Goal: Task Accomplishment & Management: Manage account settings

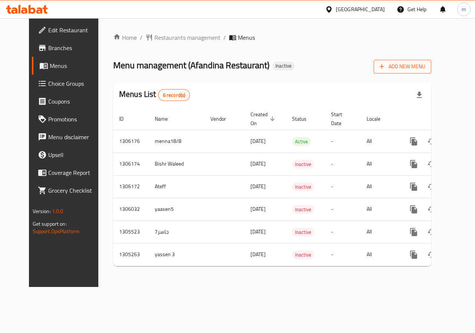
click at [425, 67] on span "Add New Menu" at bounding box center [402, 66] width 46 height 9
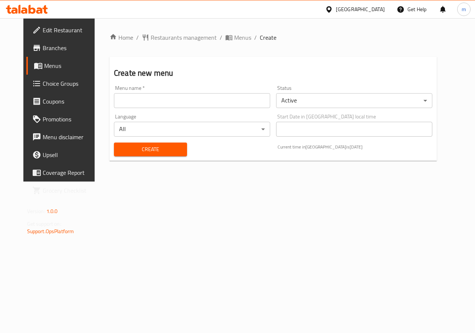
click at [175, 106] on input "text" at bounding box center [192, 100] width 156 height 15
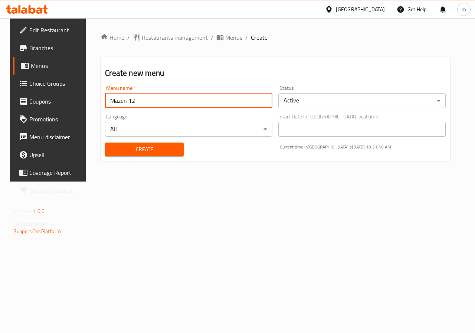
type input "Mazen 12"
click at [112, 146] on span "Create" at bounding box center [144, 149] width 66 height 9
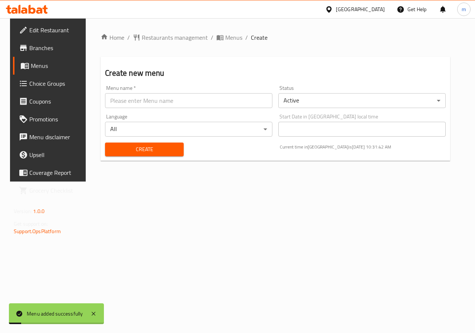
click at [42, 62] on span "Menus" at bounding box center [57, 65] width 53 height 9
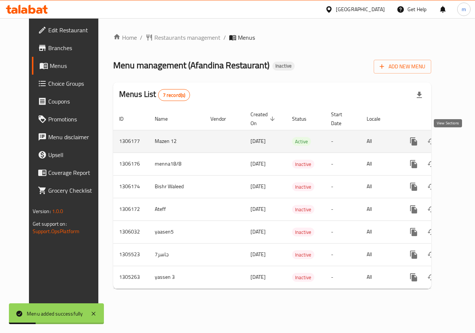
click at [463, 142] on icon "enhanced table" at bounding box center [467, 141] width 9 height 9
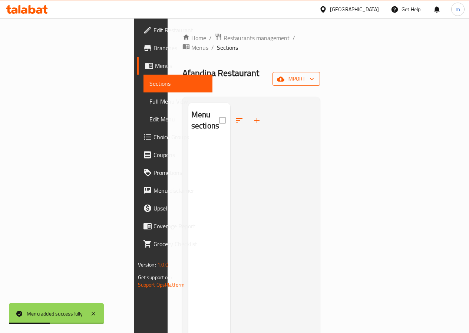
click at [316, 75] on icon "button" at bounding box center [311, 78] width 7 height 7
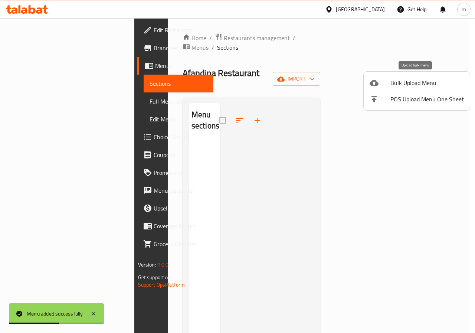
click at [389, 83] on div at bounding box center [379, 82] width 21 height 9
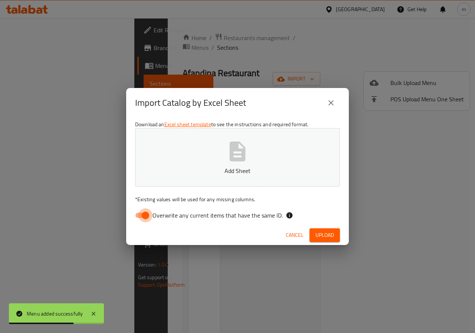
click at [137, 218] on input "Overwrite any current items that have the same ID." at bounding box center [145, 215] width 42 height 14
checkbox input "false"
click at [198, 165] on button "Add Sheet" at bounding box center [237, 157] width 205 height 59
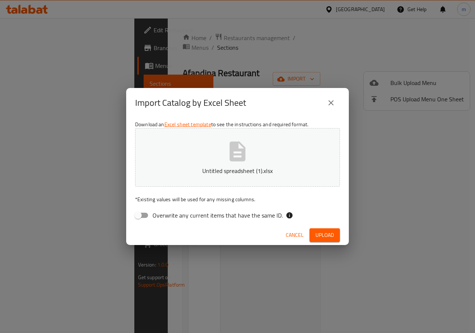
click at [320, 237] on span "Upload" at bounding box center [324, 234] width 19 height 9
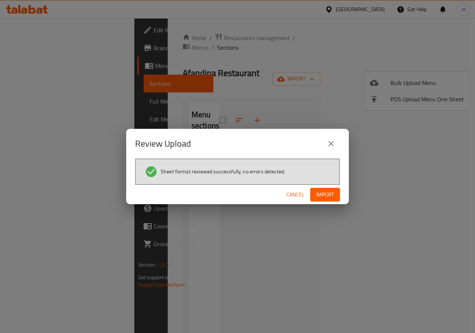
click at [337, 195] on button "Import" at bounding box center [325, 195] width 30 height 14
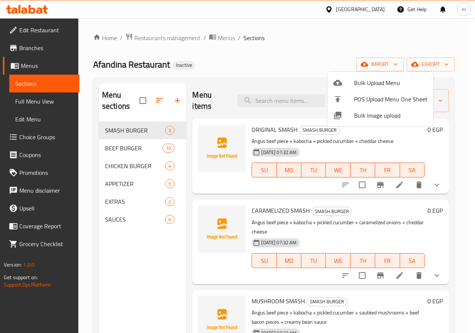
click at [262, 49] on div at bounding box center [237, 166] width 475 height 333
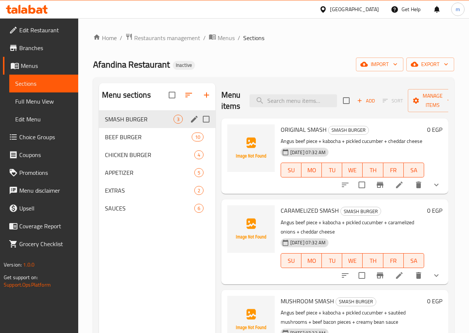
click at [191, 122] on icon "edit" at bounding box center [194, 119] width 7 height 7
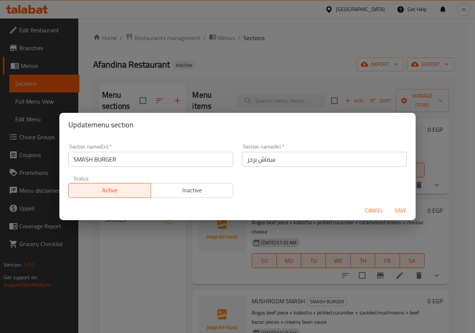
click at [368, 209] on span "Cancel" at bounding box center [374, 210] width 18 height 9
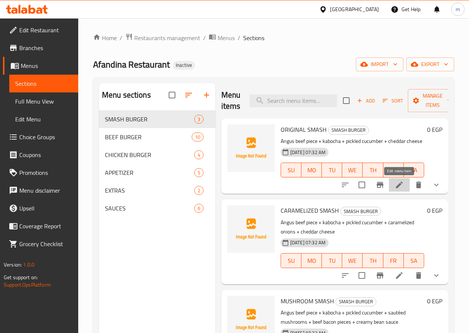
click at [403, 189] on icon at bounding box center [399, 184] width 9 height 9
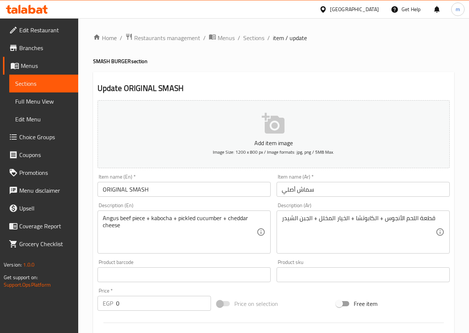
click at [62, 86] on span "Sections" at bounding box center [43, 83] width 57 height 9
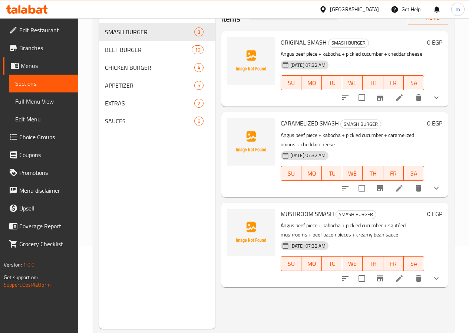
scroll to position [104, 0]
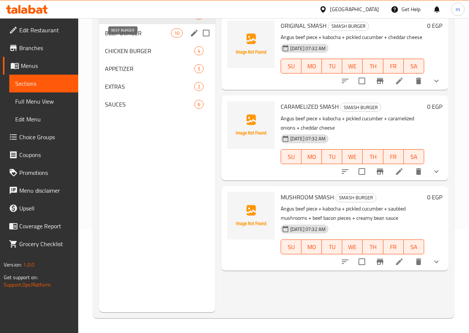
click at [120, 37] on span "BEEF BURGER" at bounding box center [138, 33] width 66 height 9
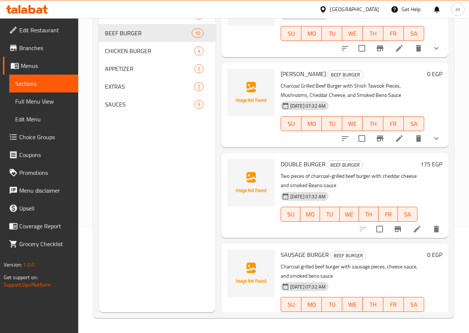
scroll to position [591, 0]
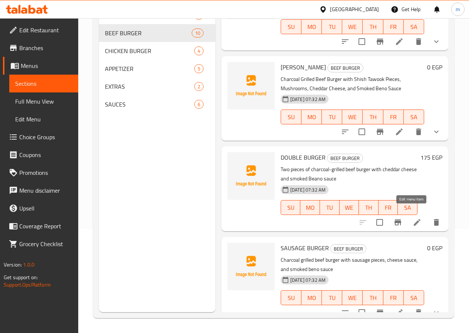
click at [413, 218] on icon at bounding box center [417, 222] width 9 height 9
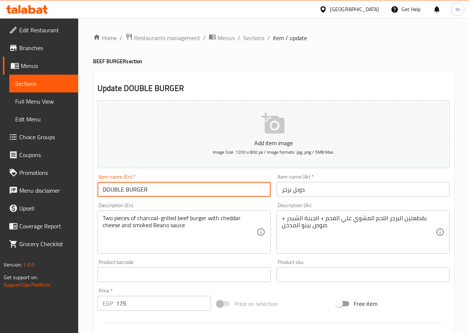
click at [206, 185] on input "DOUBLE BURGER" at bounding box center [184, 189] width 173 height 15
type input "DOUBLE BURGER ( S )"
click at [358, 188] on input "دوبل برجر" at bounding box center [363, 189] width 173 height 15
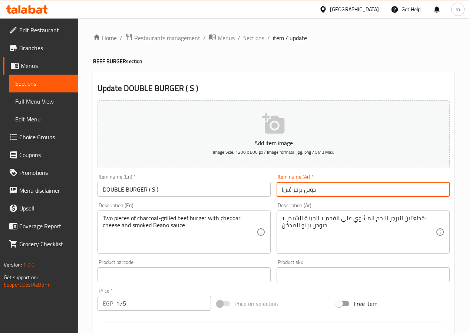
click at [289, 190] on input "دوبل برجر (س)" at bounding box center [363, 189] width 173 height 15
click at [283, 191] on input "دوبل برجر ( س)" at bounding box center [363, 189] width 173 height 15
click at [350, 190] on input "دوبل برجر ( س )" at bounding box center [363, 189] width 173 height 15
click at [339, 191] on input "دوبل برجر ( س )" at bounding box center [363, 189] width 173 height 15
type input "دوبل برجر ( س )"
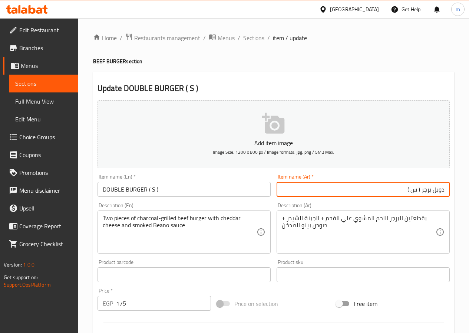
click at [238, 191] on input "DOUBLE BURGER ( S )" at bounding box center [184, 189] width 173 height 15
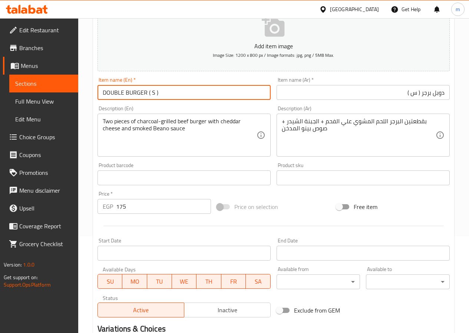
scroll to position [185, 0]
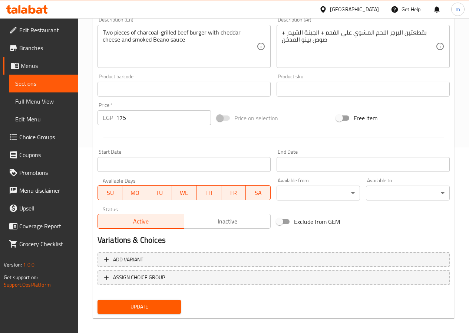
click at [148, 305] on span "Update" at bounding box center [139, 306] width 72 height 9
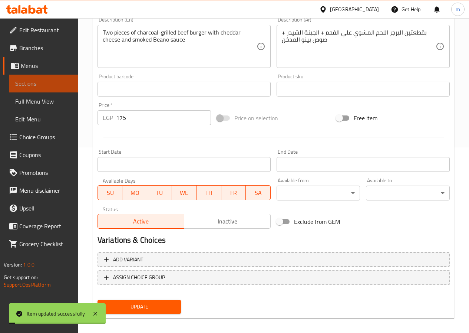
click at [41, 80] on span "Sections" at bounding box center [43, 83] width 57 height 9
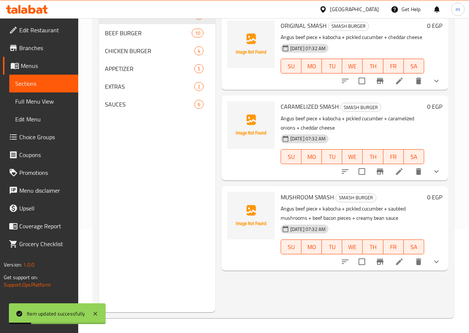
scroll to position [30, 0]
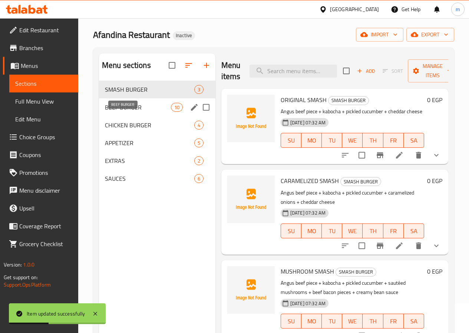
click at [131, 112] on span "BEEF BURGER" at bounding box center [138, 107] width 66 height 9
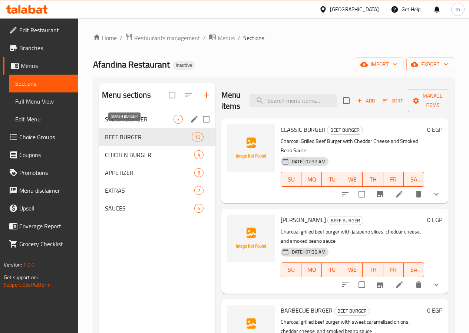
click at [111, 124] on span "SMASH BURGER" at bounding box center [139, 119] width 69 height 9
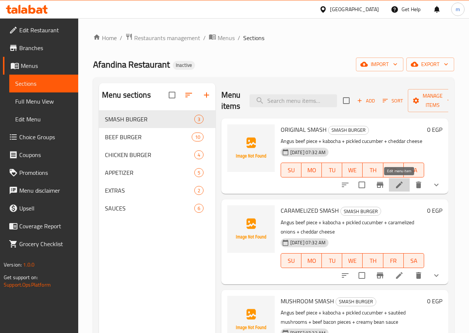
click at [402, 185] on icon at bounding box center [399, 184] width 9 height 9
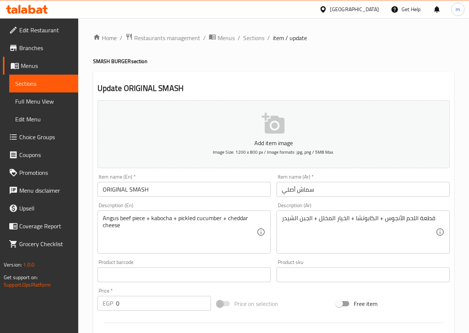
click at [323, 185] on input "سماش أصلي" at bounding box center [363, 189] width 173 height 15
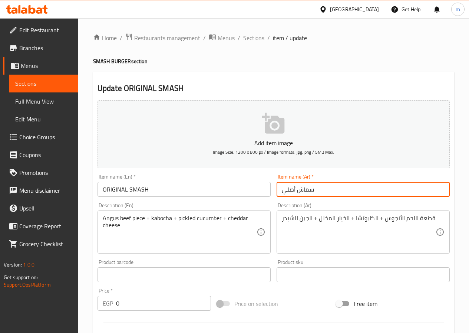
click at [292, 189] on input "سماش أصلي" at bounding box center [363, 189] width 173 height 15
drag, startPoint x: 428, startPoint y: 190, endPoint x: 454, endPoint y: 192, distance: 26.0
click at [454, 192] on div "Update ORIGINAL SMASH Add item image Image Size: 1200 x 800 px / Image formats:…" at bounding box center [273, 296] width 361 height 448
type input "اوريجينال سماش"
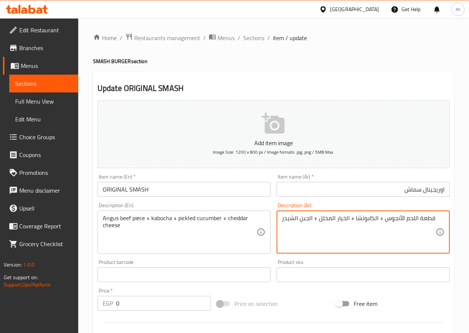
drag, startPoint x: 383, startPoint y: 218, endPoint x: 437, endPoint y: 220, distance: 54.2
click at [437, 220] on div "قطعة اللحم الأنجوس + الكابوتشا + الخيار المخلل + الجبن الشيدر Description (Ar)" at bounding box center [363, 231] width 173 height 43
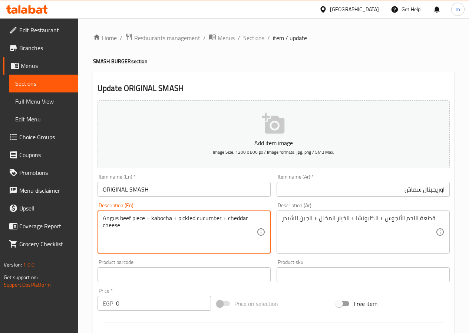
click at [131, 216] on textarea "Angus beef piece + kabocha + pickled cucumber + cheddar cheese" at bounding box center [180, 231] width 154 height 35
click at [130, 216] on textarea "Angus beef piece + kabocha + pickled cucumber + cheddar cheese" at bounding box center [180, 231] width 154 height 35
click at [122, 221] on textarea "Angus beef piece + kabocha + pickled cucumber + cheddar cheese" at bounding box center [180, 231] width 154 height 35
click at [126, 219] on textarea "Angus beef piece + kabocha + pickled cucumber + cheddar cheese" at bounding box center [180, 231] width 154 height 35
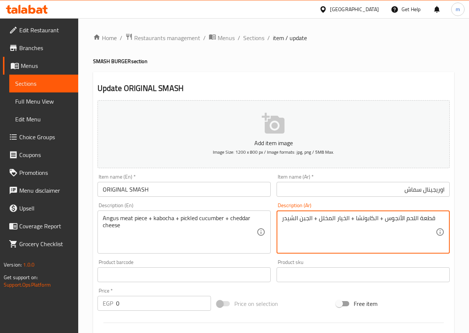
click at [369, 217] on textarea "قطعة اللحم الأنجوس + الكابوتشا + الخيار المخلل + الجبن الشيدر" at bounding box center [359, 231] width 154 height 35
drag, startPoint x: 181, startPoint y: 233, endPoint x: 166, endPoint y: 225, distance: 16.8
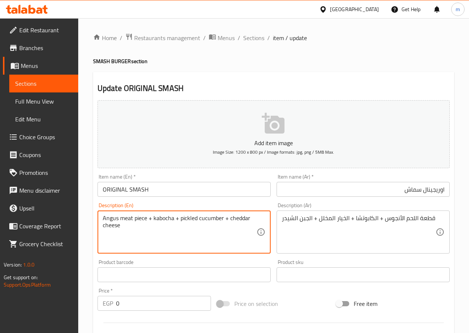
click at [162, 218] on textarea "Angus meat piece + kabocha + pickled cucumber + cheddar cheese" at bounding box center [180, 231] width 154 height 35
paste textarea "Iceberg Lettuce"
click at [216, 228] on textarea "Angus meat piece +Iceberg Lettuce+ pickled cucumber + cheddar cheese" at bounding box center [180, 231] width 154 height 35
type textarea "Angus meat piece +Iceberg Lettuce+ pickled cucumber + cheddar cheese"
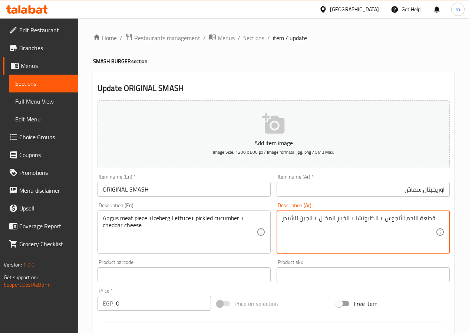
drag, startPoint x: 309, startPoint y: 218, endPoint x: 275, endPoint y: 218, distance: 34.1
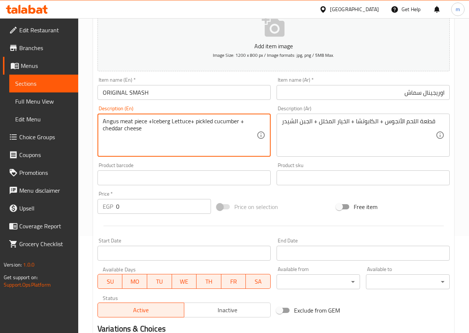
scroll to position [208, 0]
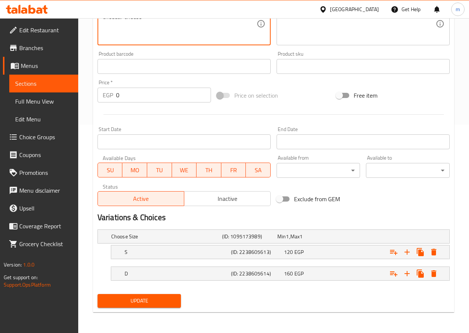
click at [146, 299] on span "Update" at bounding box center [139, 300] width 72 height 9
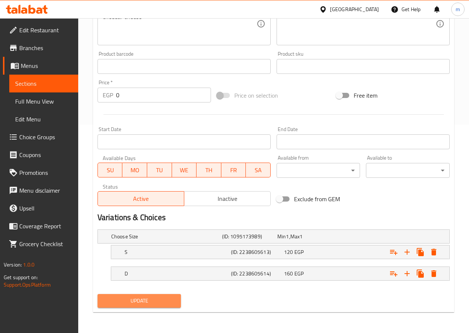
click at [147, 299] on span "Update" at bounding box center [139, 300] width 72 height 9
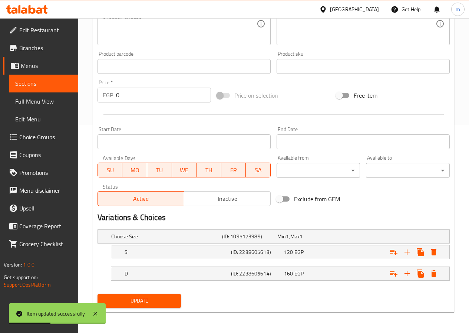
click at [41, 87] on span "Sections" at bounding box center [43, 83] width 57 height 9
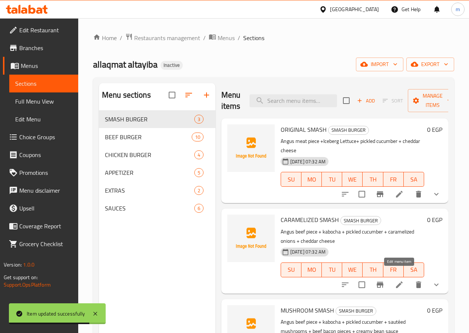
click at [397, 280] on icon at bounding box center [399, 284] width 9 height 9
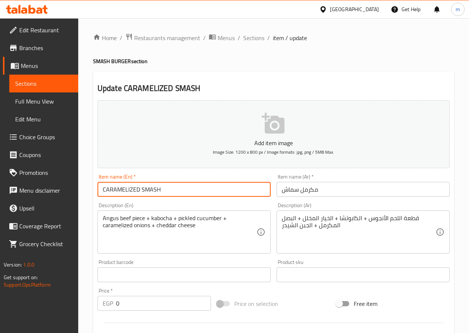
drag, startPoint x: 140, startPoint y: 189, endPoint x: 93, endPoint y: 188, distance: 47.1
click at [93, 188] on div "Update CARAMELIZED SMASH Add item image Image Size: 1200 x 800 px / Image forma…" at bounding box center [273, 296] width 361 height 448
click at [331, 192] on input "مكرمل سماش" at bounding box center [363, 189] width 173 height 15
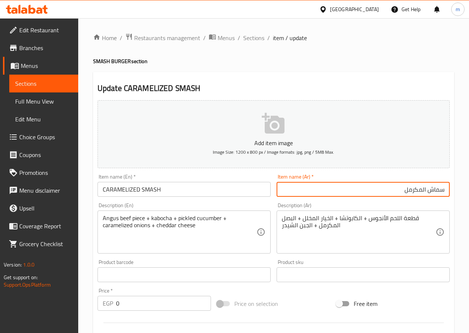
type input "سماش المكرمل"
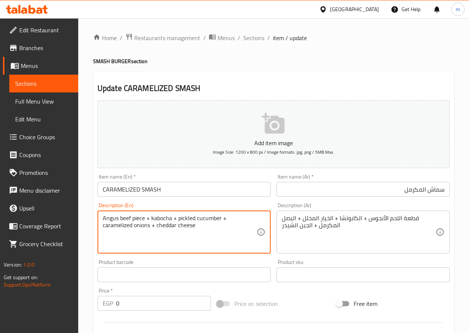
click at [125, 219] on textarea "Angus beef piece + kabocha + pickled cucumber + caramelized onions + cheddar ch…" at bounding box center [180, 231] width 154 height 35
drag, startPoint x: 132, startPoint y: 217, endPoint x: 120, endPoint y: 218, distance: 11.6
click at [120, 218] on textarea "Angus meat piece + kabocha + pickled cucumber + caramelized onions + cheddar ch…" at bounding box center [180, 231] width 154 height 35
click at [181, 243] on textarea "Angus beef piece + kabocha + pickled cucumber + caramelized onions + cheddar ch…" at bounding box center [180, 231] width 154 height 35
click at [129, 218] on textarea "Angus beef piece + kabocha + pickled cucumber + caramelized onions + cheddar ch…" at bounding box center [180, 231] width 154 height 35
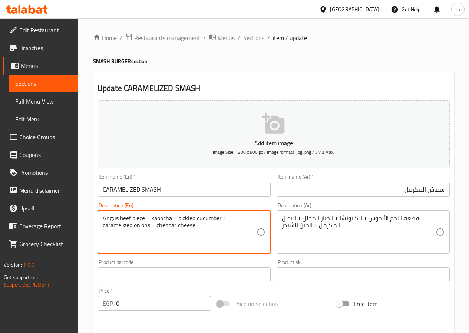
click at [129, 218] on textarea "Angus beef piece + kabocha + pickled cucumber + caramelized onions + cheddar ch…" at bounding box center [180, 231] width 154 height 35
click at [165, 220] on textarea "Angus meat piece + kabocha + pickled cucumber + caramelized onions + cheddar ch…" at bounding box center [180, 231] width 154 height 35
paste textarea "Iceberg Lettuce"
click at [225, 225] on textarea "Angus meat piece +Iceberg Lettuce+ pickled cucumber + caramelized onions + ched…" at bounding box center [180, 231] width 154 height 35
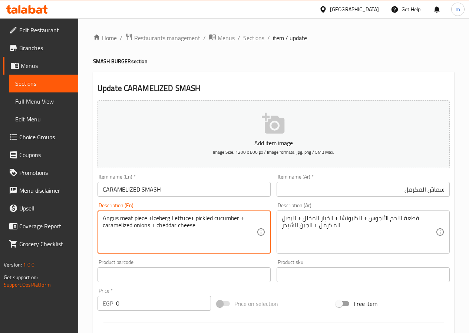
click at [151, 223] on textarea "Angus meat piece +Iceberg Lettuce+ pickled cucumber + caramelized onions + ched…" at bounding box center [180, 231] width 154 height 35
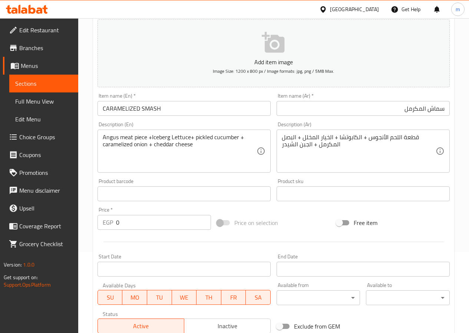
scroll to position [60, 0]
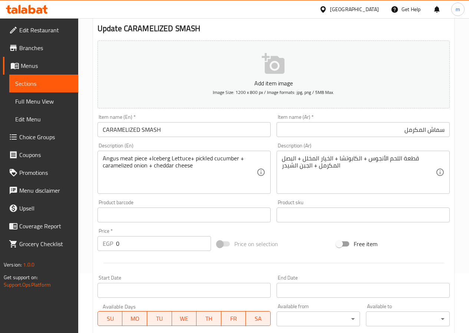
click at [147, 165] on textarea "Angus meat piece +Iceberg Lettuce+ pickled cucumber + caramelized onion + chedd…" at bounding box center [180, 172] width 154 height 35
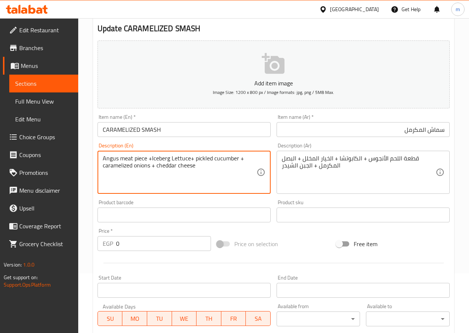
scroll to position [208, 0]
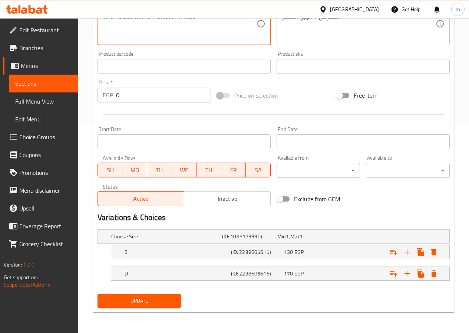
type textarea "Angus meat piece +Iceberg Lettuce+ pickled cucumber + caramelized onions + ched…"
click at [164, 296] on span "Update" at bounding box center [139, 300] width 72 height 9
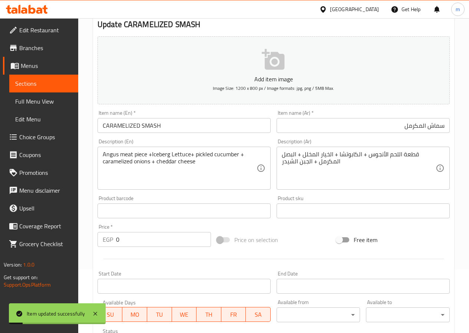
scroll to position [60, 0]
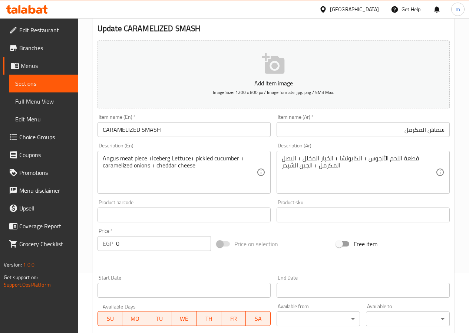
click at [34, 89] on link "Sections" at bounding box center [43, 84] width 69 height 18
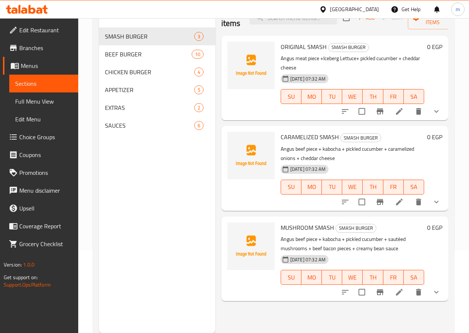
scroll to position [104, 0]
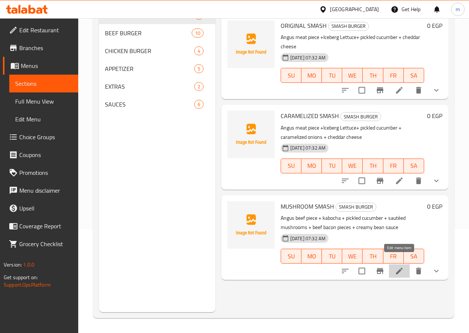
click at [401, 267] on icon at bounding box center [399, 270] width 7 height 7
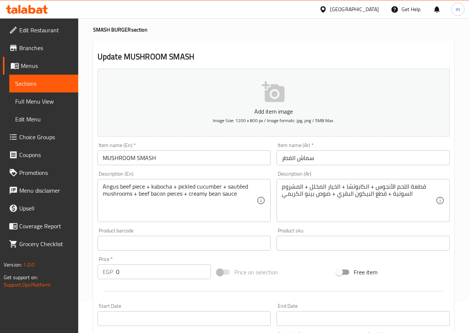
scroll to position [74, 0]
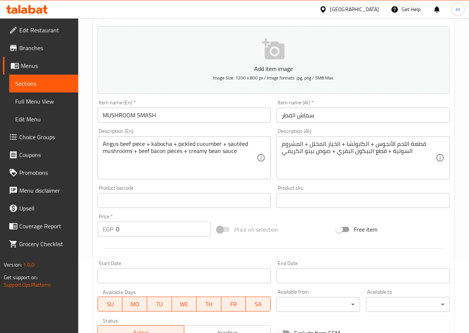
click at [284, 115] on input "سماش الفطر" at bounding box center [363, 115] width 173 height 15
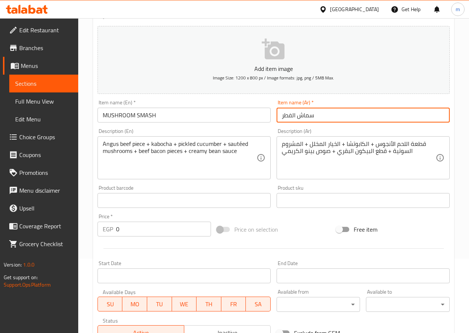
click at [284, 115] on input "سماش الفطر" at bounding box center [363, 115] width 173 height 15
paste input "مشروم"
type input "سماش مشروم"
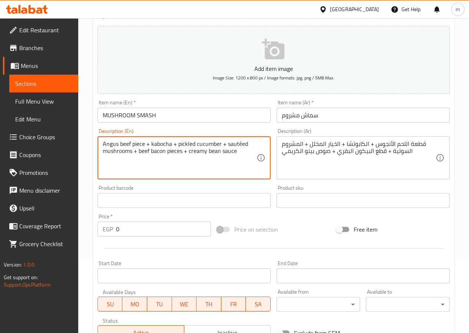
click at [123, 143] on textarea "Angus beef piece + kabocha + pickled cucumber + sautéed mushrooms + beef bacon …" at bounding box center [180, 157] width 154 height 35
click at [166, 140] on textarea "Angus meat piece + kabocha + pickled cucumber + sautéed mushrooms + beef bacon …" at bounding box center [180, 157] width 154 height 35
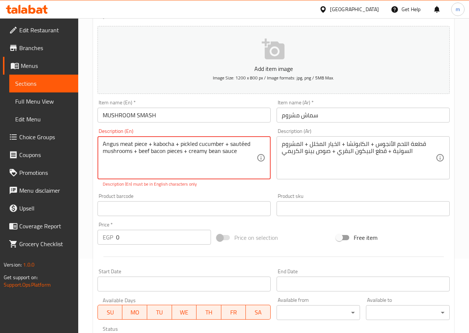
paste textarea "Iceberg Lettuce"
click at [119, 151] on textarea "Angus meat piece + Iceberg Lettuce+ pickled cucumber + sautéed mushrooms + beef…" at bounding box center [180, 157] width 154 height 35
click at [154, 149] on textarea "Angus meat piece + Iceberg Lettuce+ pickled cucumber + sauteed mushrooms + beef…" at bounding box center [180, 157] width 154 height 35
drag, startPoint x: 187, startPoint y: 151, endPoint x: 161, endPoint y: 154, distance: 26.1
click at [161, 154] on textarea "Angus meat piece + Iceberg Lettuce+ pickled cucumber + sauteed mushrooms + beef…" at bounding box center [180, 157] width 154 height 35
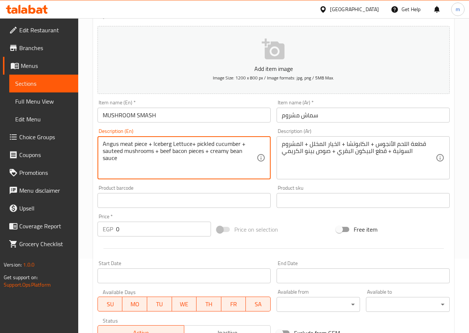
click at [189, 169] on textarea "Angus meat piece + Iceberg Lettuce+ pickled cucumber + sauteed mushrooms + beef…" at bounding box center [180, 157] width 154 height 35
click at [247, 151] on textarea "Angus meat piece + Iceberg Lettuce+ pickled cucumber + sauteed mushrooms + beef…" at bounding box center [180, 157] width 154 height 35
click at [138, 161] on textarea "Angus meat piece + Iceberg Lettuce+ pickled cucumber + sauteed mushrooms + beef…" at bounding box center [180, 157] width 154 height 35
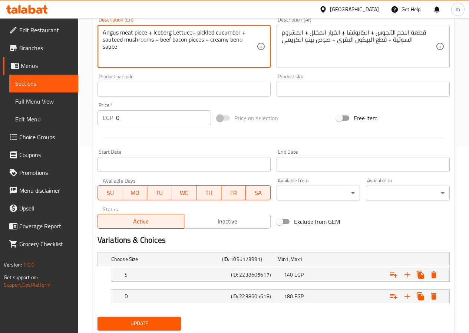
scroll to position [208, 0]
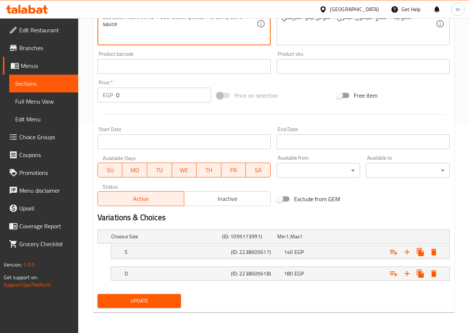
type textarea "Angus meat piece + Iceberg Lettuce+ pickled cucumber + sauteed mushrooms + beef…"
click at [141, 302] on span "Update" at bounding box center [139, 300] width 72 height 9
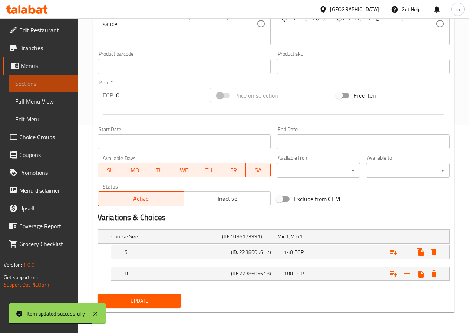
click at [37, 82] on span "Sections" at bounding box center [43, 83] width 57 height 9
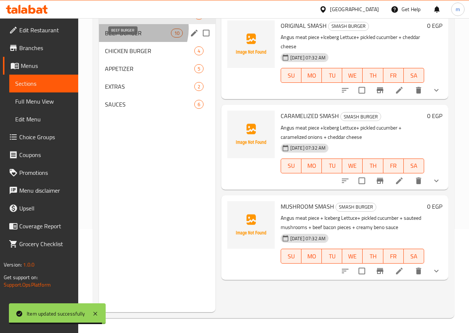
click at [134, 37] on span "BEEF BURGER" at bounding box center [138, 33] width 66 height 9
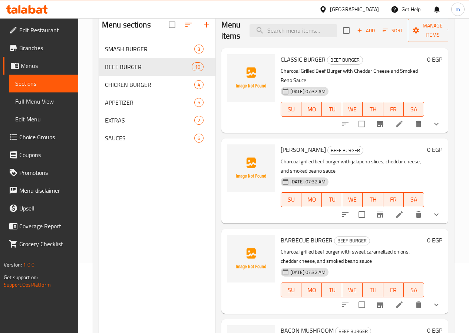
scroll to position [30, 0]
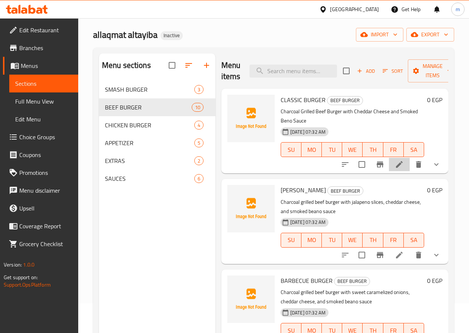
click at [394, 158] on li at bounding box center [399, 164] width 21 height 13
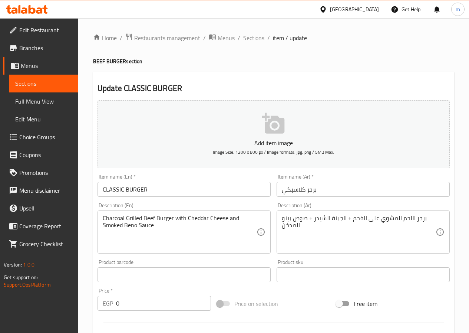
scroll to position [37, 0]
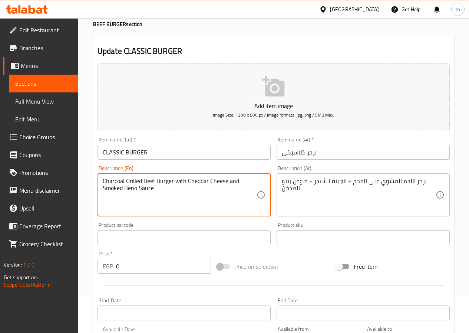
drag, startPoint x: 173, startPoint y: 181, endPoint x: 187, endPoint y: 184, distance: 14.5
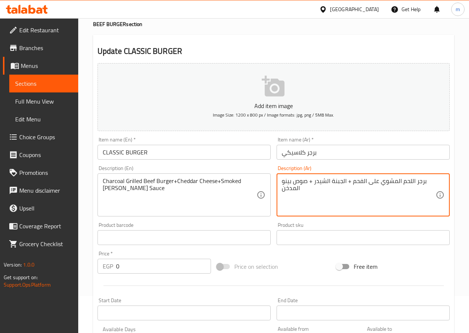
drag, startPoint x: 352, startPoint y: 182, endPoint x: 401, endPoint y: 184, distance: 48.6
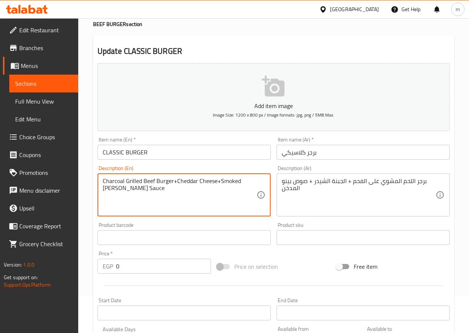
drag, startPoint x: 151, startPoint y: 178, endPoint x: 149, endPoint y: 182, distance: 4.3
click at [150, 180] on textarea "Charcoal Grilled Beef Burger+Cheddar Cheese+Smoked Beno Sauce" at bounding box center [180, 194] width 154 height 35
click at [149, 182] on textarea "Charcoal Grilled Beef Burger+Cheddar Cheese+Smoked Beno Sauce" at bounding box center [180, 194] width 154 height 35
click at [150, 179] on textarea "Charcoal Grilled Beef Burger+Cheddar Cheese+Smoked Beno Sauce" at bounding box center [180, 194] width 154 height 35
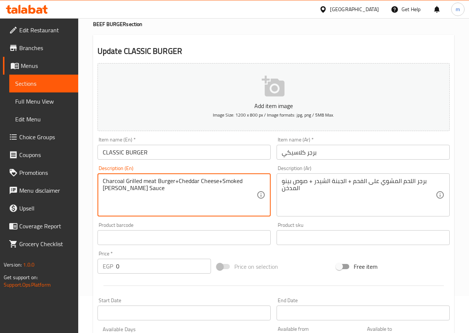
click at [208, 193] on textarea "Charcoal Grilled meat Burger+Cheddar Cheese+Smoked Beno Sauce" at bounding box center [180, 194] width 154 height 35
click at [172, 181] on textarea "Charcoal Grilled meat Burger+Cheddar Cheese+Smoked Beno Sauce" at bounding box center [180, 194] width 154 height 35
click at [218, 180] on textarea "Charcoal Grilled meat Burger +Cheddar Cheese+Smoked Beno Sauce" at bounding box center [180, 194] width 154 height 35
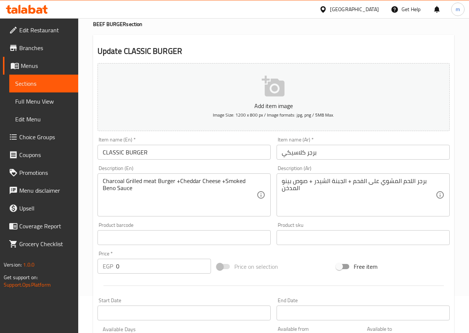
click at [102, 187] on div "Charcoal Grilled meat Burger +Cheddar Cheese +Smoked Beno Sauce Description (En)" at bounding box center [184, 194] width 173 height 43
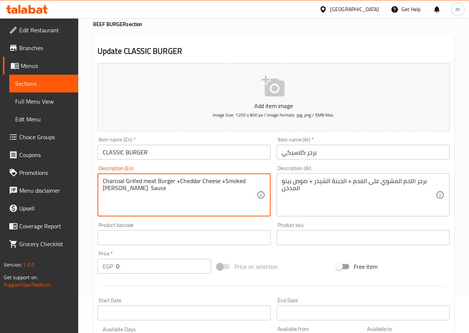
type textarea "Charcoal Grilled meat Burger +Cheddar Cheese +Smoked Beno Sauce"
click at [164, 194] on textarea "Charcoal Grilled meat Burger +Cheddar Cheese +Smoked Beno Sauce" at bounding box center [180, 194] width 154 height 35
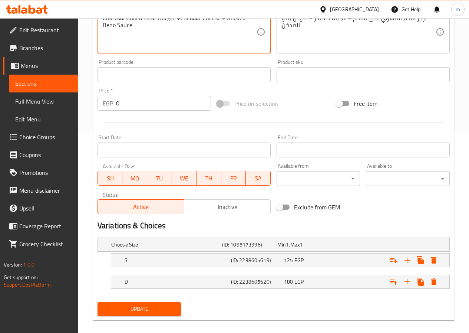
scroll to position [208, 0]
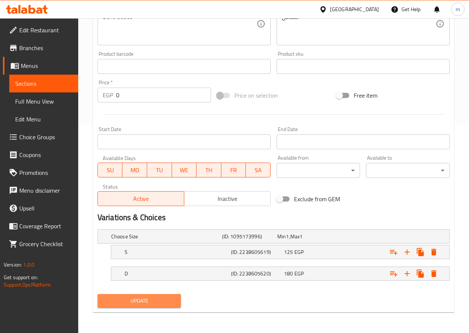
click at [125, 300] on span "Update" at bounding box center [139, 300] width 72 height 9
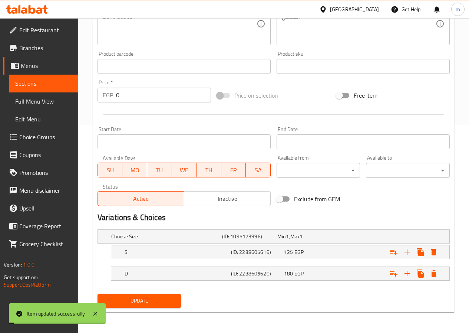
click at [42, 84] on span "Sections" at bounding box center [43, 83] width 57 height 9
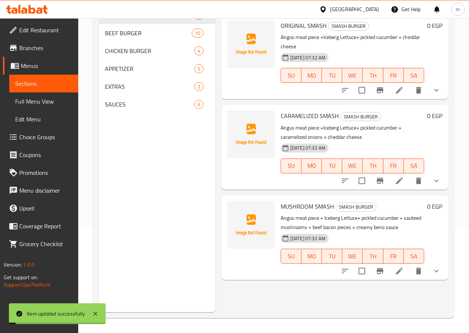
scroll to position [104, 0]
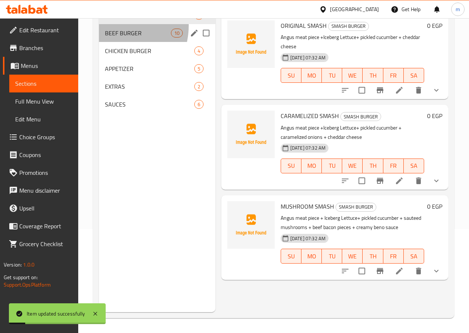
click at [112, 37] on div "BEEF BURGER 10" at bounding box center [157, 33] width 116 height 18
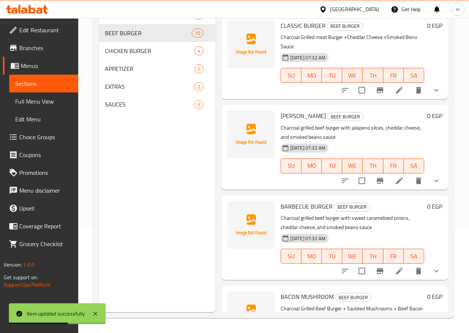
click at [392, 176] on li at bounding box center [399, 180] width 21 height 13
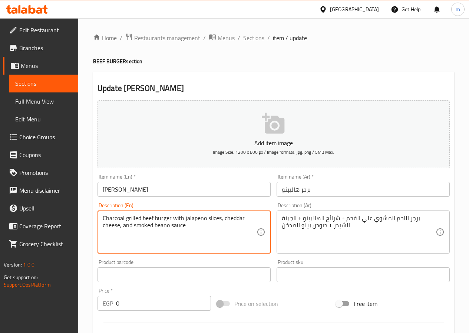
drag, startPoint x: 182, startPoint y: 217, endPoint x: 162, endPoint y: 217, distance: 20.0
click at [162, 217] on textarea "Charcoal grilled beef burger with jalapeno slices, cheddar cheese, and smoked b…" at bounding box center [180, 231] width 154 height 35
click at [176, 217] on textarea "Charcoal grilled beef burger with jalapeno slices, cheddar cheese, and smoked b…" at bounding box center [180, 231] width 154 height 35
click at [171, 217] on textarea "Charcoal grilled beef burger +jalapeno slices, cheddar cheese, and smoked beano…" at bounding box center [180, 231] width 154 height 35
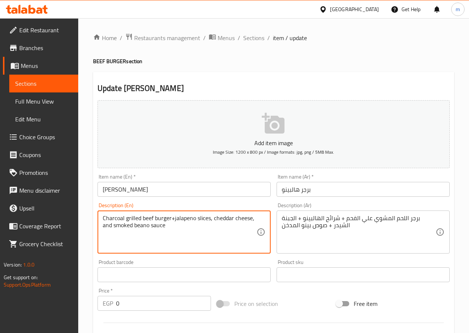
click at [147, 213] on div "Charcoal grilled beef burger+jalapeno slices, cheddar cheese, and smoked beano …" at bounding box center [184, 231] width 173 height 43
click at [148, 217] on textarea "Charcoal grilled beef burger+jalapeno slices, cheddar cheese, and smoked beano …" at bounding box center [180, 231] width 154 height 35
click at [190, 248] on textarea "Charcoal grilled meat burger+jalapeno slices, cheddar cheese, and smoked beano …" at bounding box center [180, 231] width 154 height 35
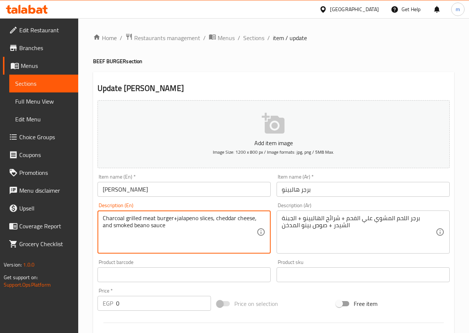
click at [204, 219] on textarea "Charcoal grilled meat burger+jalapeno slices, cheddar cheese, and smoked beano …" at bounding box center [180, 231] width 154 height 35
click at [217, 217] on textarea "Charcoal grilled meat burger+jalapeno patties, cheddar cheese, and smoked beano…" at bounding box center [180, 231] width 154 height 35
drag, startPoint x: 132, startPoint y: 225, endPoint x: 121, endPoint y: 232, distance: 13.5
click at [121, 232] on textarea "Charcoal grilled meat burger+jalapeno patties+ cheddar cheese, and smoked beano…" at bounding box center [180, 231] width 154 height 35
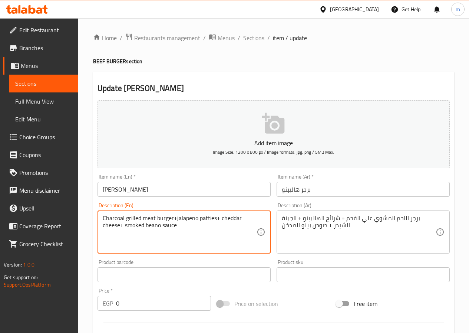
type textarea "Charcoal grilled meat burger+jalapeno patties+ cheddar cheese+ smoked beano sau…"
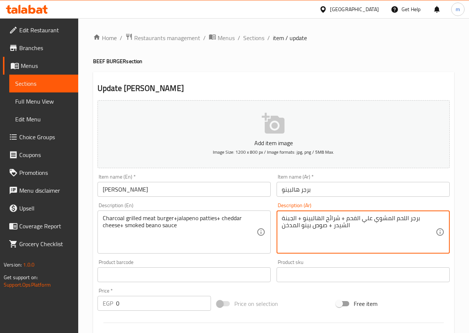
click at [330, 219] on textarea "برجر اللحم المشوي علي الفحم + شرائح الهالبينو + الجبنة الشيدر + صوص بينو المدخن" at bounding box center [359, 231] width 154 height 35
click at [355, 231] on textarea "برجر اللحم المشوي علي الفحم + شرائح الهالبينو + الجبنة الشيدر + صوص بينو المدخن" at bounding box center [359, 231] width 154 height 35
type textarea "برجر اللحم المشوي علي الفحم + شرائح الهالبينو + الجبنة الشيدر + صوص بينو المدخن"
drag, startPoint x: 359, startPoint y: 250, endPoint x: 406, endPoint y: 244, distance: 47.8
click at [395, 223] on textarea "برجر اللحم المشوي علي الفحم + شرائح الهالبينو + الجبنة الشيدر + صوص بينو المدخن" at bounding box center [359, 231] width 154 height 35
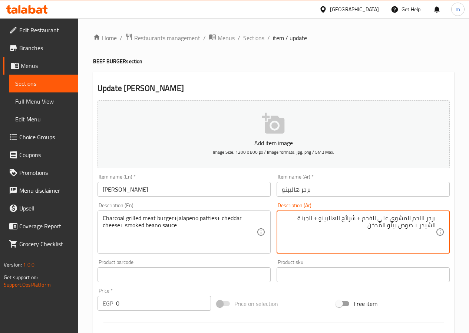
click at [369, 226] on textarea "برجر اللحم المشوي علي الفحم + شرائح الهالبينو + الجبنة الشيدر + صوص بينو المدخن" at bounding box center [359, 231] width 154 height 35
click at [434, 218] on textarea "برجر اللحم المشوي علي الفحم + شرائح الهالبينو + الجبنة الشيدر + صوص بينو المدخن" at bounding box center [359, 231] width 154 height 35
click at [437, 217] on div "برجر اللحم المشوي علي الفحم + شرائح الهالبينو + الجبنة الشيدر + صوص بينو المدخن…" at bounding box center [363, 231] width 173 height 43
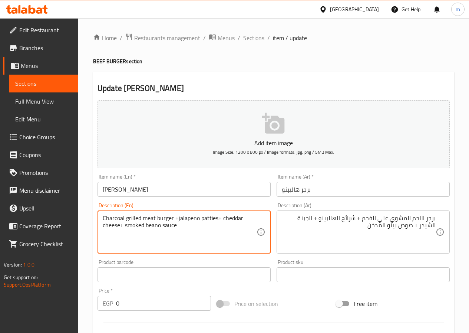
click at [177, 217] on textarea "Charcoal grilled meat burger +jalapeno patties+ cheddar cheese+ smoked beano sa…" at bounding box center [180, 231] width 154 height 35
click at [218, 220] on textarea "Charcoal grilled meat burger + jalapeno patties+ cheddar cheese+ smoked beano s…" at bounding box center [180, 231] width 154 height 35
click at [118, 225] on textarea "Charcoal grilled meat burger + jalapeno patties + cheddar cheese+ smoked beano …" at bounding box center [180, 231] width 154 height 35
click at [119, 225] on textarea "Charcoal grilled meat burger + jalapeno patties + cheddar cheese+ smoked beano …" at bounding box center [180, 231] width 154 height 35
click at [120, 226] on textarea "Charcoal grilled meat burger + jalapeno patties + cheddar cheese+ smoked beano …" at bounding box center [180, 231] width 154 height 35
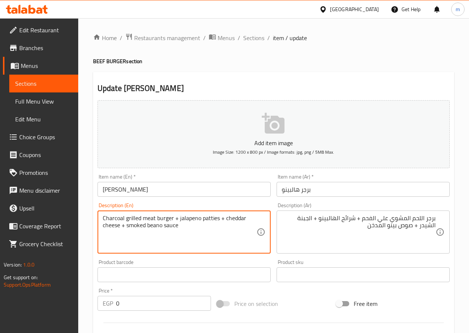
drag, startPoint x: 162, startPoint y: 225, endPoint x: 148, endPoint y: 228, distance: 14.4
click at [148, 228] on textarea "Charcoal grilled meat burger + jalapeno patties + cheddar cheese + smoked beano…" at bounding box center [180, 231] width 154 height 35
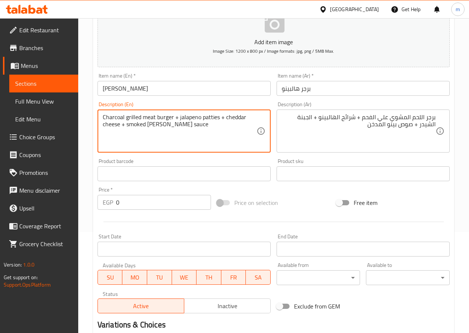
scroll to position [97, 0]
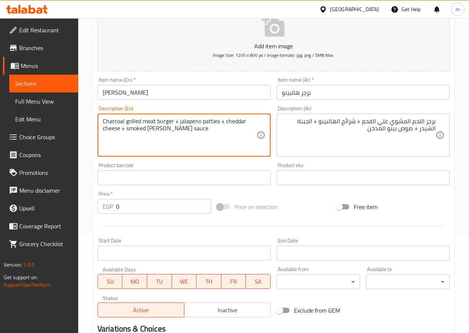
click at [205, 120] on textarea "Charcoal grilled meat burger + jalapeno patties + cheddar cheese + smoked beno …" at bounding box center [180, 135] width 154 height 35
drag, startPoint x: 205, startPoint y: 120, endPoint x: 216, endPoint y: 139, distance: 22.4
click at [206, 120] on textarea "Charcoal grilled meat burger + jalapeno patties + cheddar cheese + smoked beno …" at bounding box center [180, 135] width 154 height 35
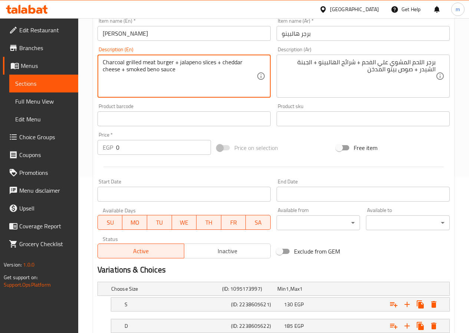
scroll to position [208, 0]
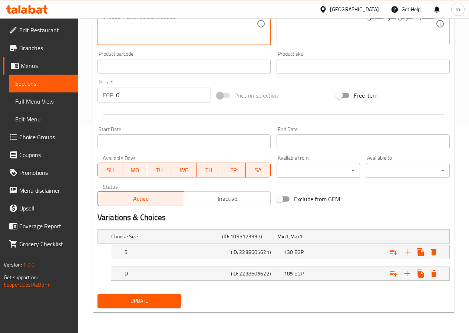
type textarea "Charcoal grilled meat burger + jalapeno slices + cheddar cheese + smoked beno s…"
click at [151, 303] on span "Update" at bounding box center [139, 300] width 72 height 9
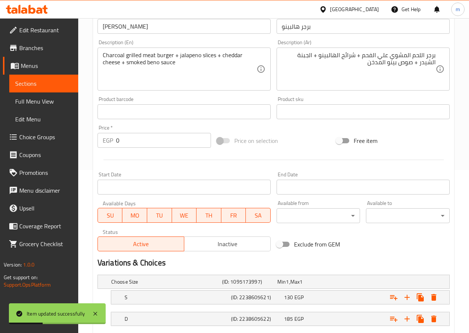
scroll to position [97, 0]
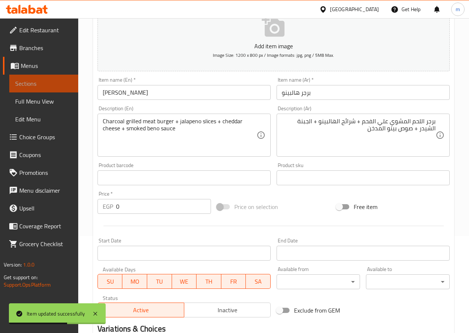
click at [39, 82] on span "Sections" at bounding box center [43, 83] width 57 height 9
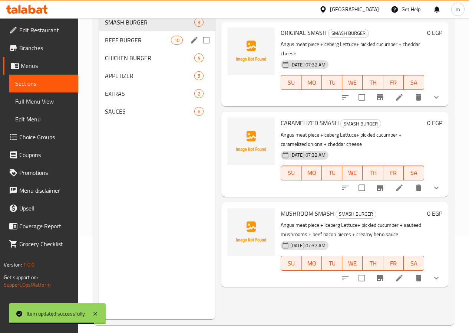
click at [143, 49] on div "BEEF BURGER 10" at bounding box center [157, 40] width 116 height 18
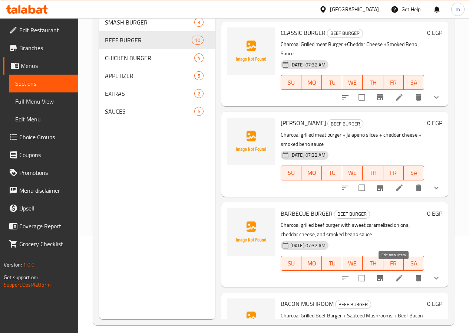
click at [396, 274] on icon at bounding box center [399, 277] width 7 height 7
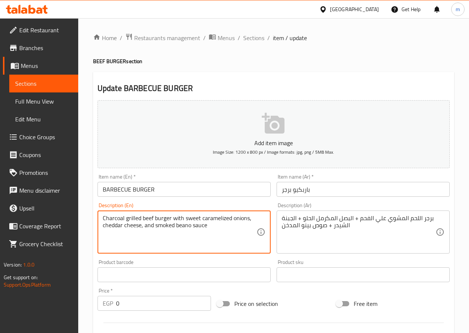
click at [145, 217] on textarea "Charcoal grilled beef burger with sweet caramelized onions, cheddar cheese, and…" at bounding box center [180, 231] width 154 height 35
drag, startPoint x: 185, startPoint y: 217, endPoint x: 175, endPoint y: 220, distance: 10.3
click at [175, 220] on textarea "Charcoal grilled meat burger with sweet caramelized onions, cheddar cheese, and…" at bounding box center [180, 231] width 154 height 35
click at [243, 217] on textarea "Charcoal grilled meat burger + sweet caramelized onions, cheddar cheese, and sm…" at bounding box center [180, 231] width 154 height 35
click at [118, 225] on textarea "Charcoal grilled meat burger + sweet caramelized onions+cheddar cheese, and smo…" at bounding box center [180, 231] width 154 height 35
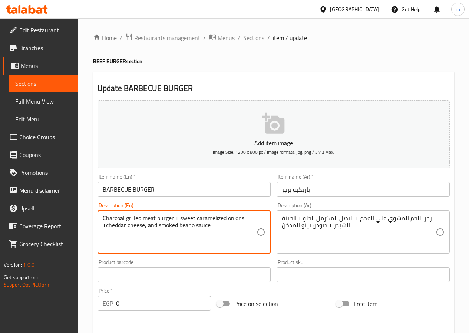
click at [106, 225] on textarea "Charcoal grilled meat burger + sweet caramelized onions +cheddar cheese, and sm…" at bounding box center [180, 231] width 154 height 35
drag, startPoint x: 155, startPoint y: 226, endPoint x: 142, endPoint y: 237, distance: 17.4
click at [142, 237] on textarea "Charcoal grilled meat burger + sweet caramelized onions + cheddar cheese, and s…" at bounding box center [180, 231] width 154 height 35
click at [141, 227] on textarea "Charcoal grilled meat burger + sweet caramelized onions + cheddar cheese+smoked…" at bounding box center [180, 231] width 154 height 35
click at [146, 224] on textarea "Charcoal grilled meat burger + sweet caramelized onions + cheddar cheese +smoke…" at bounding box center [180, 231] width 154 height 35
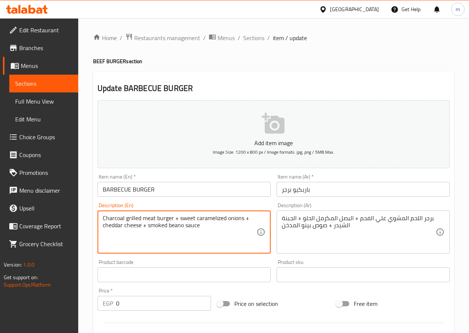
click at [177, 225] on textarea "Charcoal grilled meat burger + sweet caramelized onions + cheddar cheese + smok…" at bounding box center [180, 231] width 154 height 35
type textarea "Charcoal grilled meat burger + sweet caramelized onions + cheddar cheese + smok…"
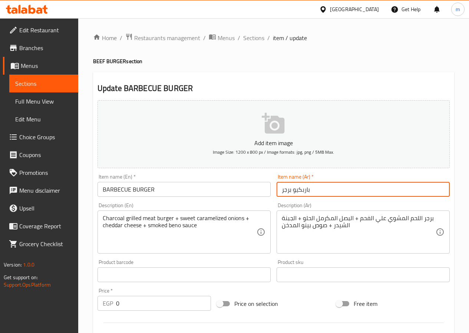
drag, startPoint x: 330, startPoint y: 190, endPoint x: 261, endPoint y: 196, distance: 69.6
click at [261, 196] on div "Add item image Image Size: 1200 x 800 px / Image formats: jpg, png / 5MB Max. I…" at bounding box center [274, 257] width 358 height 320
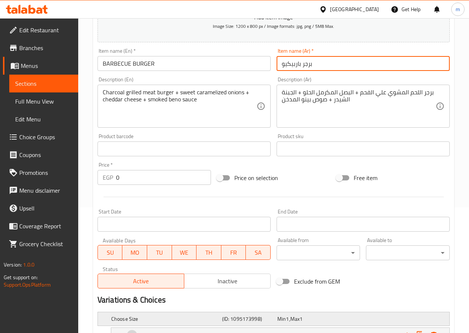
scroll to position [199, 0]
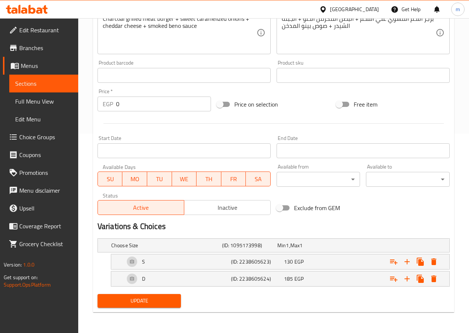
type input "برجر باربيكيو"
click at [142, 301] on span "Update" at bounding box center [139, 300] width 72 height 9
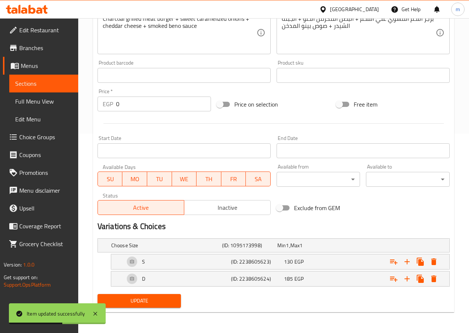
click at [46, 86] on span "Sections" at bounding box center [43, 83] width 57 height 9
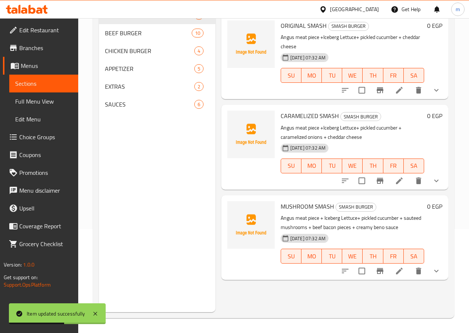
scroll to position [104, 0]
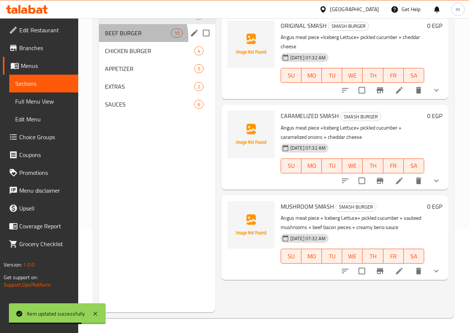
click at [126, 42] on div "BEEF BURGER 10" at bounding box center [157, 33] width 116 height 18
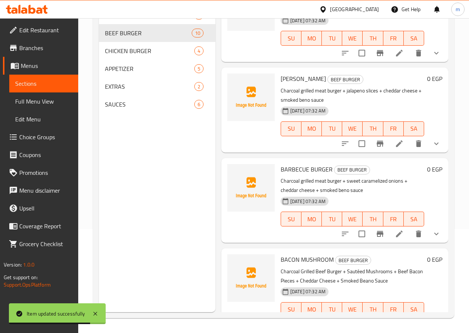
scroll to position [111, 0]
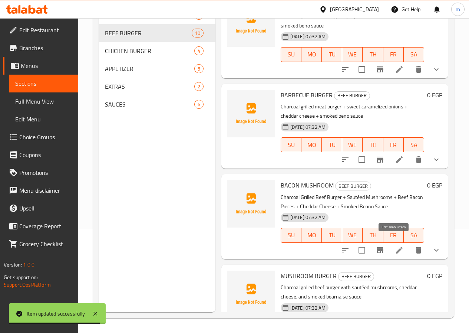
click at [395, 246] on icon at bounding box center [399, 250] width 9 height 9
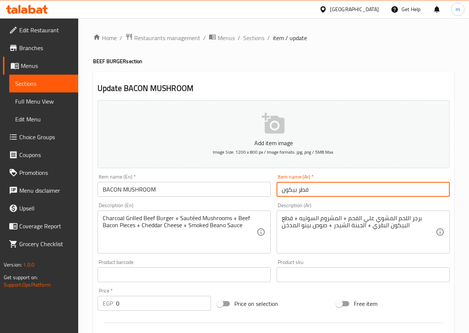
drag, startPoint x: 320, startPoint y: 190, endPoint x: 254, endPoint y: 190, distance: 66.0
click at [254, 190] on div "Add item image Image Size: 1200 x 800 px / Image formats: jpg, png / 5MB Max. I…" at bounding box center [274, 257] width 358 height 320
type input "بيكون مشروم"
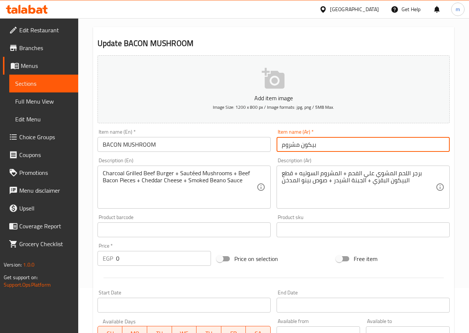
scroll to position [111, 0]
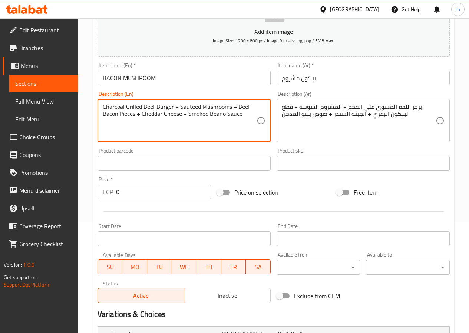
click at [148, 105] on textarea "Charcoal Grilled Beef Burger + Sautéed Mushrooms + Beef Bacon Pieces + Cheddar …" at bounding box center [180, 120] width 154 height 35
click at [195, 106] on textarea "Charcoal Grilled meat Burger + Sautéed Mushrooms + Beef Bacon Pieces + Cheddar …" at bounding box center [180, 120] width 154 height 35
click at [221, 113] on textarea "Charcoal Grilled meat Burger + Sauteed Mushrooms + Beef Bacon Pieces + Cheddar …" at bounding box center [180, 120] width 154 height 35
click at [212, 112] on textarea "Charcoal Grilled meat Burger + Sauteed Mushrooms + Beef Bacon Pieces + Cheddar …" at bounding box center [180, 120] width 154 height 35
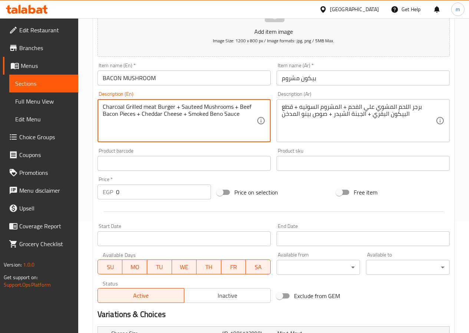
type textarea "Charcoal Grilled meat Burger + Sauteed Mushrooms + Beef Bacon Pieces + Cheddar …"
click at [182, 129] on textarea "Charcoal Grilled meat Burger + Sauteed Mushrooms + Beef Bacon Pieces + Cheddar …" at bounding box center [180, 120] width 154 height 35
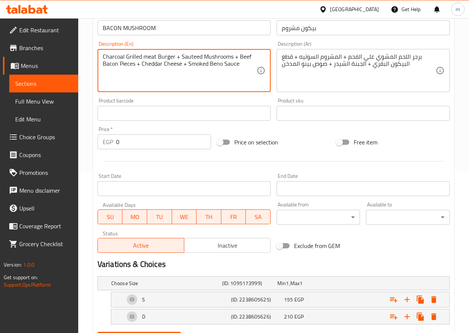
scroll to position [199, 0]
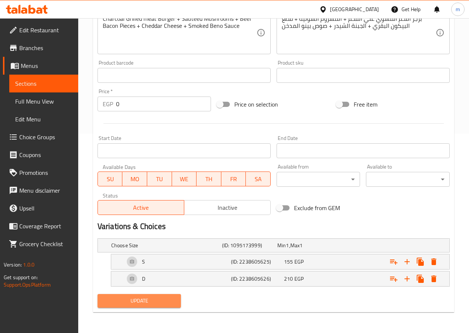
click at [135, 303] on span "Update" at bounding box center [139, 300] width 72 height 9
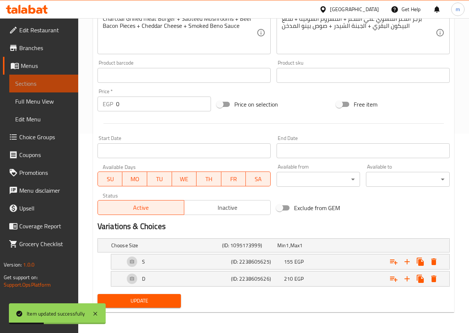
click at [44, 83] on span "Sections" at bounding box center [43, 83] width 57 height 9
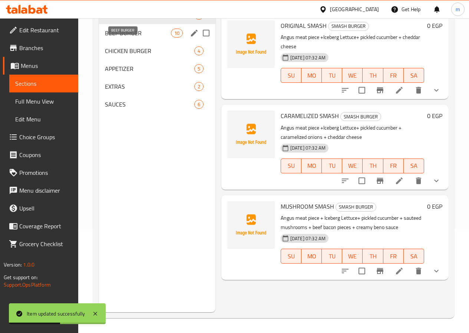
click at [112, 37] on span "BEEF BURGER" at bounding box center [138, 33] width 66 height 9
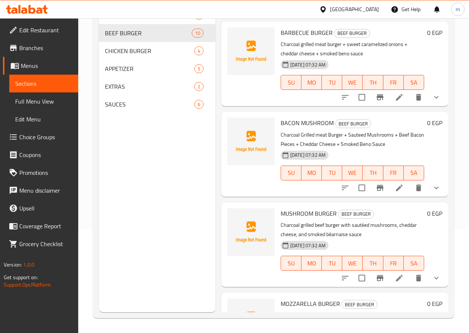
scroll to position [185, 0]
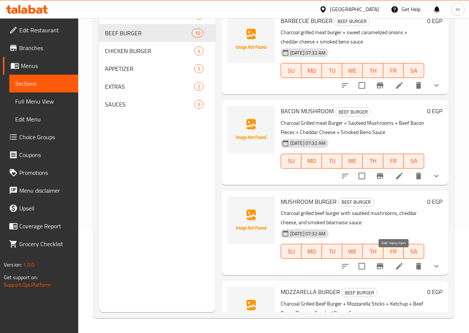
click at [396, 263] on icon at bounding box center [399, 266] width 7 height 7
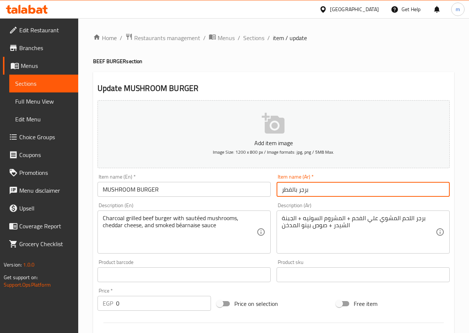
drag, startPoint x: 298, startPoint y: 190, endPoint x: 263, endPoint y: 185, distance: 35.5
click at [263, 185] on div "Add item image Image Size: 1200 x 800 px / Image formats: jpg, png / 5MB Max. I…" at bounding box center [274, 257] width 358 height 320
drag, startPoint x: 300, startPoint y: 187, endPoint x: 274, endPoint y: 191, distance: 26.2
click at [274, 191] on div "Item name (Ar)   * برجر Item name (Ar) *" at bounding box center [363, 185] width 179 height 29
type input "برجر مشروم"
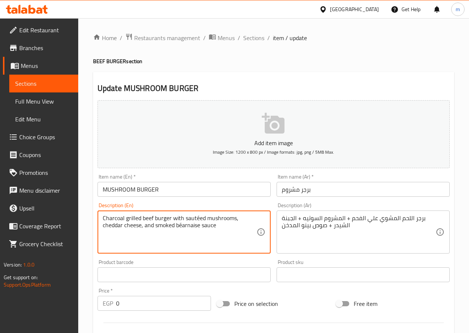
click at [145, 217] on textarea "Charcoal grilled beef burger with sautéed mushrooms, cheddar cheese, and smoked…" at bounding box center [180, 231] width 154 height 35
drag, startPoint x: 186, startPoint y: 218, endPoint x: 175, endPoint y: 215, distance: 12.0
click at [175, 215] on textarea "Charcoal grilled meat burger with sautéed mushrooms, cheddar cheese, and smoked…" at bounding box center [180, 231] width 154 height 35
click at [195, 212] on div "Charcoal grilled meat burger + sautéed mushrooms, cheddar cheese, and smoked bé…" at bounding box center [184, 231] width 173 height 43
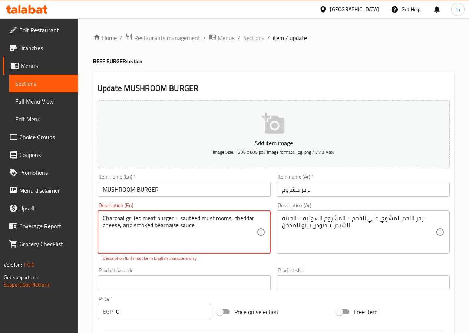
click at [194, 218] on textarea "Charcoal grilled meat burger + sautéed mushrooms, cheddar cheese, and smoked bé…" at bounding box center [180, 231] width 154 height 35
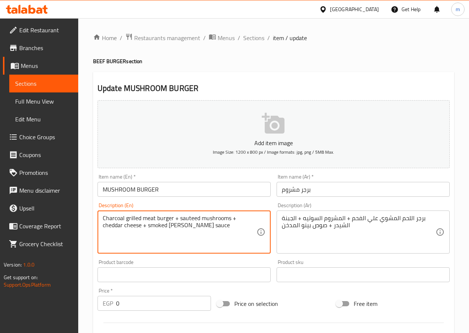
click at [206, 231] on textarea "Charcoal grilled meat burger + sauteed mushrooms + cheddar cheese + smoked Beno…" at bounding box center [180, 231] width 154 height 35
click at [150, 227] on textarea "Charcoal grilled meat burger + sauteed mushrooms + cheddar cheese + smoked Beno…" at bounding box center [180, 231] width 154 height 35
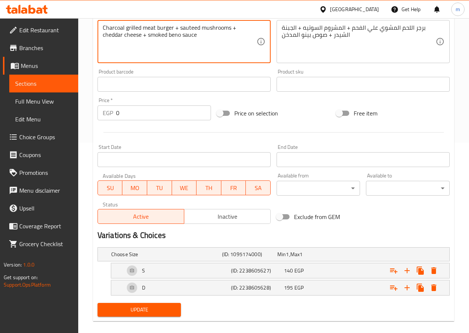
scroll to position [199, 0]
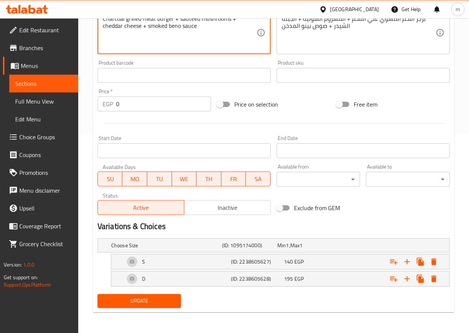
type textarea "Charcoal grilled meat burger + sauteed mushrooms + cheddar cheese + smoked beno…"
click at [125, 304] on span "Update" at bounding box center [139, 300] width 72 height 9
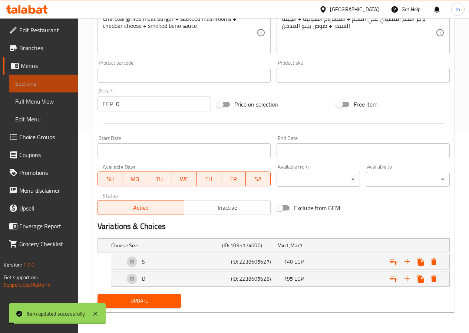
click at [60, 84] on span "Sections" at bounding box center [43, 83] width 57 height 9
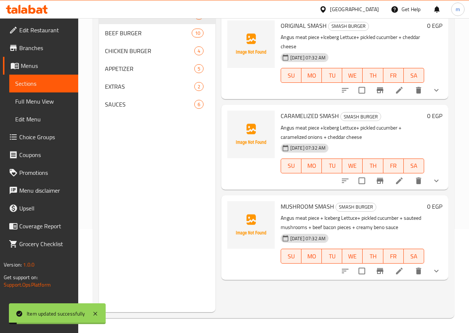
scroll to position [104, 0]
click at [118, 37] on span "BEEF BURGER" at bounding box center [138, 33] width 66 height 9
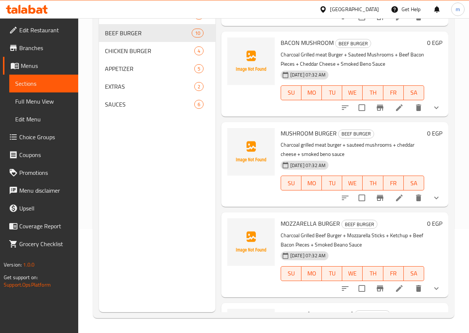
scroll to position [260, 0]
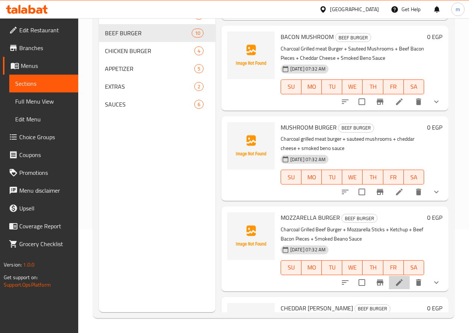
click at [399, 276] on li at bounding box center [399, 282] width 21 height 13
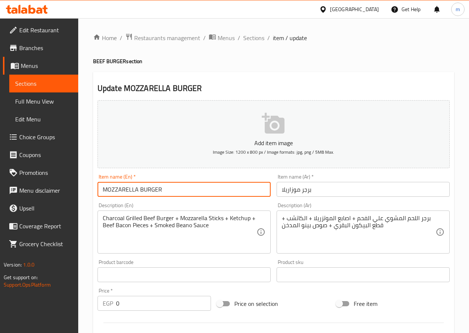
drag, startPoint x: 137, startPoint y: 189, endPoint x: 92, endPoint y: 188, distance: 44.9
click at [92, 188] on div "Home / Restaurants management / Menus / Sections / item / update BEEF BURGER se…" at bounding box center [273, 279] width 391 height 523
click at [293, 189] on input "برجر موزاريلا" at bounding box center [363, 189] width 173 height 15
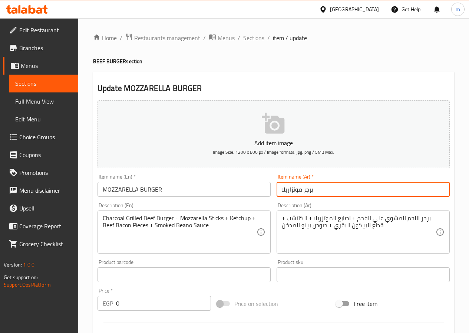
type input "برجر موتزاريلا"
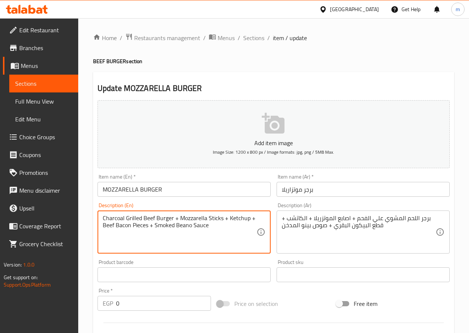
click at [153, 217] on textarea "Charcoal Grilled Beef Burger + Mozzarella Sticks + Ketchup + Beef Bacon Pieces …" at bounding box center [180, 231] width 154 height 35
drag, startPoint x: 192, startPoint y: 226, endPoint x: 175, endPoint y: 231, distance: 17.0
click at [175, 231] on textarea "Charcoal Grilled meat Burger + Mozzarella Sticks + Ketchup + Beef Bacon Pieces …" at bounding box center [180, 231] width 154 height 35
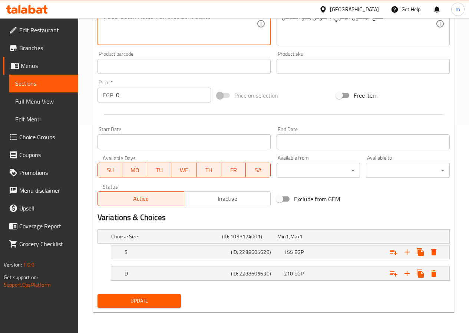
scroll to position [97, 0]
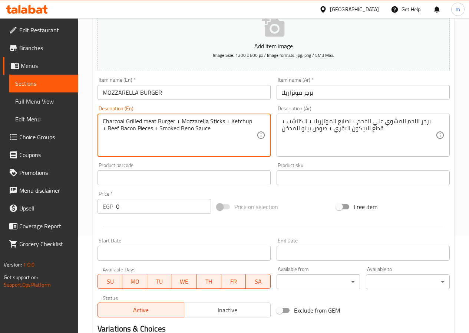
type textarea "Charcoal Grilled meat Burger + Mozzarella Sticks + Ketchup + Beef Bacon Pieces …"
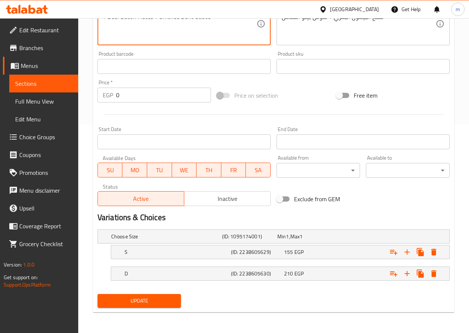
click at [158, 301] on span "Update" at bounding box center [139, 300] width 72 height 9
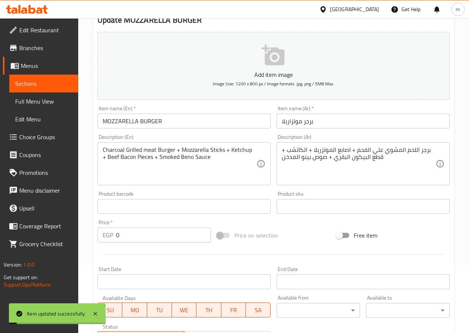
scroll to position [60, 0]
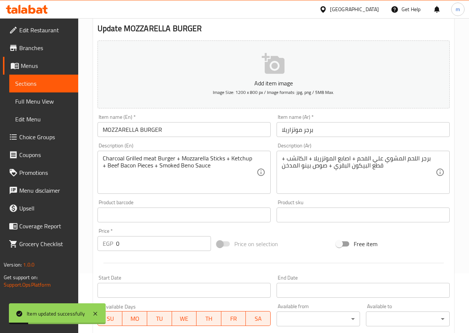
click at [21, 82] on span "Sections" at bounding box center [43, 83] width 57 height 9
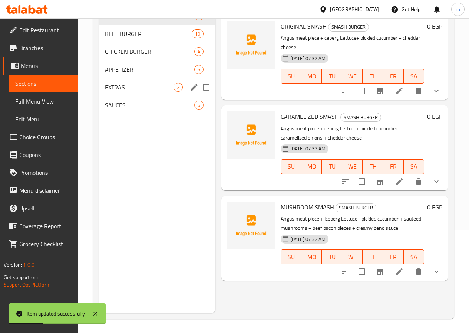
scroll to position [104, 0]
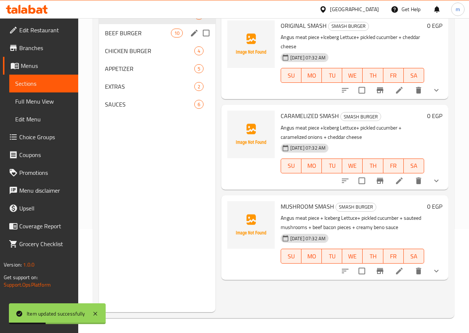
click at [133, 38] on div "BEEF BURGER 10" at bounding box center [157, 33] width 116 height 18
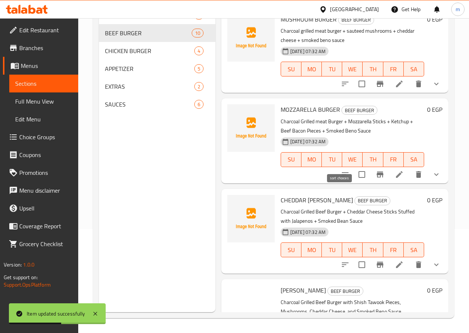
scroll to position [371, 0]
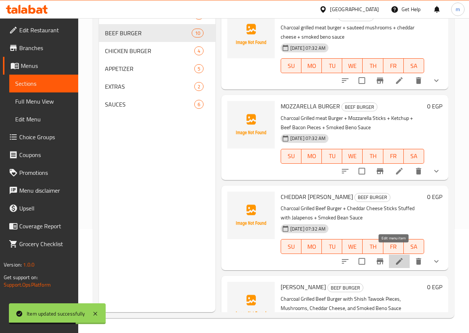
click at [395, 257] on icon at bounding box center [399, 261] width 9 height 9
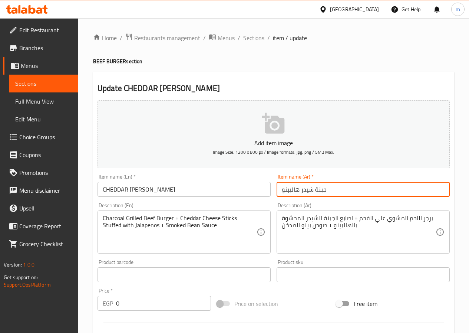
drag, startPoint x: 369, startPoint y: 189, endPoint x: 304, endPoint y: 192, distance: 64.6
click at [304, 192] on input "جبنة شيدر هالبينو" at bounding box center [363, 189] width 173 height 15
click at [362, 194] on input "ر هالبينو" at bounding box center [363, 189] width 173 height 15
drag, startPoint x: 362, startPoint y: 194, endPoint x: 221, endPoint y: 205, distance: 141.4
click at [221, 205] on div "Add item image Image Size: 1200 x 800 px / Image formats: jpg, png / 5MB Max. I…" at bounding box center [274, 257] width 358 height 320
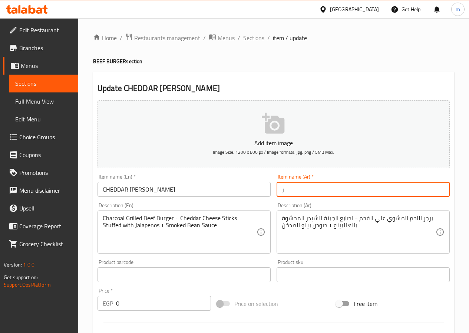
type input "ر"
type input "a"
drag, startPoint x: 337, startPoint y: 187, endPoint x: 214, endPoint y: 192, distance: 123.6
click at [214, 192] on div "Add item image Image Size: 1200 x 800 px / Image formats: jpg, png / 5MB Max. I…" at bounding box center [274, 257] width 358 height 320
type input "شيدر هاليبينو"
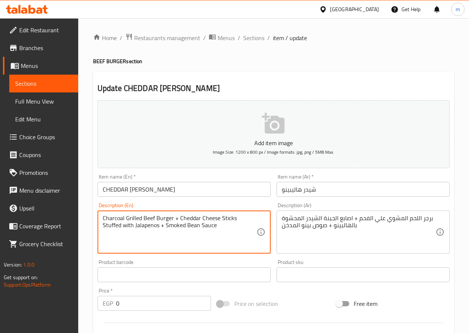
click at [144, 218] on textarea "Charcoal Grilled Beef Burger + Cheddar Cheese Sticks Stuffed with Jalapenos + S…" at bounding box center [180, 231] width 154 height 35
click at [174, 225] on textarea "Charcoal Grilled meat Burger + Cheddar Cheese Sticks Stuffed with Jalapenos + S…" at bounding box center [180, 231] width 154 height 35
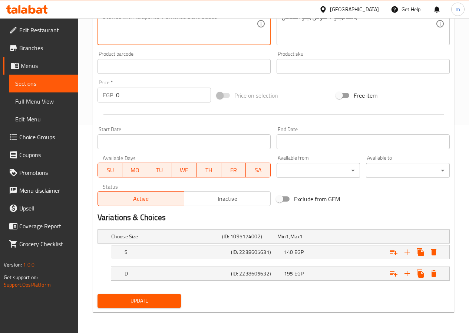
type textarea "Charcoal Grilled meat Burger + Cheddar Cheese Sticks Stuffed with Jalapenos + S…"
click at [152, 297] on span "Update" at bounding box center [139, 300] width 72 height 9
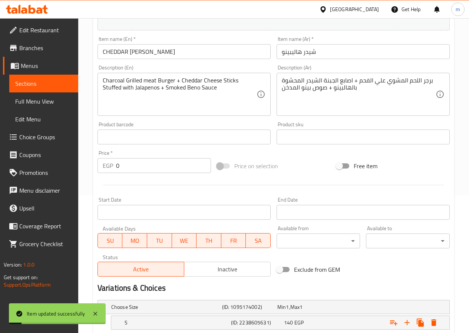
scroll to position [23, 0]
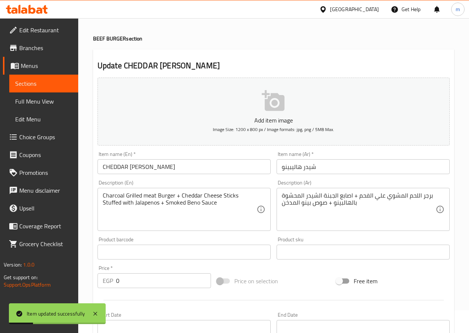
click at [33, 82] on span "Sections" at bounding box center [43, 83] width 57 height 9
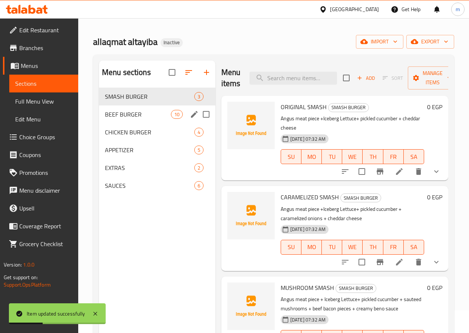
click at [141, 119] on span "BEEF BURGER" at bounding box center [138, 114] width 66 height 9
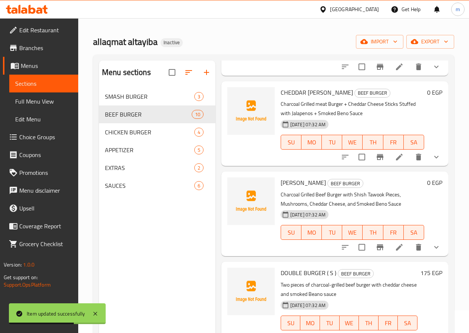
scroll to position [591, 0]
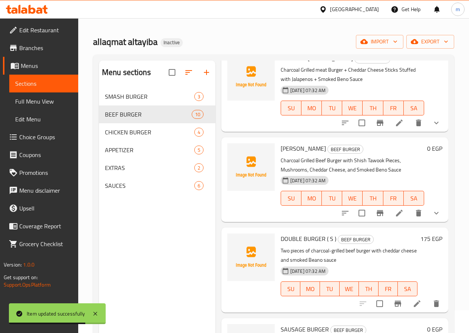
click at [403, 206] on li at bounding box center [399, 212] width 21 height 13
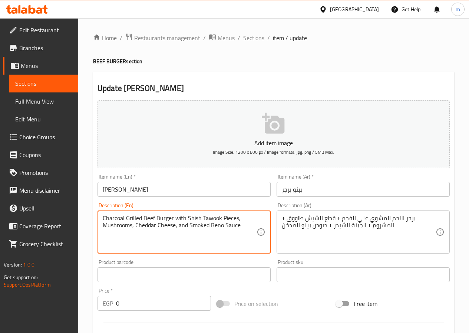
click at [150, 218] on textarea "Charcoal Grilled Beef Burger with Shish Tawook Pieces, Mushrooms, Cheddar Chees…" at bounding box center [180, 231] width 154 height 35
drag, startPoint x: 187, startPoint y: 217, endPoint x: 175, endPoint y: 218, distance: 12.0
click at [175, 218] on textarea "Charcoal Grilled meat Burger with Shish Tawook Pieces, Mushrooms, Cheddar Chees…" at bounding box center [180, 231] width 154 height 35
drag, startPoint x: 243, startPoint y: 217, endPoint x: 231, endPoint y: 218, distance: 12.0
click at [231, 218] on textarea "Charcoal Grilled meat Burger + Shish Tawook Pieces, Mushrooms, Cheddar Cheese, …" at bounding box center [180, 231] width 154 height 35
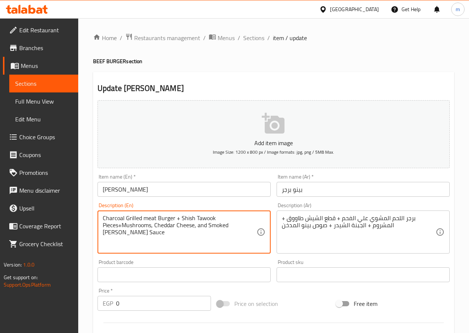
click at [117, 224] on textarea "Charcoal Grilled meat Burger + Shish Tawook Pieces+Mushrooms, Cheddar Cheese, a…" at bounding box center [180, 231] width 154 height 35
click at [118, 226] on textarea "Charcoal Grilled meat Burger + Shish Tawook Pieces+Mushrooms, Cheddar Cheese, a…" at bounding box center [180, 231] width 154 height 35
click at [106, 224] on textarea "Charcoal Grilled meat Burger + Shish Tawook Pieces +Mushrooms, Cheddar Cheese, …" at bounding box center [180, 231] width 154 height 35
click at [132, 225] on textarea "Charcoal Grilled meat Burger + Shish Tawook Pieces + Mushrooms, Cheddar Cheese,…" at bounding box center [180, 231] width 154 height 35
drag, startPoint x: 190, startPoint y: 226, endPoint x: 186, endPoint y: 227, distance: 4.5
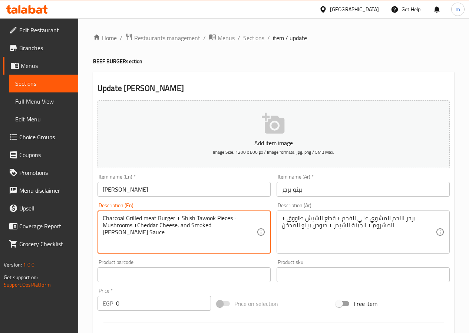
click at [186, 227] on textarea "Charcoal Grilled meat Burger + Shish Tawook Pieces + Mushrooms +Cheddar Cheese,…" at bounding box center [180, 231] width 154 height 35
type textarea "Charcoal Grilled meat Burger + Shish Tawook Pieces + Mushrooms + Cheddar Cheese…"
click at [223, 238] on textarea "Charcoal Grilled meat Burger + Shish Tawook Pieces + Mushrooms + Cheddar Cheese…" at bounding box center [180, 231] width 154 height 35
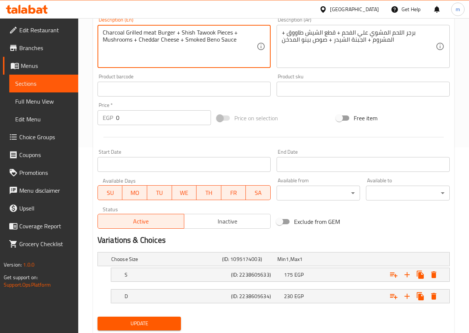
scroll to position [208, 0]
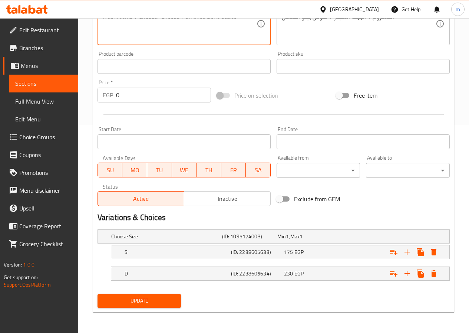
click at [155, 302] on span "Update" at bounding box center [139, 300] width 72 height 9
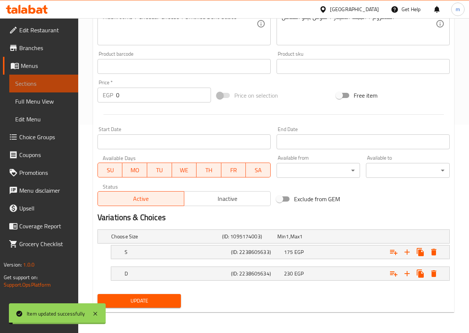
click at [52, 84] on span "Sections" at bounding box center [43, 83] width 57 height 9
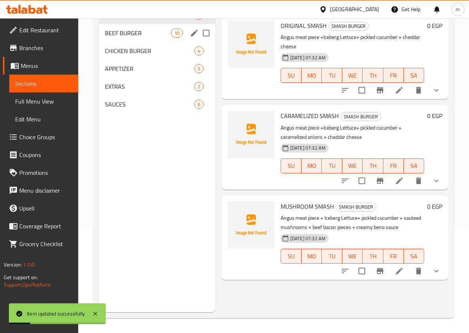
click at [130, 42] on div "BEEF BURGER 10" at bounding box center [157, 33] width 116 height 18
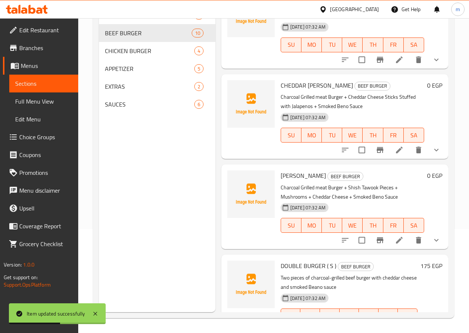
scroll to position [591, 0]
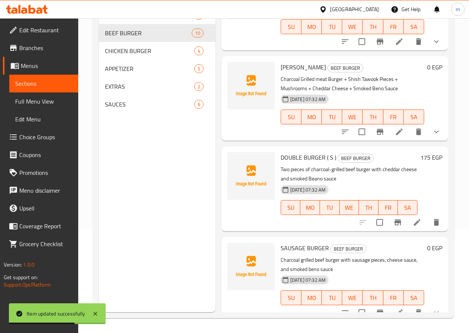
click at [413, 218] on icon at bounding box center [417, 222] width 9 height 9
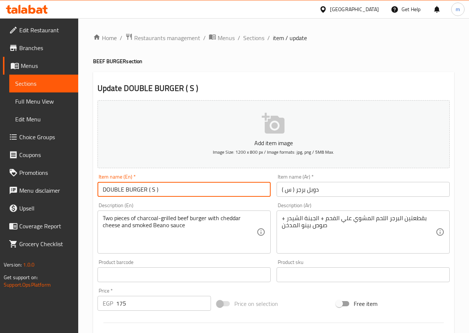
drag, startPoint x: 234, startPoint y: 191, endPoint x: 98, endPoint y: 182, distance: 137.1
click at [98, 182] on input "DOUBLE BURGER ( S )" at bounding box center [184, 189] width 173 height 15
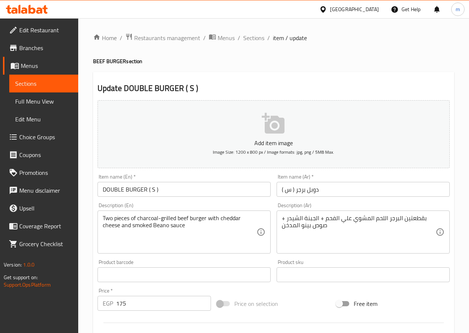
click at [459, 295] on div "Home / Restaurants management / Menus / Sections / item / update BEEF BURGER se…" at bounding box center [273, 271] width 391 height 506
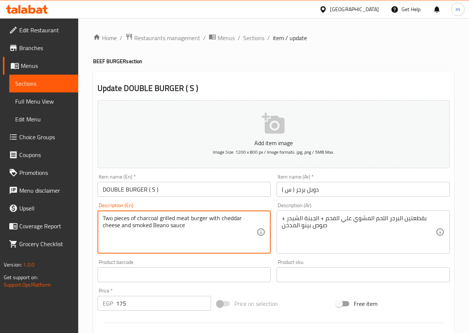
drag, startPoint x: 221, startPoint y: 218, endPoint x: 208, endPoint y: 218, distance: 13.7
click at [208, 218] on textarea "Two pieces of charcoal grilled meat burger with cheddar cheese and smoked Beano…" at bounding box center [180, 231] width 154 height 35
drag, startPoint x: 112, startPoint y: 225, endPoint x: 79, endPoint y: 231, distance: 33.7
click at [79, 231] on div "Home / Restaurants management / Menus / Sections / item / update BEEF BURGER se…" at bounding box center [273, 271] width 391 height 506
drag, startPoint x: 134, startPoint y: 225, endPoint x: 125, endPoint y: 228, distance: 10.0
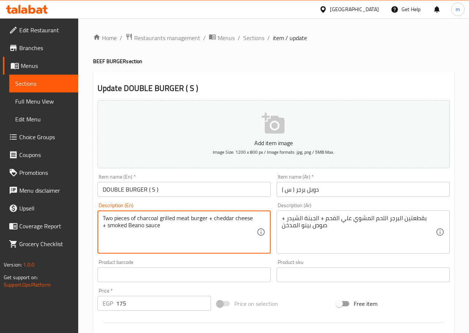
click at [125, 228] on textarea "Two pieces of charcoal grilled meat burger + cheddar cheese + smoked Beano sauce" at bounding box center [180, 231] width 154 height 35
click at [193, 235] on textarea "Two pieces of charcoal grilled meat burger + cheddar cheese + smoked beno sauce" at bounding box center [180, 231] width 154 height 35
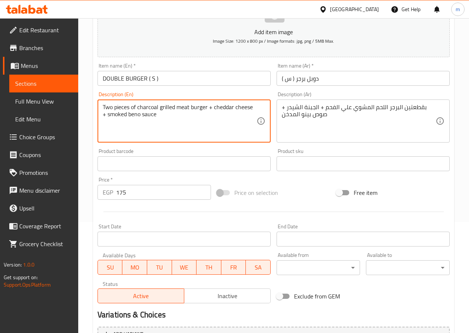
scroll to position [111, 0]
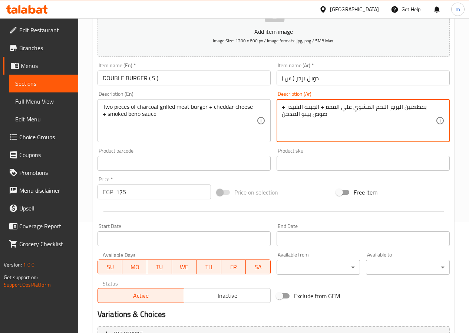
drag, startPoint x: 426, startPoint y: 107, endPoint x: 422, endPoint y: 103, distance: 5.8
click at [403, 124] on textarea "بقطعتين البرجر اللحم المشوي علي الفحم + الجبنة الشيدر + صوص بينو المدخن" at bounding box center [359, 120] width 154 height 35
drag, startPoint x: 325, startPoint y: 106, endPoint x: 425, endPoint y: 110, distance: 100.2
click at [425, 110] on textarea "بقطعتين البرجر اللحم المشوي علي الفحم + الجبنة الشيدر + صوص بينو المدخن" at bounding box center [359, 120] width 154 height 35
click at [423, 110] on textarea "بقطعتين البرجر اللحم المشوي علي الفحم + الجبنة الشيدر + صوص بينو المدخن" at bounding box center [359, 120] width 154 height 35
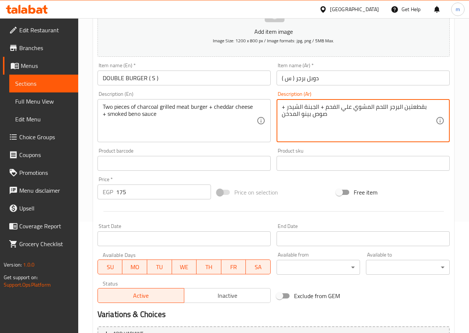
drag, startPoint x: 326, startPoint y: 106, endPoint x: 424, endPoint y: 107, distance: 98.3
click at [424, 107] on textarea "بقطعتين البرجر اللحم المشوي علي الفحم + الجبنة الشيدر + صوص بينو المدخن" at bounding box center [359, 120] width 154 height 35
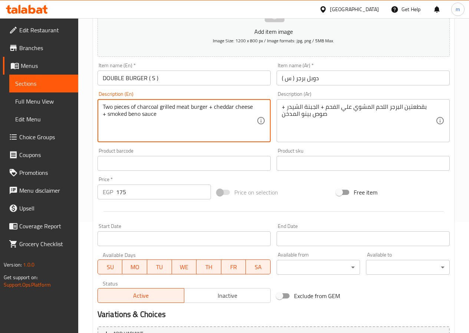
click at [107, 103] on textarea "Two pieces of charcoal grilled meat burger + cheddar cheese + smoked beno sauce" at bounding box center [180, 120] width 154 height 35
click at [105, 104] on textarea "in Two pieces of charcoal grilled meat burger + cheddar cheese + smoked beno sa…" at bounding box center [180, 120] width 154 height 35
click at [147, 130] on textarea "In Two pieces of charcoal grilled meat burger + cheddar cheese + smoked beno sa…" at bounding box center [180, 120] width 154 height 35
click at [109, 105] on textarea "In Two pieces of charcoal grilled meat burger + cheddar cheese + smoked beno sa…" at bounding box center [180, 120] width 154 height 35
type textarea "Two pieces of charcoal grilled meat burger + cheddar cheese + smoked beno sauce"
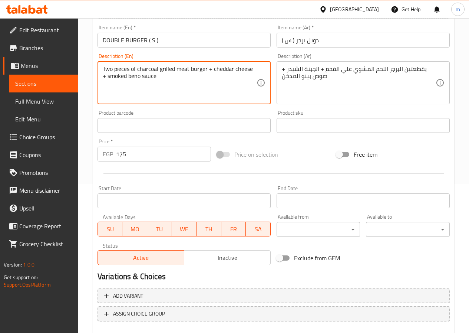
scroll to position [191, 0]
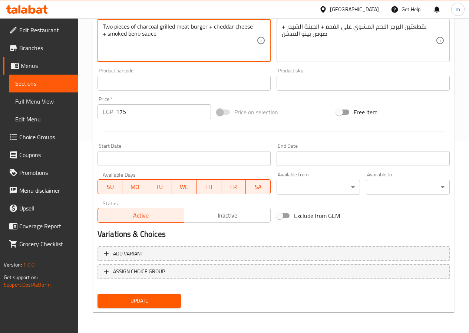
click at [151, 301] on span "Update" at bounding box center [139, 300] width 72 height 9
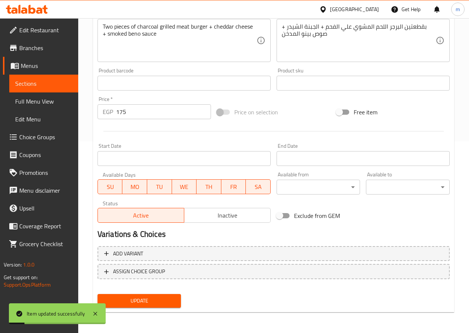
click at [44, 80] on span "Sections" at bounding box center [43, 83] width 57 height 9
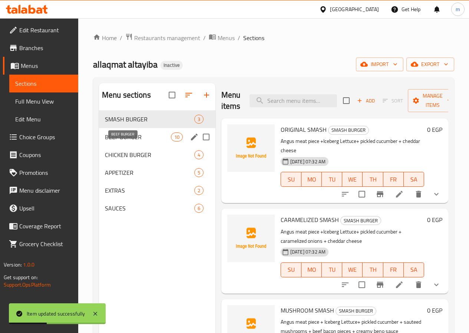
click at [132, 141] on span "BEEF BURGER" at bounding box center [138, 136] width 66 height 9
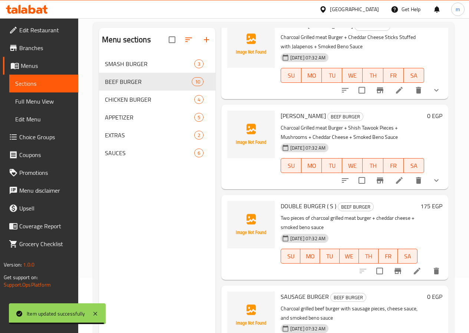
scroll to position [104, 0]
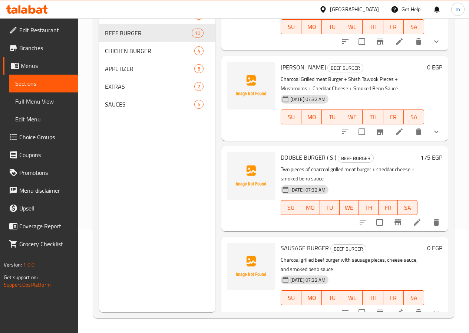
click at [389, 307] on li at bounding box center [399, 312] width 21 height 13
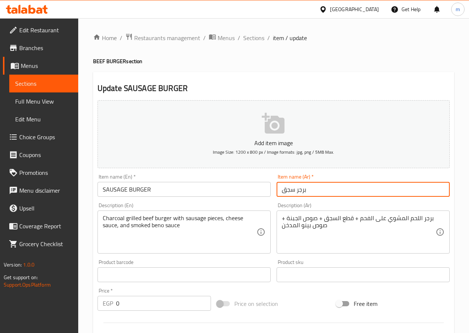
drag, startPoint x: 356, startPoint y: 190, endPoint x: 272, endPoint y: 194, distance: 83.9
click at [272, 194] on div "Add item image Image Size: 1200 x 800 px / Image formats: jpg, png / 5MB Max. I…" at bounding box center [274, 257] width 358 height 320
click at [362, 185] on input "برجر سجق" at bounding box center [363, 189] width 173 height 15
click at [152, 217] on textarea "Charcoal grilled beef burger with sausage pieces, cheese sauce, and smoked beno…" at bounding box center [180, 231] width 154 height 35
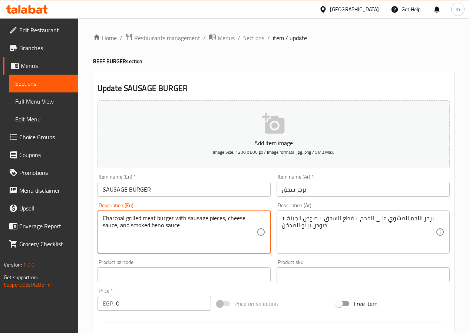
drag, startPoint x: 187, startPoint y: 217, endPoint x: 174, endPoint y: 220, distance: 13.0
click at [174, 220] on textarea "Charcoal grilled meat burger with sausage pieces, cheese sauce, and smoked beno…" at bounding box center [180, 231] width 154 height 35
drag, startPoint x: 219, startPoint y: 217, endPoint x: 216, endPoint y: 223, distance: 6.3
click at [216, 223] on textarea "Charcoal grilled meat burger + sausage pieces, cheese sauce, and smoked beno sa…" at bounding box center [180, 231] width 154 height 35
drag, startPoint x: 121, startPoint y: 225, endPoint x: 134, endPoint y: 232, distance: 14.6
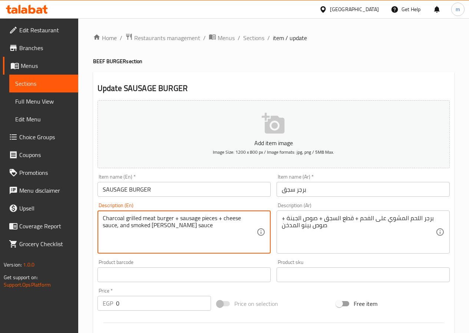
click at [118, 225] on textarea "Charcoal grilled meat burger + sausage pieces + cheese sauce, and smoked beno s…" at bounding box center [180, 231] width 154 height 35
click at [138, 239] on textarea "Charcoal grilled meat burger + sausage pieces + cheese sauce, and smoked beno s…" at bounding box center [180, 231] width 154 height 35
click at [131, 239] on textarea "Charcoal grilled meat burger + sausage pieces + cheese sauce, and smoked beno s…" at bounding box center [180, 231] width 154 height 35
click at [223, 244] on textarea "Charcoal grilled meat burger + sausage pieces + cheese sauce + smoked beno sauce" at bounding box center [180, 231] width 154 height 35
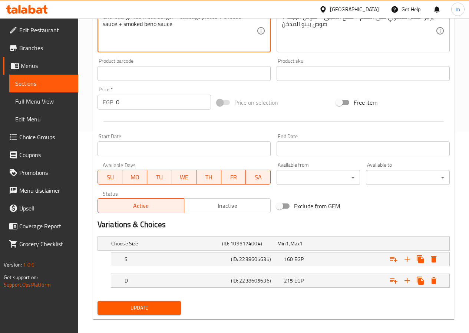
scroll to position [208, 0]
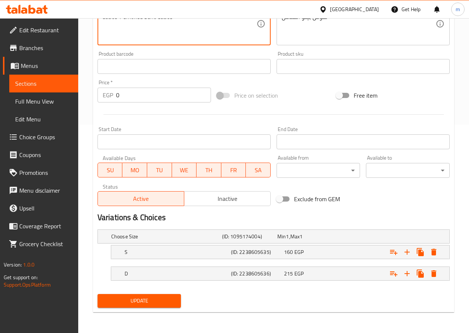
type textarea "Charcoal grilled meat burger + sausage pieces + cheese sauce + smoked beno sauce"
click at [151, 302] on span "Update" at bounding box center [139, 300] width 72 height 9
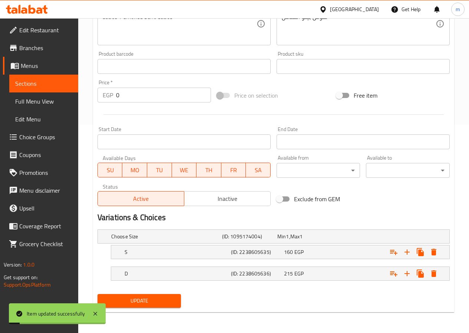
click at [35, 85] on span "Sections" at bounding box center [43, 83] width 57 height 9
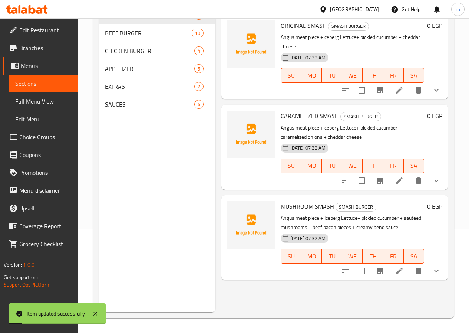
scroll to position [104, 0]
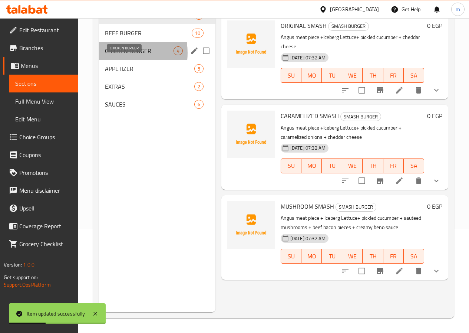
click at [116, 55] on span "CHICKEN BURGER" at bounding box center [139, 50] width 69 height 9
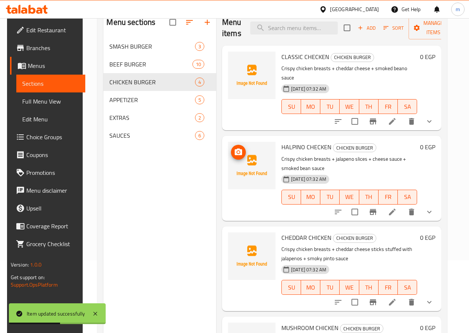
scroll to position [30, 0]
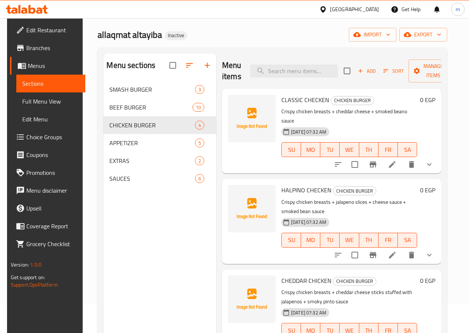
click at [402, 158] on li at bounding box center [392, 164] width 21 height 13
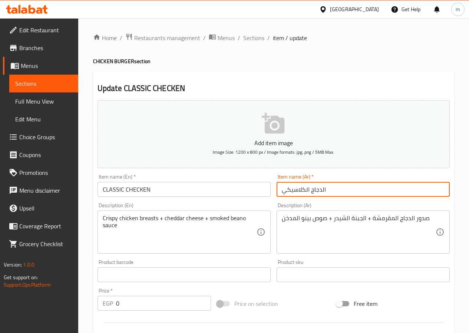
drag, startPoint x: 342, startPoint y: 187, endPoint x: 235, endPoint y: 190, distance: 106.5
click at [235, 190] on div "Add item image Image Size: 1200 x 800 px / Image formats: jpg, png / 5MB Max. I…" at bounding box center [274, 257] width 358 height 320
type input "]"
type input "دجاج كلاسيك"
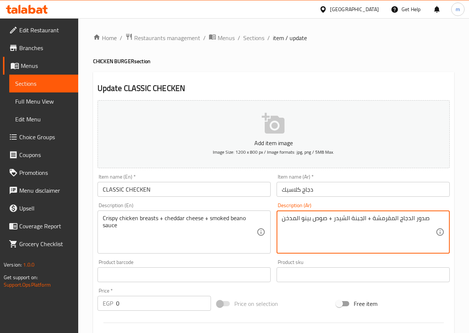
click at [385, 218] on textarea "صدور الدجاج المقرمشة + الجبنة الشيدر + صوص بينو المدخن" at bounding box center [359, 231] width 154 height 35
click at [241, 217] on textarea "Crispy chicken breasts + cheddar cheese + smoked beano sauce" at bounding box center [180, 231] width 154 height 35
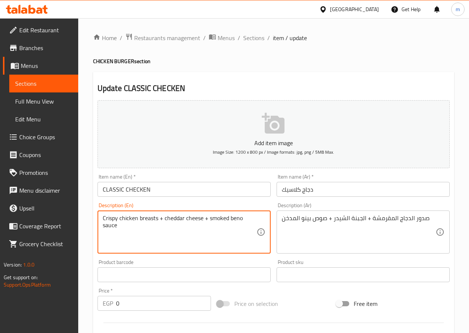
click at [169, 224] on textarea "Crispy chicken breasts + cheddar cheese + smoked beno sauce" at bounding box center [180, 231] width 154 height 35
type textarea "Crispy chicken breasts + cheddar cheese + smoked beno sauce"
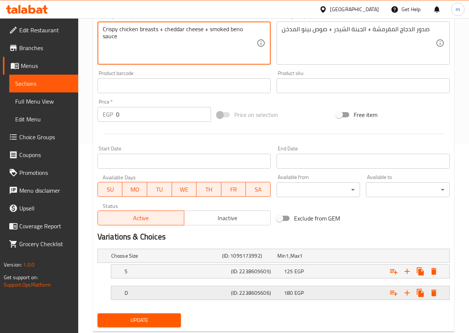
scroll to position [208, 0]
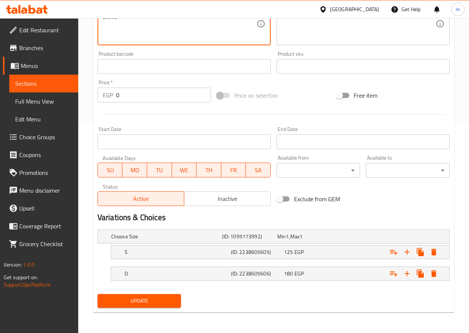
click at [146, 303] on span "Update" at bounding box center [139, 300] width 72 height 9
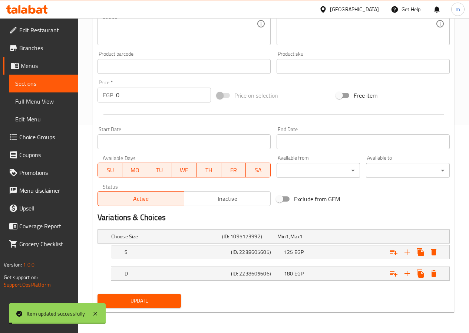
click at [40, 87] on span "Sections" at bounding box center [43, 83] width 57 height 9
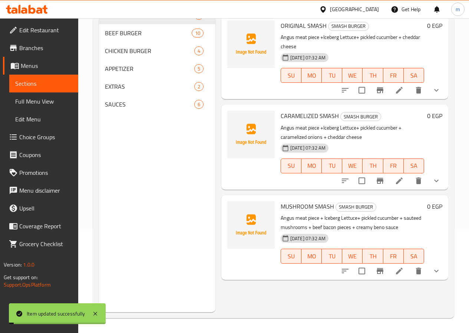
scroll to position [104, 0]
click at [113, 56] on div "CHICKEN BURGER 4" at bounding box center [157, 51] width 116 height 18
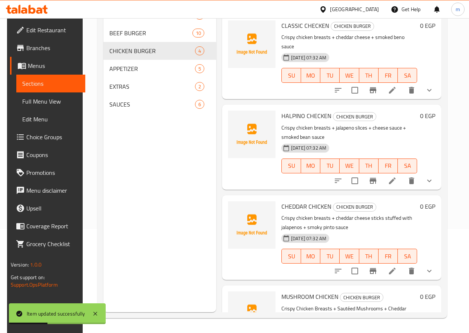
click at [398, 174] on li at bounding box center [392, 180] width 21 height 13
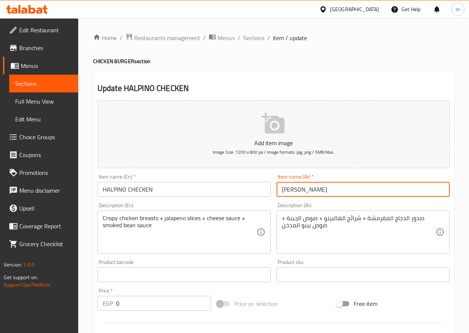
click at [292, 190] on input "هالبينو تشيكن" at bounding box center [363, 189] width 173 height 15
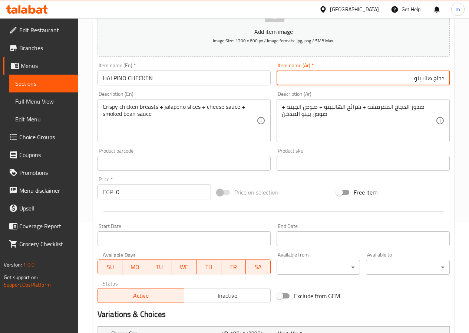
type input "دجاج هالبينو"
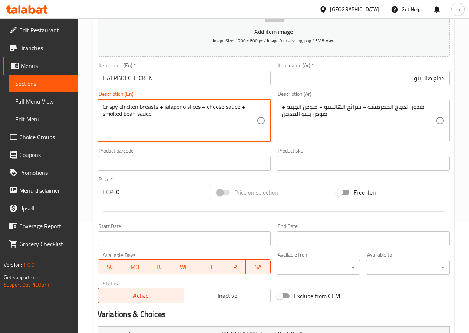
click at [135, 115] on textarea "Crispy chicken breasts + jalapeno slices + cheese sauce + smoked bean sauce" at bounding box center [180, 120] width 154 height 35
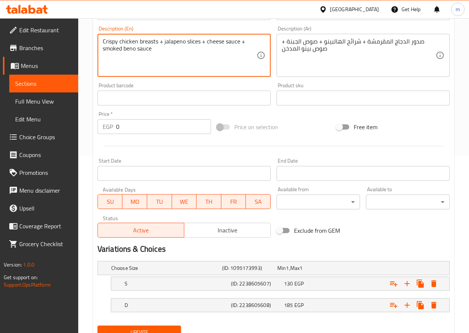
scroll to position [208, 0]
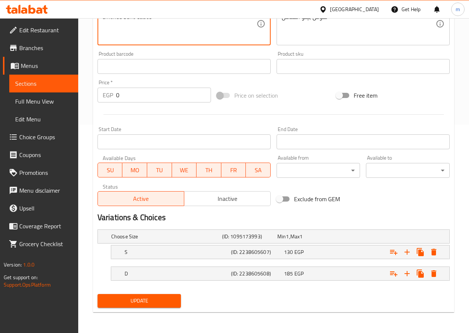
type textarea "Crispy chicken breasts + jalapeno slices + cheese sauce + smoked beno sauce"
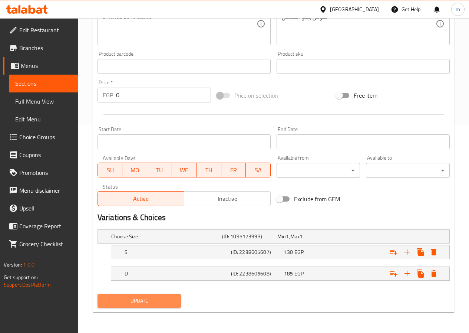
click at [161, 294] on button "Update" at bounding box center [140, 301] width 84 height 14
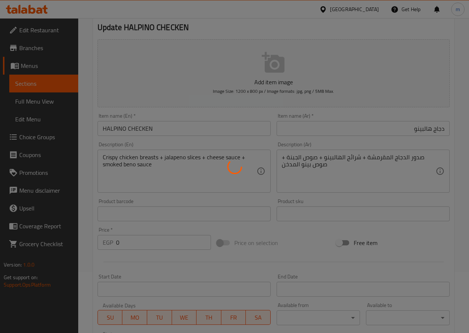
scroll to position [60, 0]
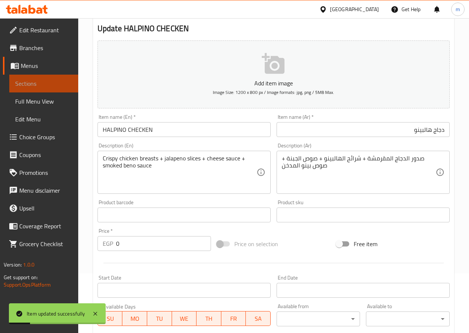
click at [39, 82] on span "Sections" at bounding box center [43, 83] width 57 height 9
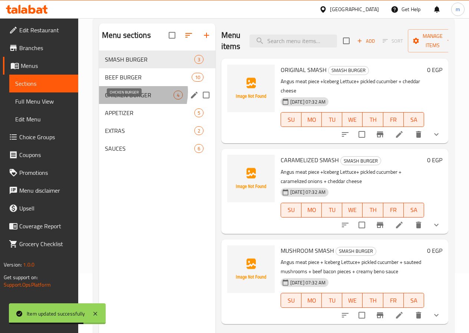
click at [128, 99] on span "CHICKEN BURGER" at bounding box center [139, 95] width 69 height 9
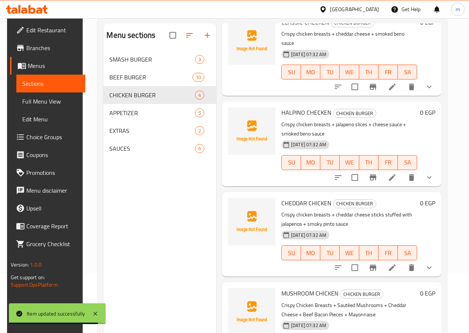
scroll to position [49, 0]
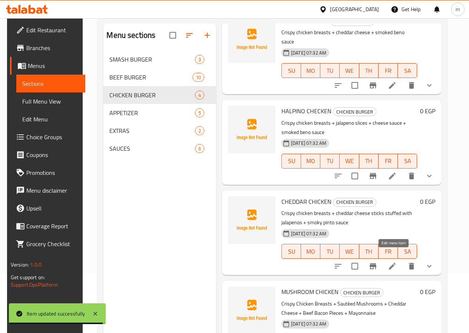
click at [391, 262] on icon at bounding box center [392, 266] width 9 height 9
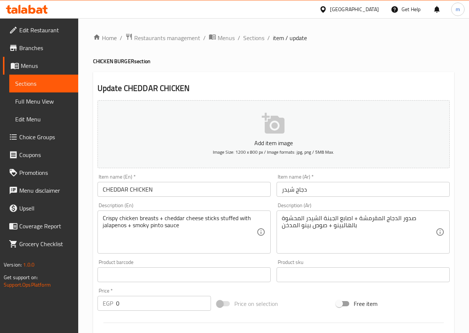
click at [14, 83] on link "Sections" at bounding box center [43, 84] width 69 height 18
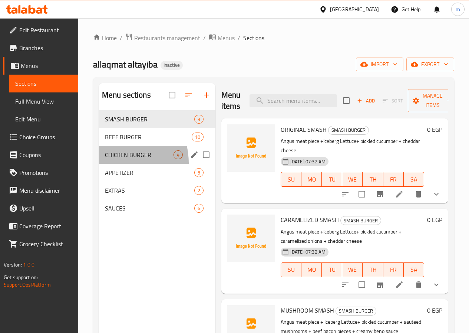
click at [112, 164] on div "CHICKEN BURGER 4" at bounding box center [157, 155] width 116 height 18
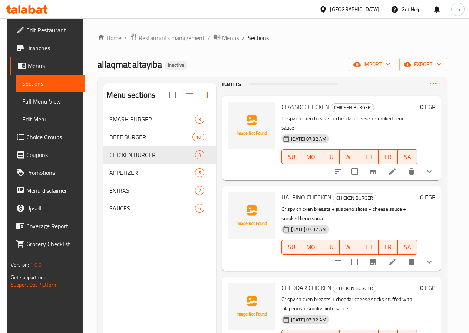
scroll to position [49, 0]
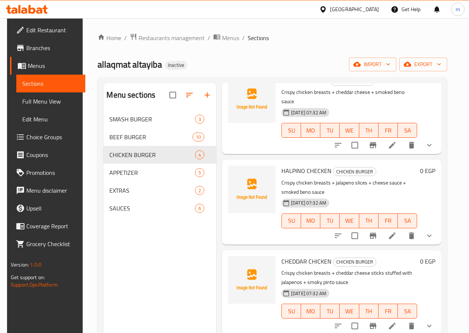
click at [397, 321] on icon at bounding box center [392, 325] width 9 height 9
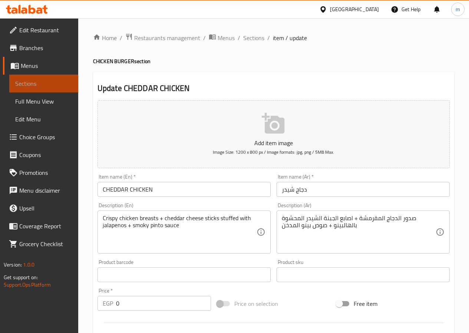
click at [21, 79] on span "Sections" at bounding box center [43, 83] width 57 height 9
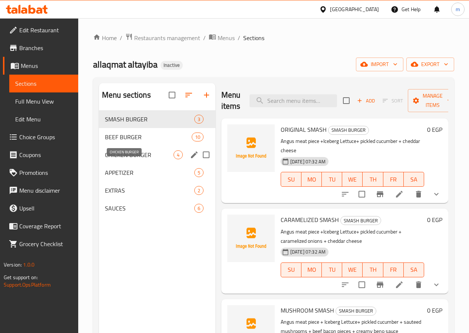
click at [120, 159] on span "CHICKEN BURGER" at bounding box center [139, 154] width 69 height 9
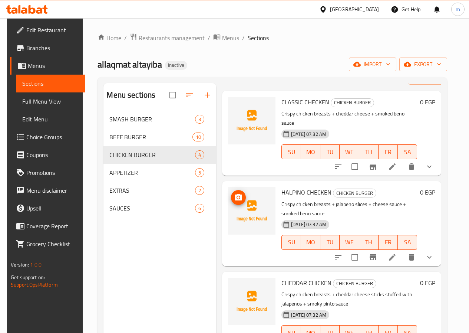
scroll to position [49, 0]
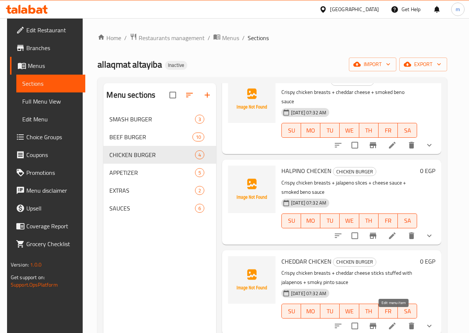
click at [397, 321] on icon at bounding box center [392, 325] width 9 height 9
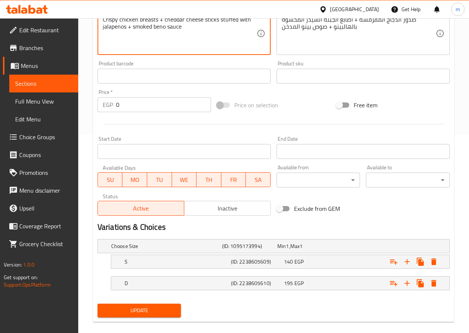
scroll to position [208, 0]
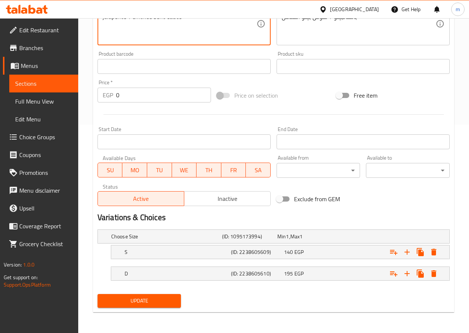
type textarea "Crispy chicken breasts + cheddar cheese sticks stuffed with jalapenos + smoked …"
click at [144, 304] on span "Update" at bounding box center [139, 300] width 72 height 9
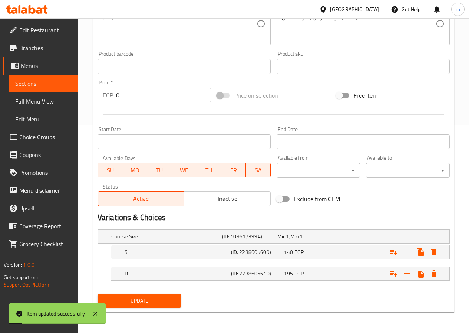
click at [55, 85] on span "Sections" at bounding box center [43, 83] width 57 height 9
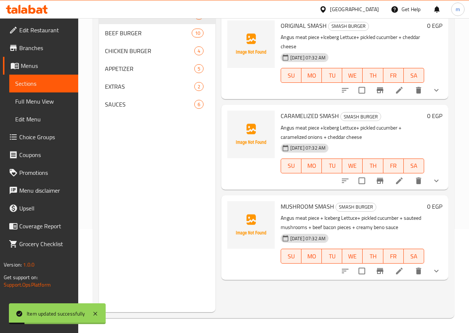
scroll to position [104, 0]
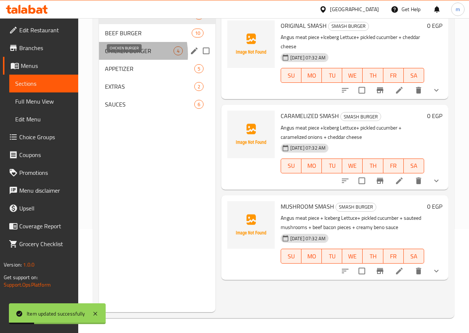
click at [117, 55] on span "CHICKEN BURGER" at bounding box center [139, 50] width 69 height 9
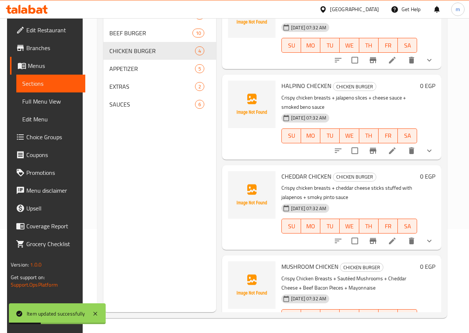
scroll to position [49, 0]
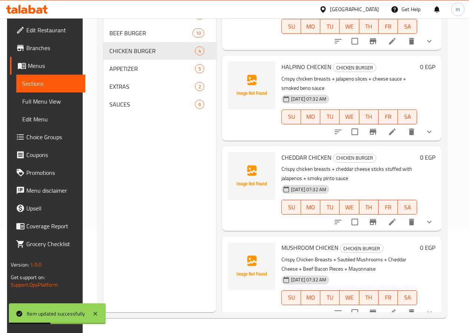
click at [392, 308] on li at bounding box center [392, 312] width 21 height 13
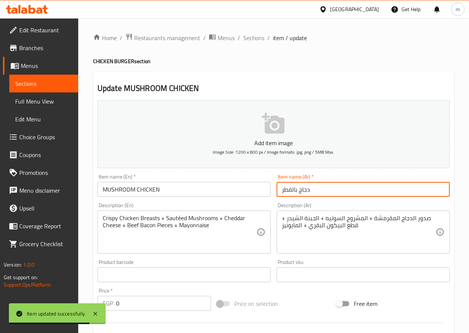
drag, startPoint x: 298, startPoint y: 190, endPoint x: 281, endPoint y: 190, distance: 17.4
click at [281, 190] on input "دجاج بالفطر" at bounding box center [363, 189] width 173 height 15
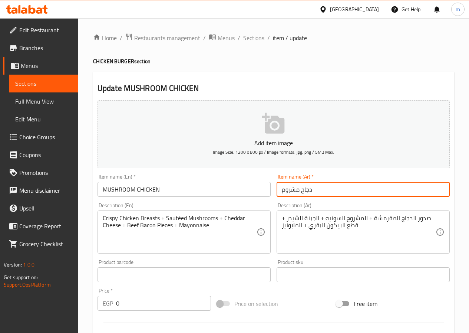
type input "دجاج مشروم"
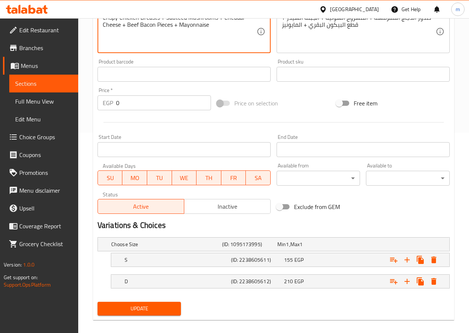
scroll to position [208, 0]
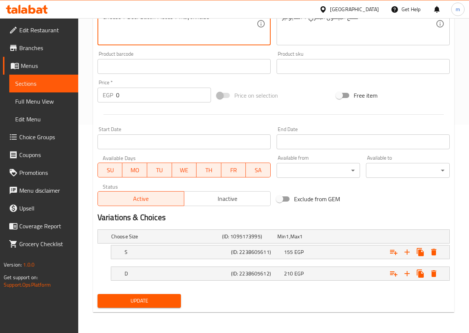
type textarea "Crispy Chicken Breasts + Sauteed Mushrooms + Cheddar Cheese + Beef Bacon Pieces…"
click at [144, 303] on span "Update" at bounding box center [139, 300] width 72 height 9
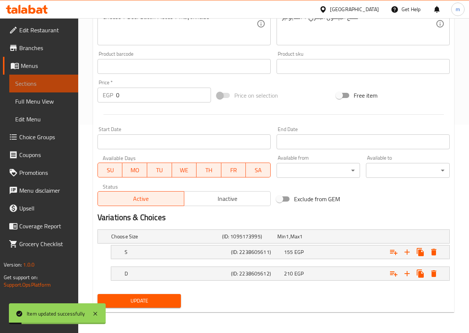
click at [41, 85] on span "Sections" at bounding box center [43, 83] width 57 height 9
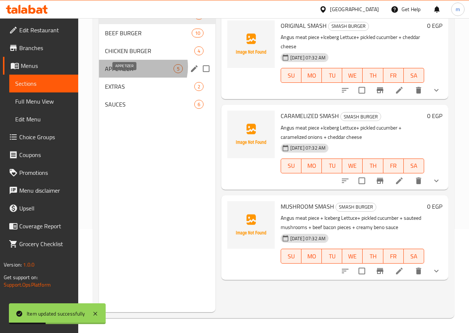
click at [135, 73] on span "APPETIZER" at bounding box center [139, 68] width 69 height 9
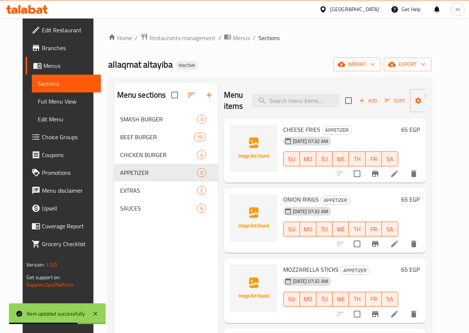
click at [398, 176] on icon at bounding box center [394, 173] width 7 height 7
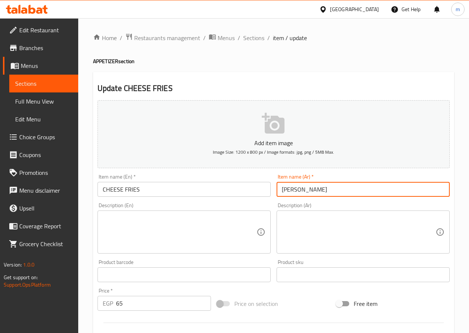
drag, startPoint x: 318, startPoint y: 190, endPoint x: 245, endPoint y: 189, distance: 72.7
click at [245, 189] on div "Add item image Image Size: 1200 x 800 px / Image formats: jpg, png / 5MB Max. I…" at bounding box center [274, 257] width 358 height 320
type input "ب"
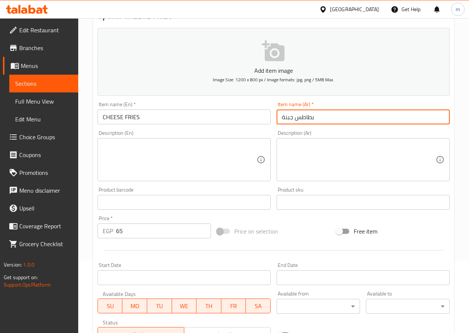
scroll to position [191, 0]
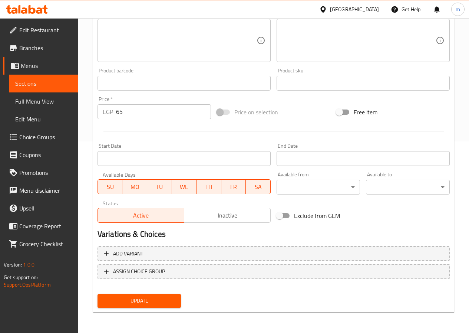
type input "بطاطس جبنة"
click at [139, 294] on button "Update" at bounding box center [140, 301] width 84 height 14
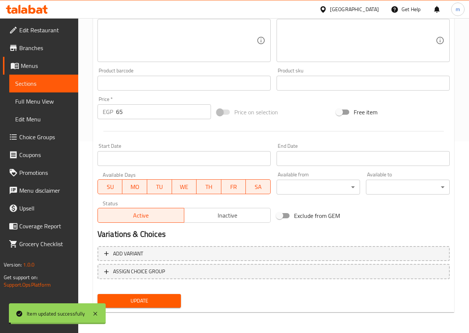
click at [44, 86] on span "Sections" at bounding box center [43, 83] width 57 height 9
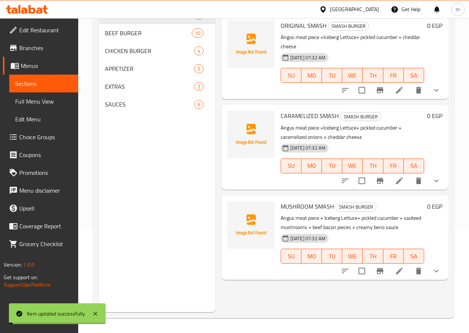
scroll to position [104, 0]
click at [123, 78] on div "APPETIZER 5" at bounding box center [157, 69] width 116 height 18
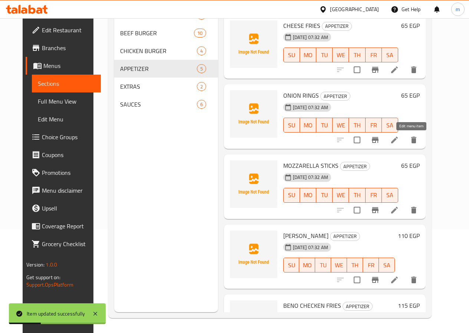
click at [399, 139] on icon at bounding box center [394, 139] width 9 height 9
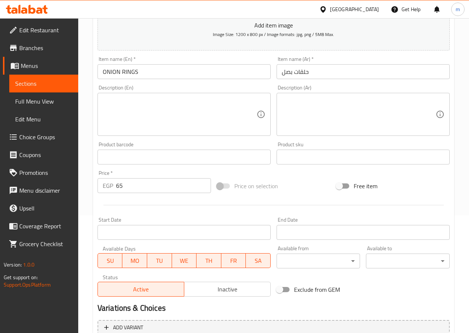
scroll to position [117, 0]
click at [293, 73] on input "حلقات بصل" at bounding box center [363, 72] width 173 height 15
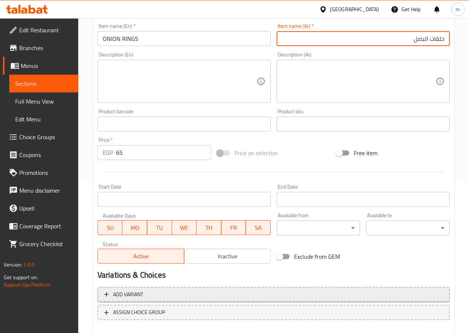
scroll to position [191, 0]
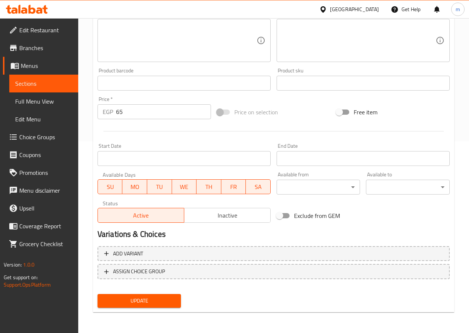
type input "حلقات البصل"
click at [152, 297] on span "Update" at bounding box center [139, 300] width 72 height 9
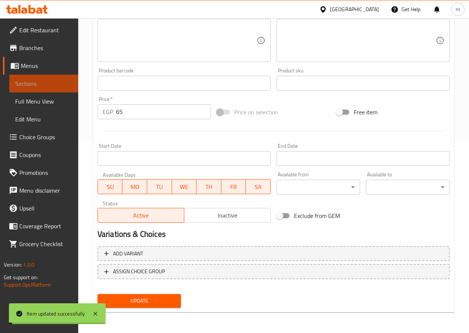
click at [25, 86] on span "Sections" at bounding box center [43, 83] width 57 height 9
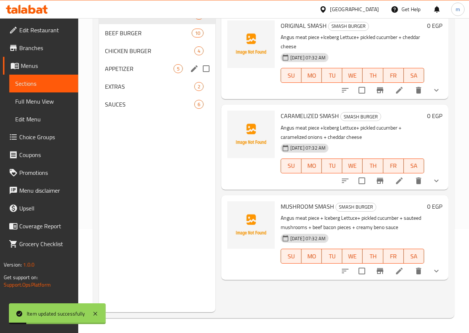
click at [134, 73] on span "APPETIZER" at bounding box center [139, 68] width 69 height 9
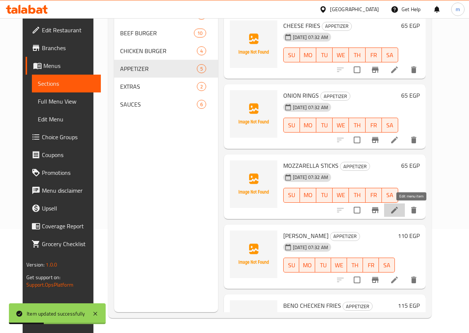
click at [399, 210] on icon at bounding box center [394, 209] width 9 height 9
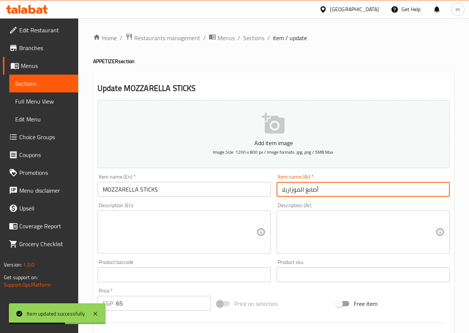
click at [291, 189] on input "أصابع الموزاريلا" at bounding box center [363, 189] width 173 height 15
click at [294, 187] on input "أصابع الموزاريلا" at bounding box center [363, 189] width 173 height 15
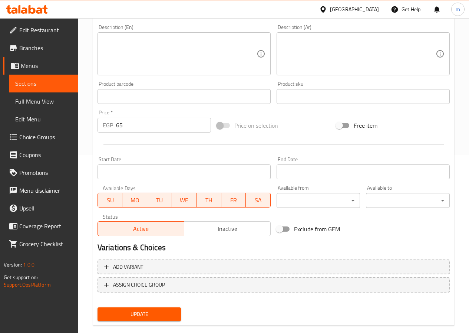
scroll to position [185, 0]
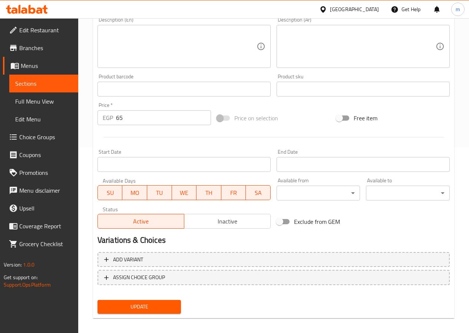
type input "أصابع الموتزاريلا"
click at [161, 311] on span "Update" at bounding box center [139, 306] width 72 height 9
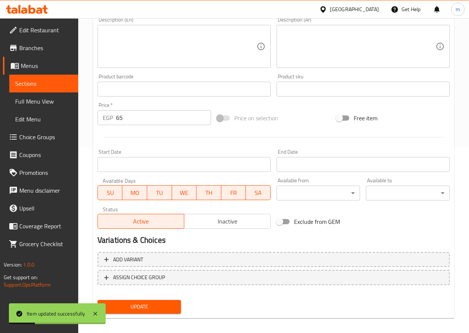
click at [44, 87] on span "Sections" at bounding box center [43, 83] width 57 height 9
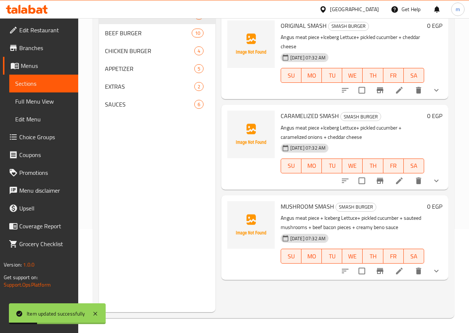
scroll to position [104, 0]
click at [119, 73] on span "APPETIZER" at bounding box center [139, 68] width 69 height 9
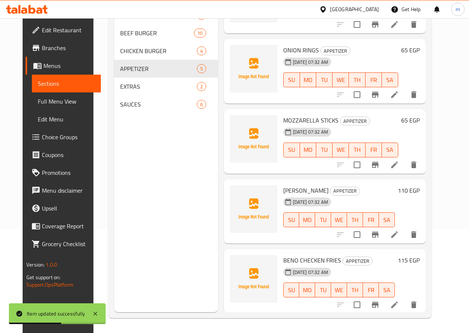
scroll to position [47, 0]
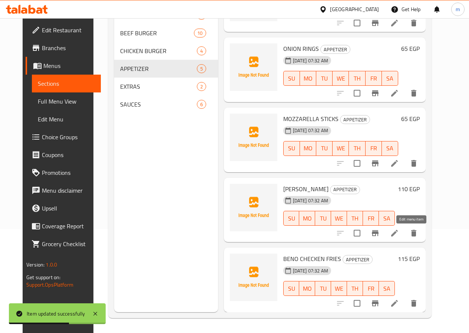
click at [399, 234] on icon at bounding box center [394, 232] width 9 height 9
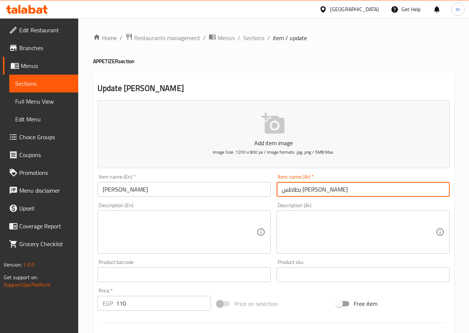
drag, startPoint x: 293, startPoint y: 190, endPoint x: 246, endPoint y: 194, distance: 46.9
click at [246, 194] on div "Add item image Image Size: 1200 x 800 px / Image formats: jpg, png / 5MB Max. I…" at bounding box center [274, 257] width 358 height 320
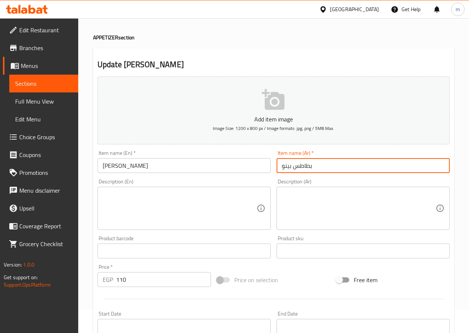
scroll to position [37, 0]
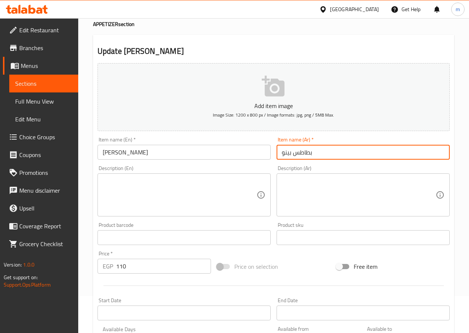
drag, startPoint x: 328, startPoint y: 151, endPoint x: 279, endPoint y: 160, distance: 50.3
click at [279, 160] on div "Item name (Ar)   * بطاطس بينو Item name (Ar) *" at bounding box center [363, 148] width 179 height 29
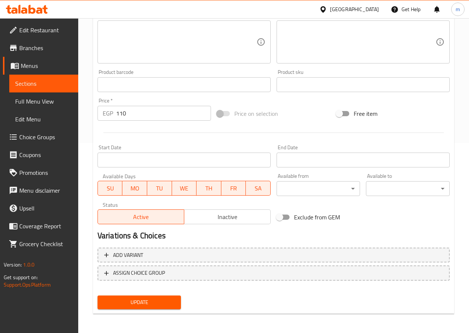
scroll to position [191, 0]
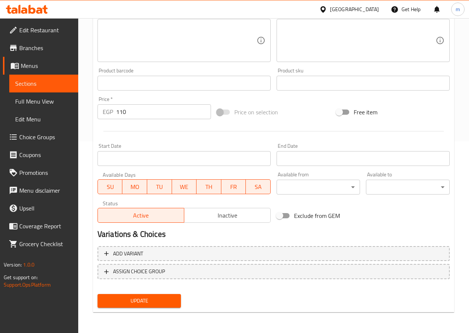
type input "بطاطس محمرة بينو"
click at [130, 306] on button "Update" at bounding box center [140, 301] width 84 height 14
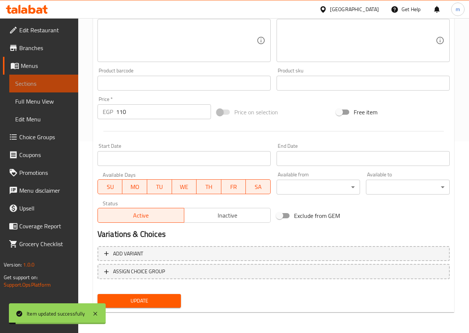
click at [45, 86] on span "Sections" at bounding box center [43, 83] width 57 height 9
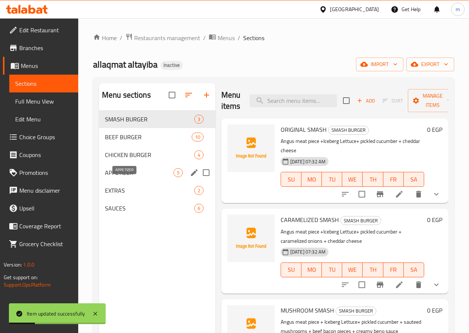
click at [112, 177] on span "APPETIZER" at bounding box center [139, 172] width 69 height 9
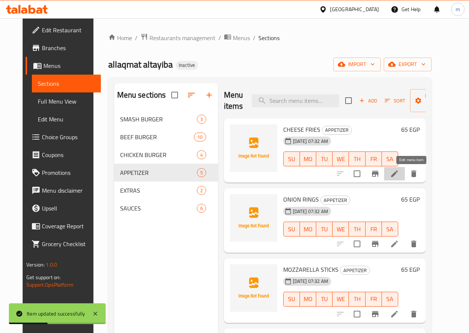
click at [399, 177] on icon at bounding box center [394, 173] width 9 height 9
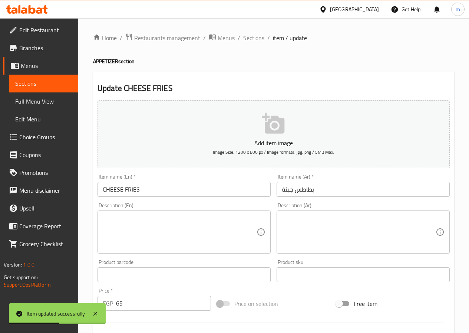
click at [336, 184] on input "بطاطس جبنة" at bounding box center [363, 189] width 173 height 15
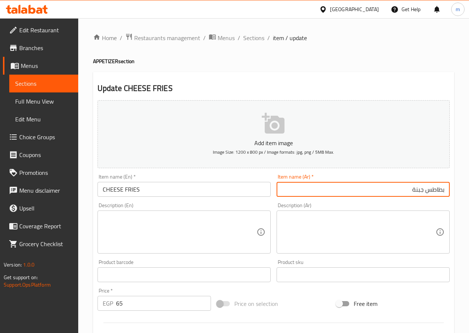
click at [425, 190] on input "بطاطس جبنة" at bounding box center [363, 189] width 173 height 15
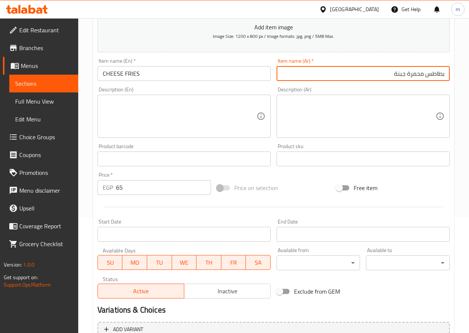
scroll to position [185, 0]
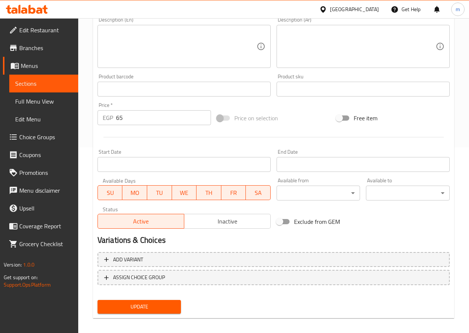
type input "بطاطس محمرة جبنة"
click at [159, 306] on span "Update" at bounding box center [139, 306] width 72 height 9
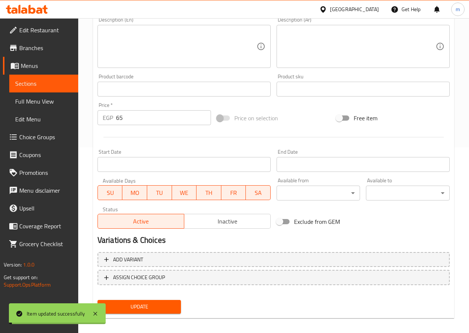
click at [43, 87] on span "Sections" at bounding box center [43, 83] width 57 height 9
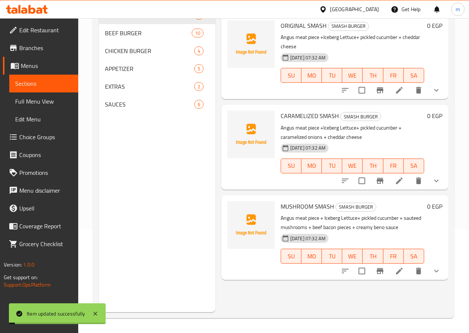
scroll to position [104, 0]
click at [140, 73] on span "APPETIZER" at bounding box center [139, 68] width 69 height 9
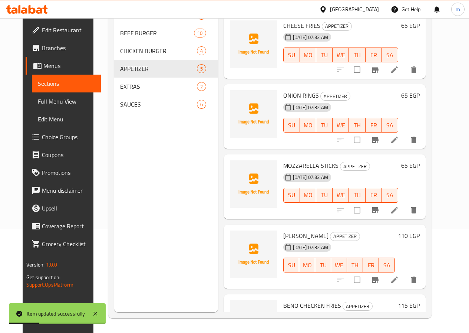
scroll to position [47, 0]
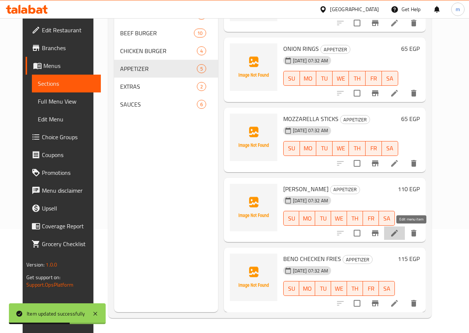
click at [399, 237] on icon at bounding box center [394, 232] width 9 height 9
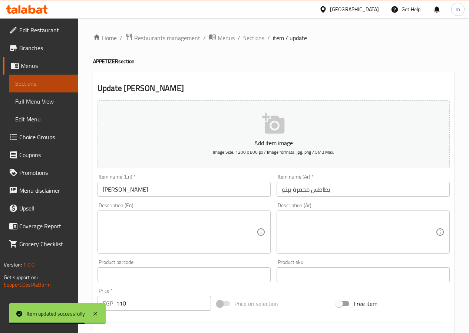
click at [37, 81] on span "Sections" at bounding box center [43, 83] width 57 height 9
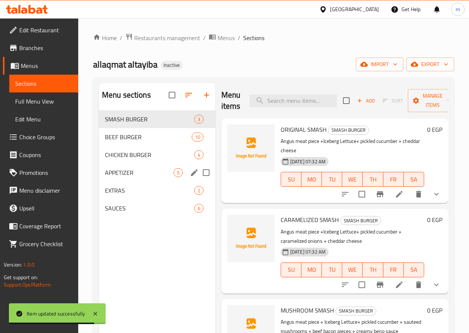
click at [106, 181] on div "APPETIZER 5" at bounding box center [157, 173] width 116 height 18
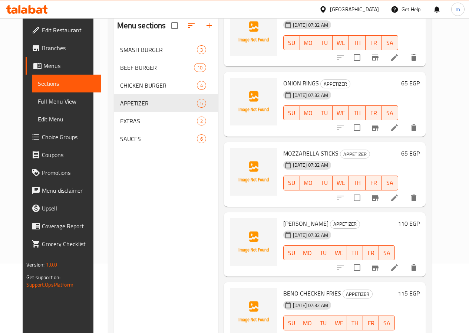
scroll to position [104, 0]
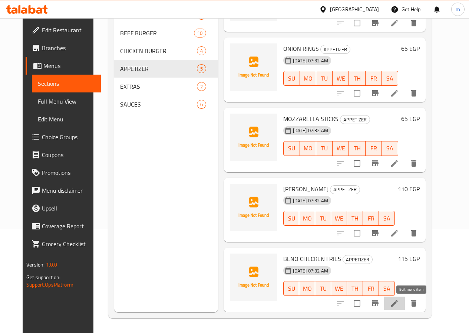
click at [398, 306] on icon at bounding box center [394, 303] width 7 height 7
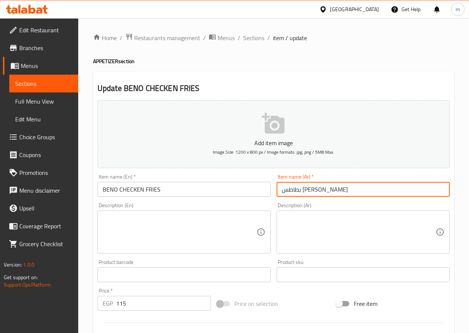
drag, startPoint x: 368, startPoint y: 191, endPoint x: 266, endPoint y: 197, distance: 101.8
click at [266, 197] on div "Add item image Image Size: 1200 x 800 px / Image formats: jpg, png / 5MB Max. I…" at bounding box center [274, 257] width 358 height 320
click at [305, 192] on input "بطاطس دجاج بينو" at bounding box center [363, 189] width 173 height 15
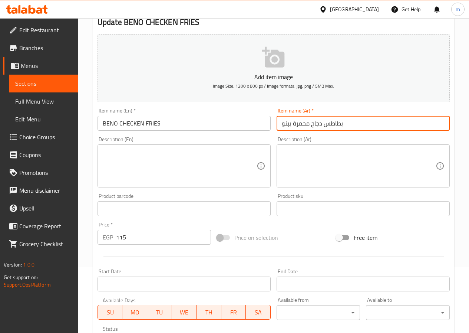
scroll to position [185, 0]
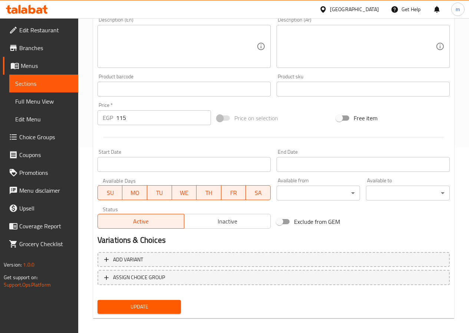
type input "بطاطس دجاج محمرة بينو"
click at [144, 301] on button "Update" at bounding box center [140, 307] width 84 height 14
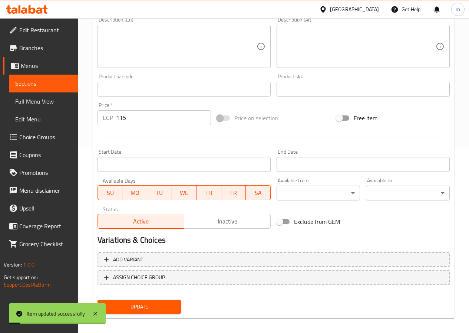
click at [17, 82] on span "Sections" at bounding box center [43, 83] width 57 height 9
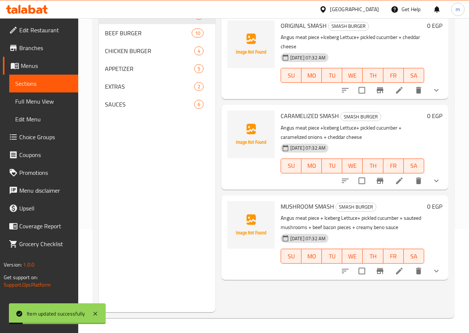
scroll to position [104, 0]
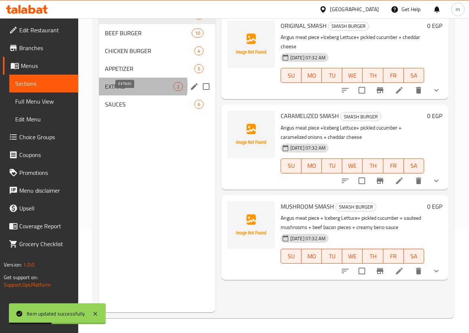
click at [125, 91] on span "EXTRAS" at bounding box center [139, 86] width 69 height 9
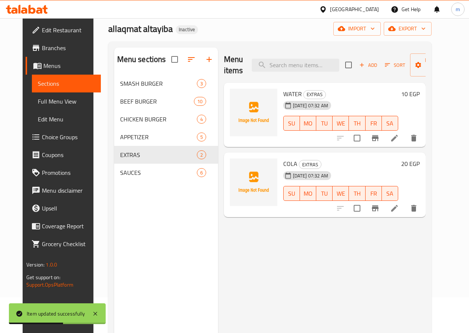
scroll to position [30, 0]
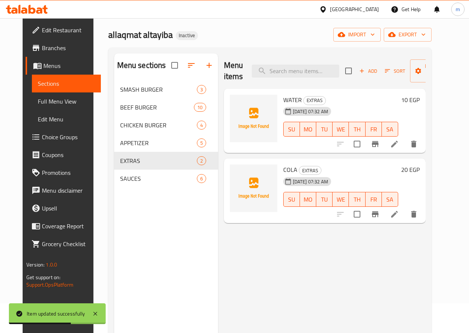
click at [415, 152] on div at bounding box center [377, 144] width 91 height 18
click at [399, 148] on icon at bounding box center [394, 143] width 9 height 9
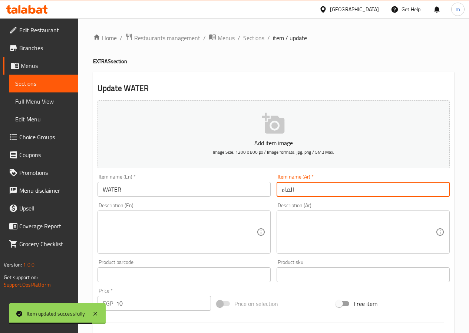
drag, startPoint x: 372, startPoint y: 191, endPoint x: 271, endPoint y: 193, distance: 101.3
click at [271, 193] on div "Add item image Image Size: 1200 x 800 px / Image formats: jpg, png / 5MB Max. I…" at bounding box center [274, 257] width 358 height 320
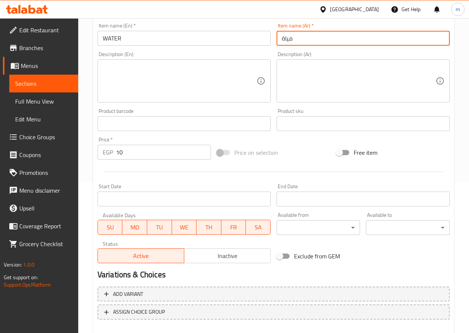
scroll to position [191, 0]
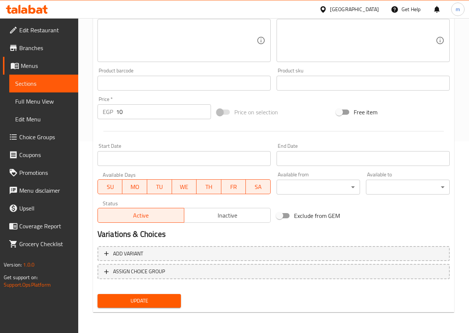
type input "مياة"
click at [156, 306] on button "Update" at bounding box center [140, 301] width 84 height 14
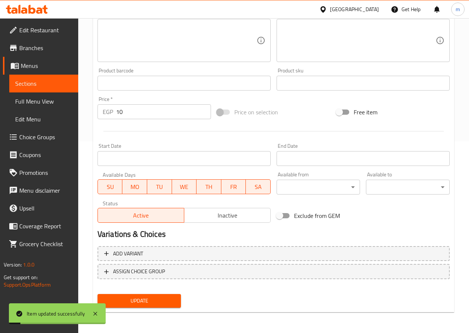
click at [25, 88] on span "Sections" at bounding box center [43, 83] width 57 height 9
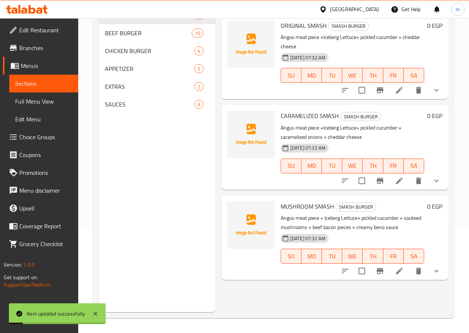
scroll to position [104, 0]
click at [124, 91] on span "EXTRAS" at bounding box center [139, 86] width 69 height 9
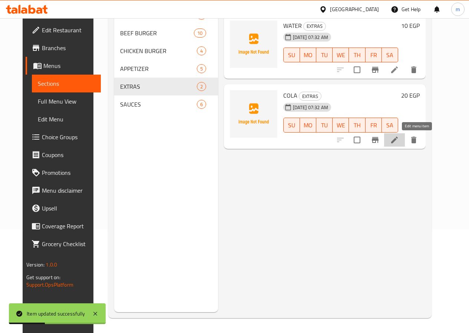
click at [398, 141] on icon at bounding box center [394, 139] width 7 height 7
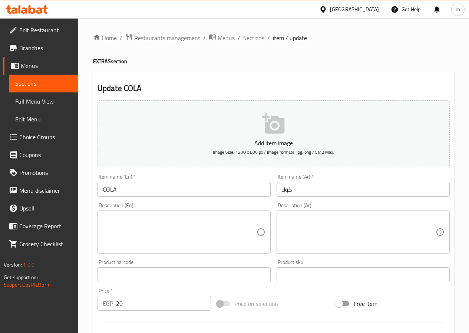
click at [31, 82] on span "Sections" at bounding box center [43, 83] width 57 height 9
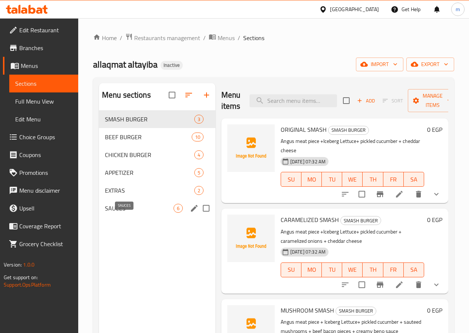
click at [110, 213] on span "SAUCES" at bounding box center [139, 208] width 69 height 9
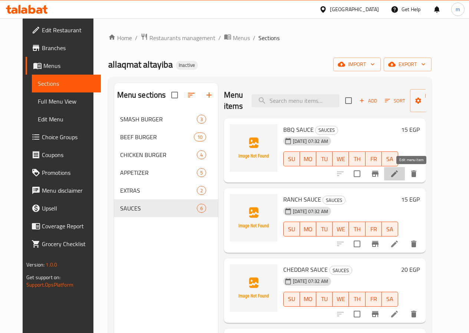
click at [399, 177] on icon at bounding box center [394, 173] width 9 height 9
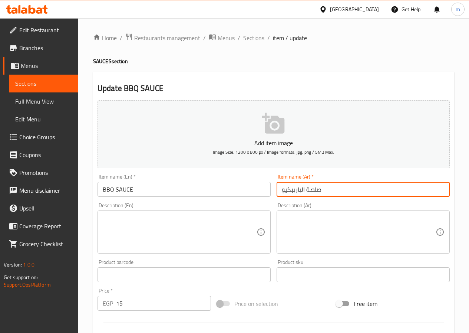
drag, startPoint x: 351, startPoint y: 189, endPoint x: 305, endPoint y: 193, distance: 46.2
click at [305, 193] on input "صلصة الباربيكيو" at bounding box center [363, 189] width 173 height 15
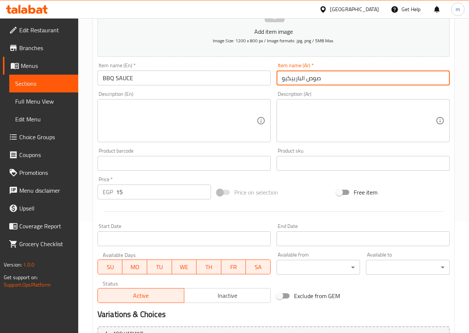
scroll to position [191, 0]
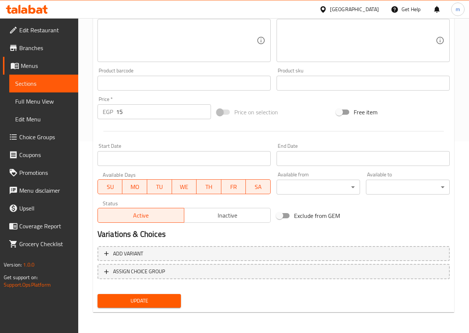
type input "صوص الباربيكيو"
click at [142, 298] on span "Update" at bounding box center [139, 300] width 72 height 9
click at [127, 304] on span "Update" at bounding box center [139, 300] width 72 height 9
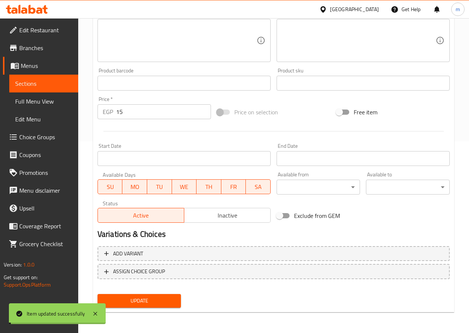
click at [36, 85] on span "Sections" at bounding box center [43, 83] width 57 height 9
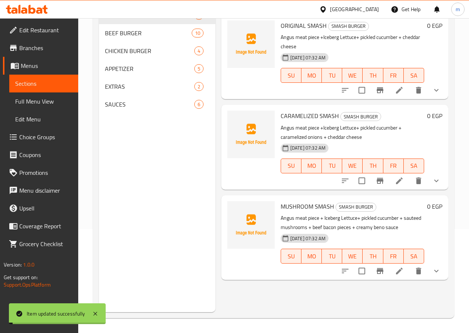
scroll to position [104, 0]
click at [152, 108] on div "SAUCES 6" at bounding box center [157, 104] width 116 height 18
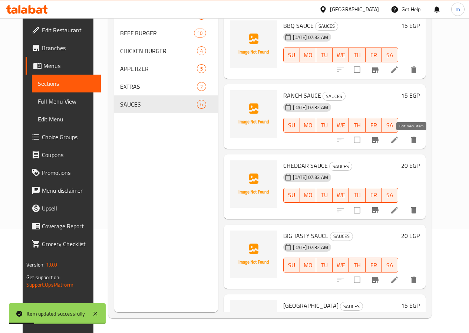
click at [398, 141] on icon at bounding box center [394, 139] width 7 height 7
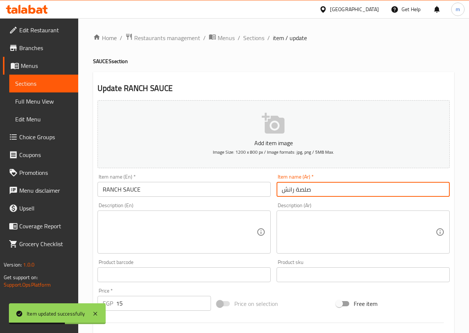
drag, startPoint x: 333, startPoint y: 186, endPoint x: 275, endPoint y: 201, distance: 59.7
click at [275, 201] on div "Add item image Image Size: 1200 x 800 px / Image formats: jpg, png / 5MB Max. I…" at bounding box center [274, 257] width 358 height 320
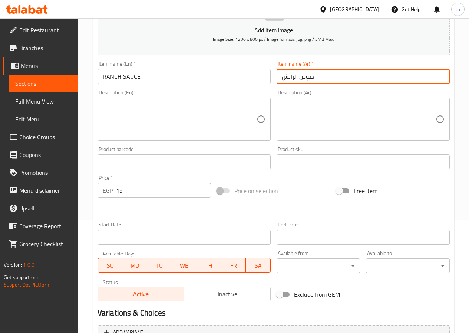
scroll to position [191, 0]
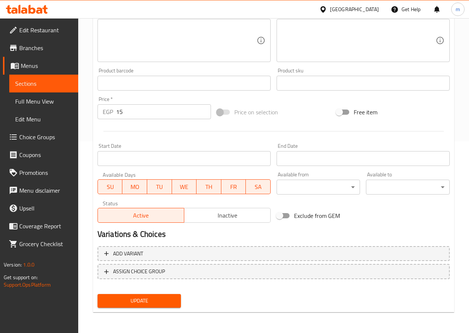
type input "صوص الرانش"
click at [129, 299] on span "Update" at bounding box center [139, 300] width 72 height 9
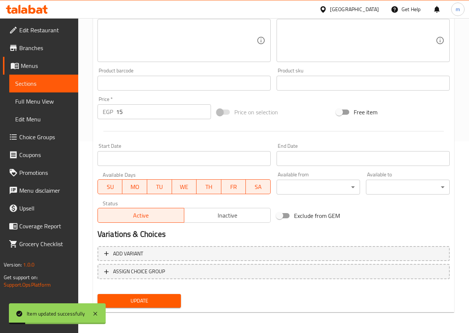
click at [32, 79] on span "Sections" at bounding box center [43, 83] width 57 height 9
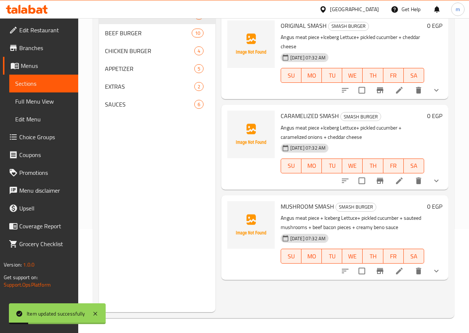
scroll to position [104, 0]
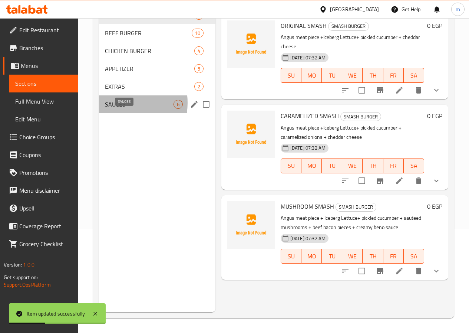
click at [115, 109] on span "SAUCES" at bounding box center [139, 104] width 69 height 9
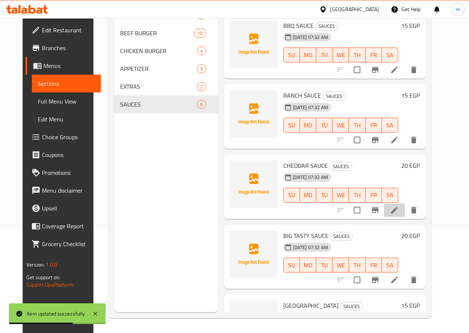
click at [404, 210] on li at bounding box center [394, 209] width 21 height 13
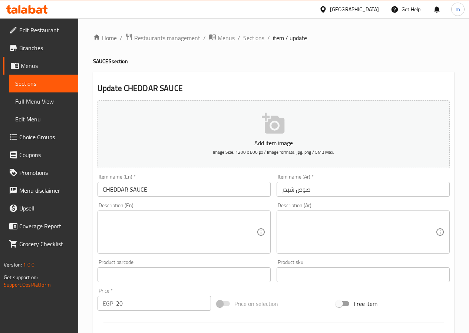
click at [294, 190] on input "صوص شيدر" at bounding box center [363, 189] width 173 height 15
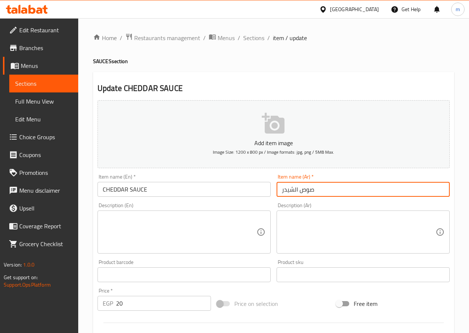
scroll to position [191, 0]
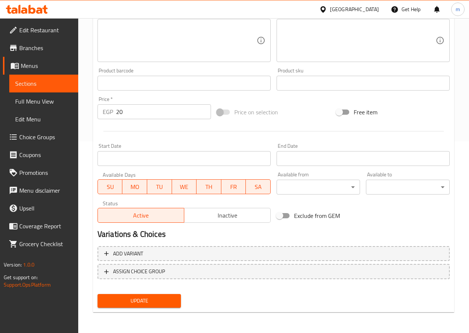
type input "صوص الشيدر"
click at [161, 295] on button "Update" at bounding box center [140, 301] width 84 height 14
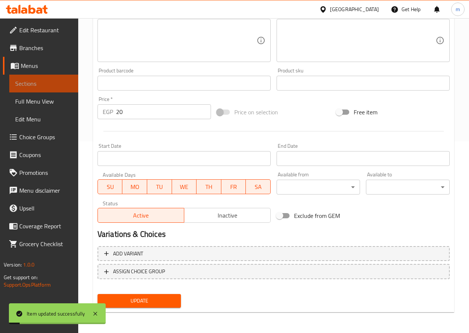
click at [43, 81] on span "Sections" at bounding box center [43, 83] width 57 height 9
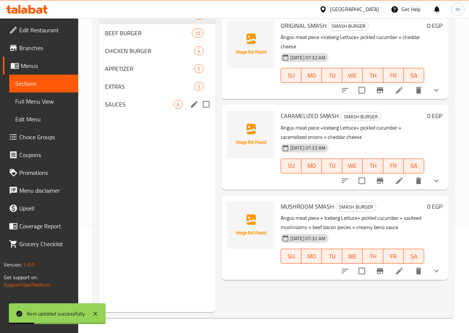
click at [127, 113] on div "SAUCES 6" at bounding box center [157, 104] width 116 height 18
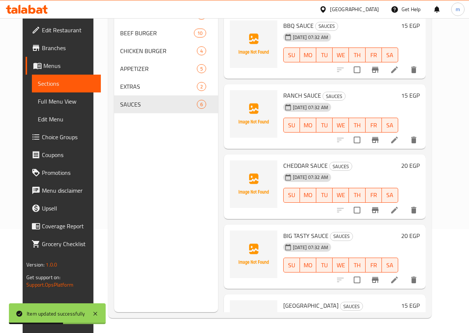
click at [399, 277] on icon at bounding box center [394, 279] width 9 height 9
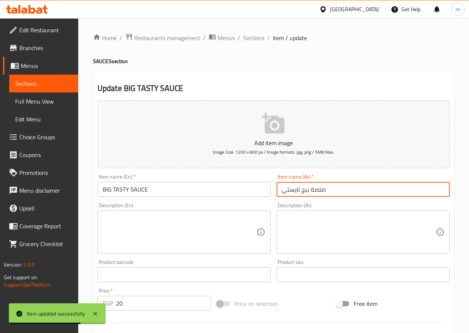
drag, startPoint x: 369, startPoint y: 191, endPoint x: 170, endPoint y: 174, distance: 200.3
click at [170, 174] on div "Add item image Image Size: 1200 x 800 px / Image formats: jpg, png / 5MB Max. I…" at bounding box center [274, 257] width 358 height 320
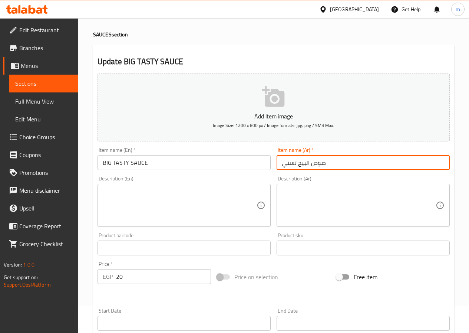
scroll to position [185, 0]
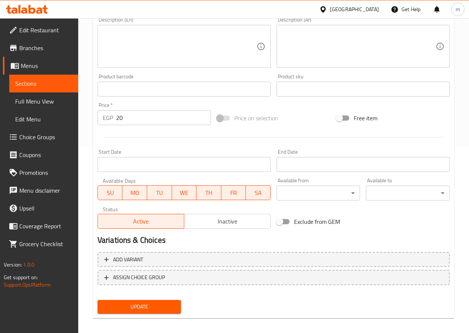
type input "صوص البيج تستي"
click at [148, 310] on span "Update" at bounding box center [139, 306] width 72 height 9
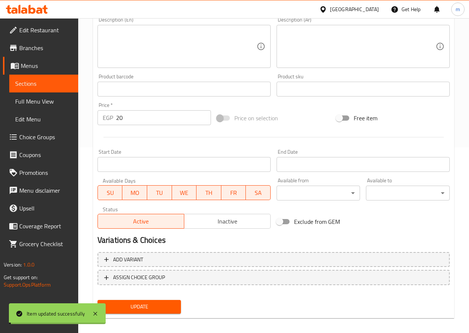
click at [42, 89] on link "Sections" at bounding box center [43, 84] width 69 height 18
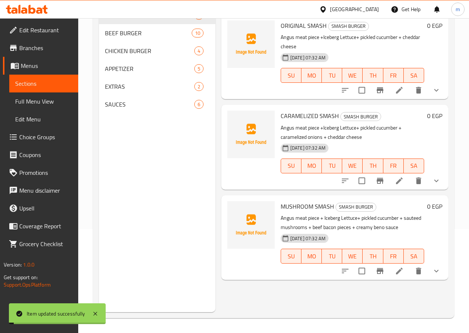
scroll to position [104, 0]
click at [128, 109] on span "SAUCES" at bounding box center [139, 104] width 69 height 9
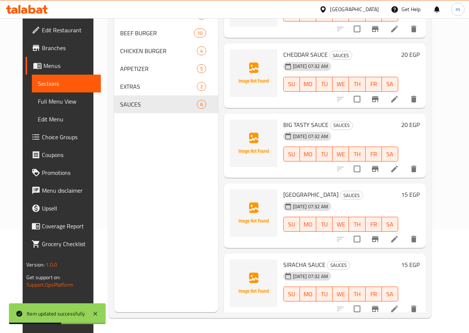
scroll to position [111, 0]
click at [405, 241] on li at bounding box center [394, 238] width 21 height 13
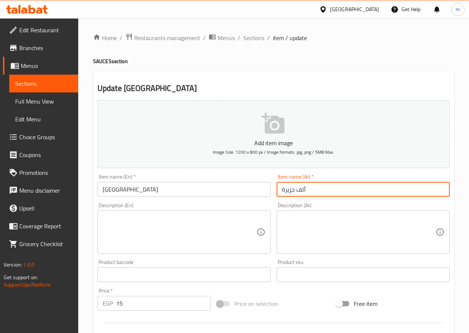
drag, startPoint x: 339, startPoint y: 191, endPoint x: 277, endPoint y: 183, distance: 62.4
click at [277, 183] on input "ألف جزيرة" at bounding box center [363, 189] width 173 height 15
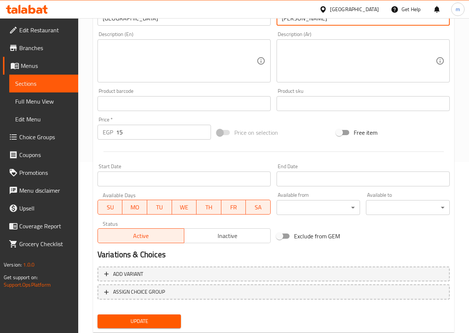
scroll to position [191, 0]
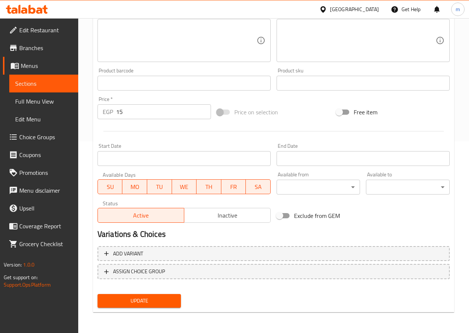
type input "[PERSON_NAME]"
click at [159, 299] on span "Update" at bounding box center [139, 300] width 72 height 9
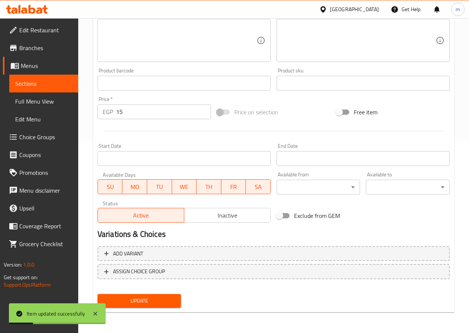
click at [46, 87] on span "Sections" at bounding box center [43, 83] width 57 height 9
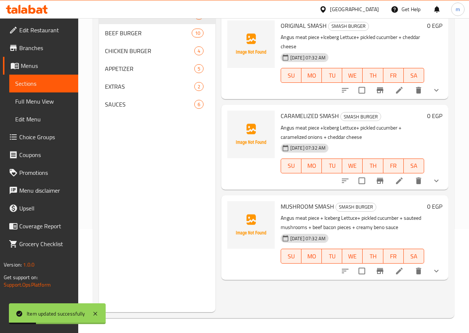
scroll to position [104, 0]
click at [132, 109] on span "SAUCES" at bounding box center [149, 104] width 89 height 9
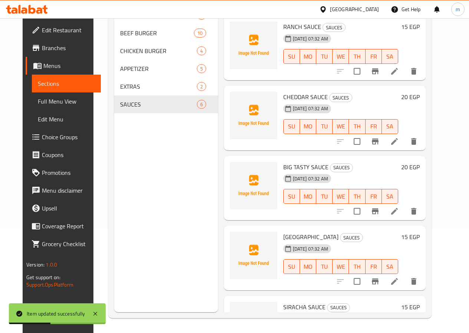
scroll to position [116, 0]
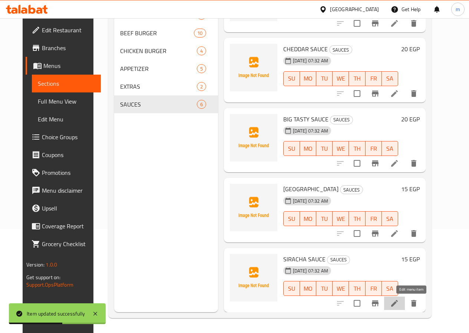
click at [399, 305] on icon at bounding box center [394, 303] width 9 height 9
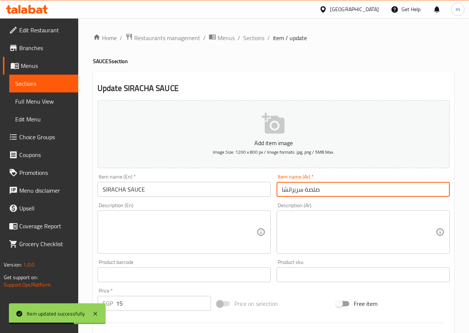
drag, startPoint x: 343, startPoint y: 191, endPoint x: 192, endPoint y: 181, distance: 151.7
click at [192, 181] on div "Add item image Image Size: 1200 x 800 px / Image formats: jpg, png / 5MB Max. I…" at bounding box center [274, 257] width 358 height 320
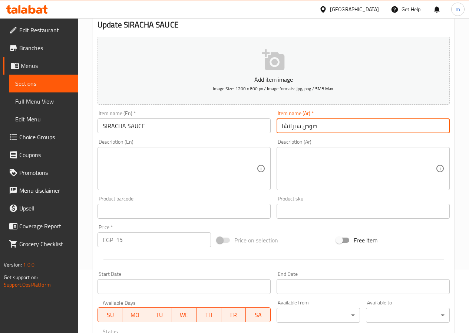
scroll to position [191, 0]
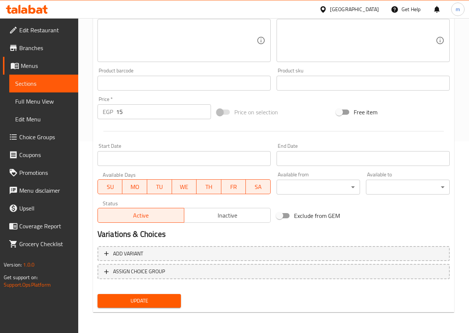
type input "صوص سيراتشا"
click at [155, 301] on span "Update" at bounding box center [139, 300] width 72 height 9
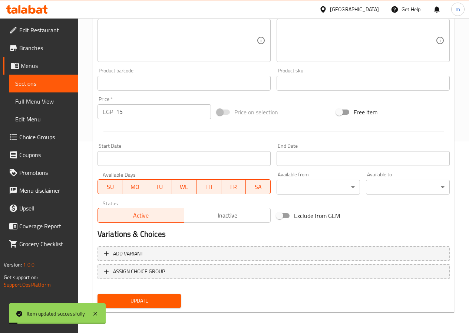
click at [22, 80] on span "Sections" at bounding box center [43, 83] width 57 height 9
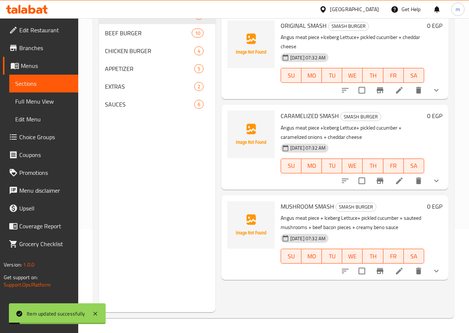
scroll to position [104, 0]
click at [141, 91] on span "EXTRAS" at bounding box center [139, 86] width 69 height 9
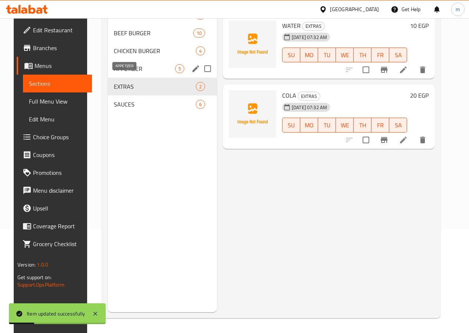
click at [134, 73] on span "APPETIZER" at bounding box center [144, 68] width 61 height 9
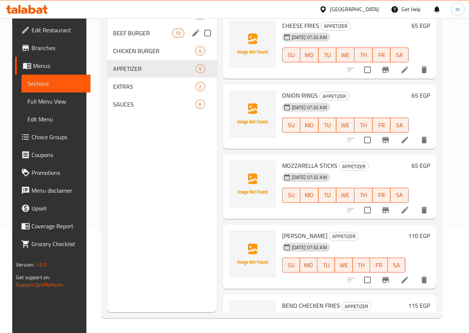
click at [120, 42] on div "BEEF BURGER 10" at bounding box center [162, 33] width 110 height 18
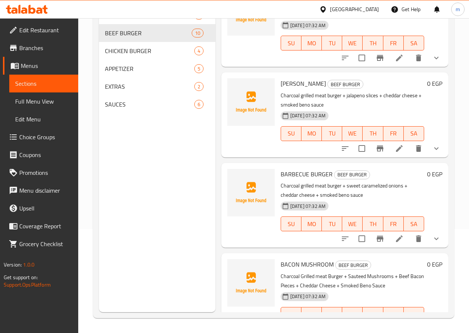
scroll to position [74, 0]
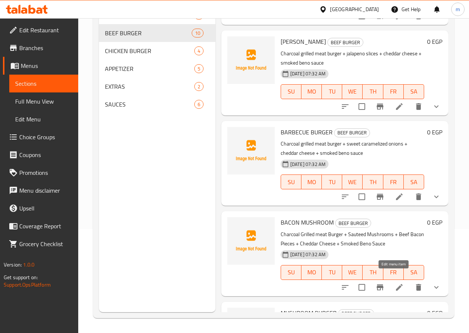
click at [397, 283] on icon at bounding box center [399, 287] width 9 height 9
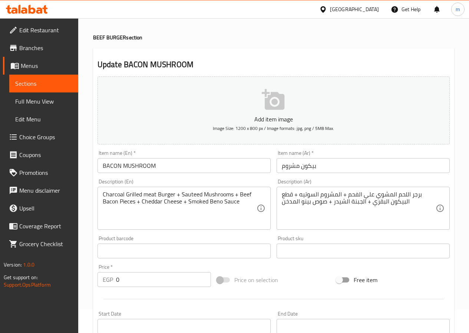
scroll to position [37, 0]
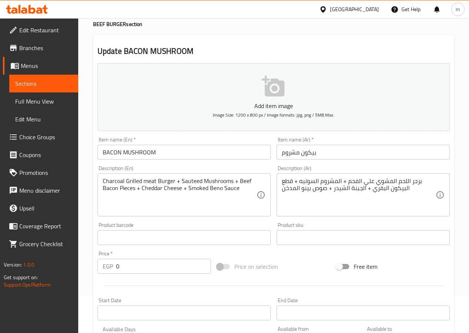
click at [54, 99] on span "Full Menu View" at bounding box center [43, 101] width 57 height 9
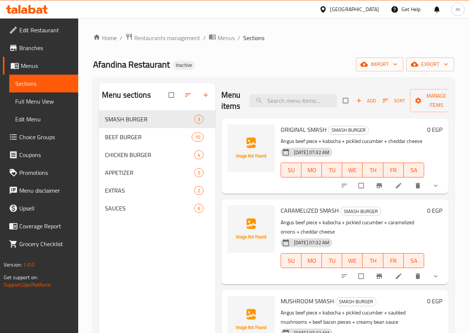
click at [50, 106] on span "Full Menu View" at bounding box center [43, 101] width 57 height 9
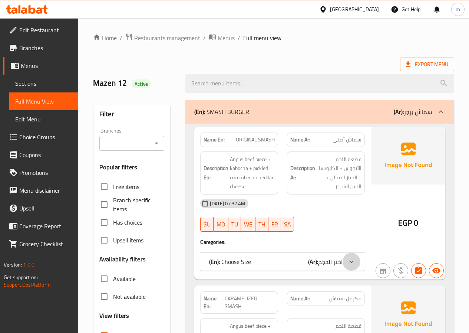
click at [352, 265] on icon at bounding box center [351, 261] width 9 height 9
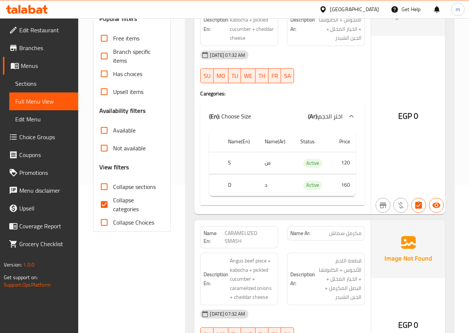
scroll to position [223, 0]
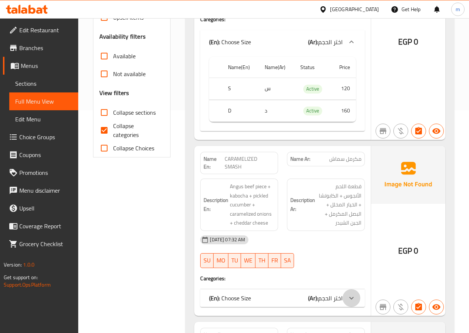
click at [346, 51] on div at bounding box center [352, 42] width 18 height 18
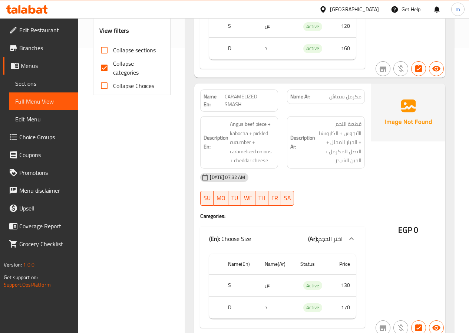
scroll to position [297, 0]
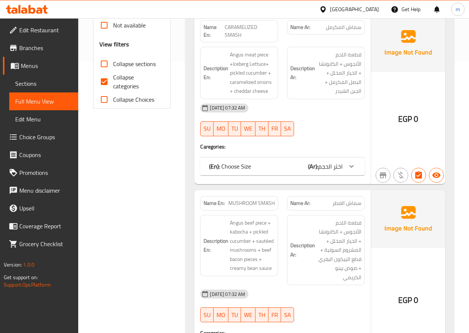
scroll to position [297, 0]
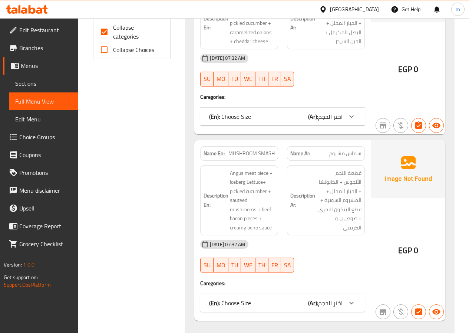
scroll to position [334, 0]
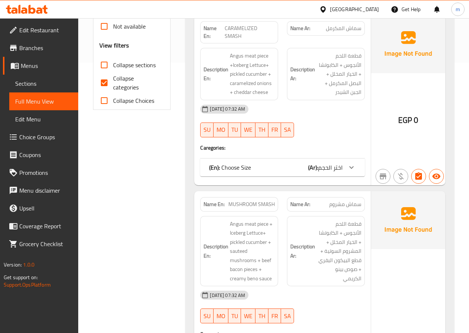
scroll to position [260, 0]
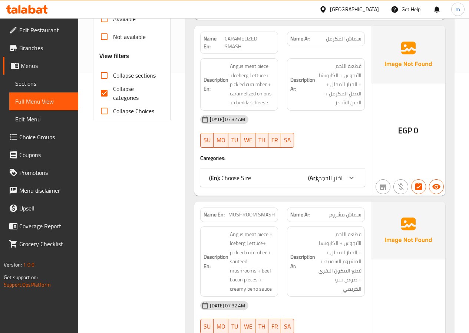
click at [348, 6] on icon at bounding box center [351, 1] width 9 height 9
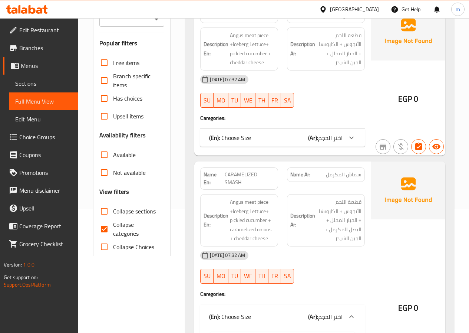
scroll to position [111, 0]
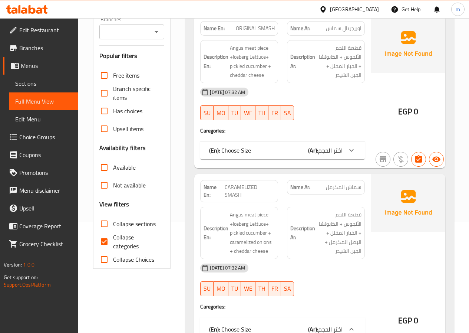
click at [354, 150] on icon at bounding box center [351, 150] width 9 height 9
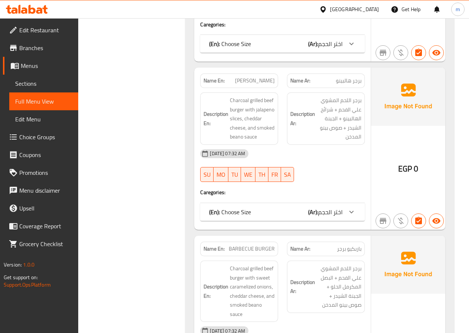
scroll to position [1039, 0]
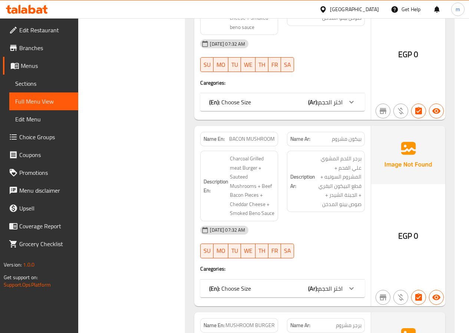
scroll to position [927, 0]
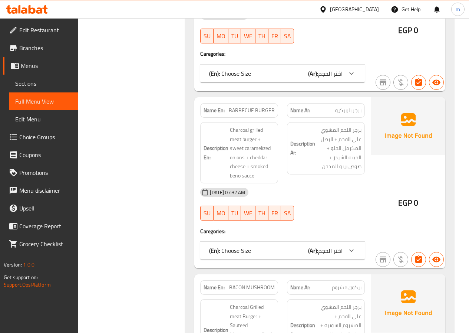
click at [56, 104] on span "Full Menu View" at bounding box center [43, 101] width 57 height 9
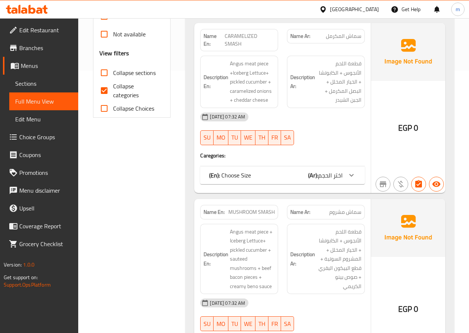
scroll to position [223, 0]
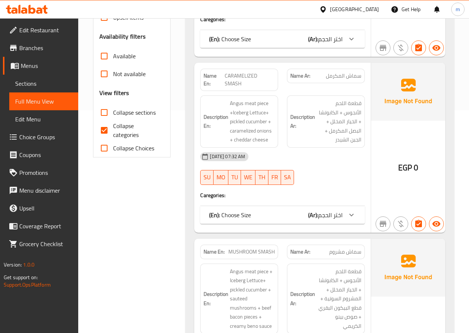
click at [105, 148] on input "Collapse Choices" at bounding box center [104, 148] width 18 height 18
click at [106, 150] on input "Collapse Choices" at bounding box center [104, 148] width 18 height 18
checkbox input "false"
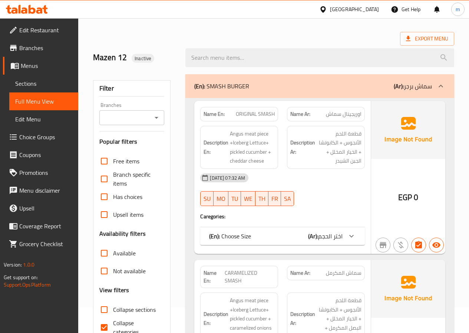
scroll to position [37, 0]
